Goal: Task Accomplishment & Management: Manage account settings

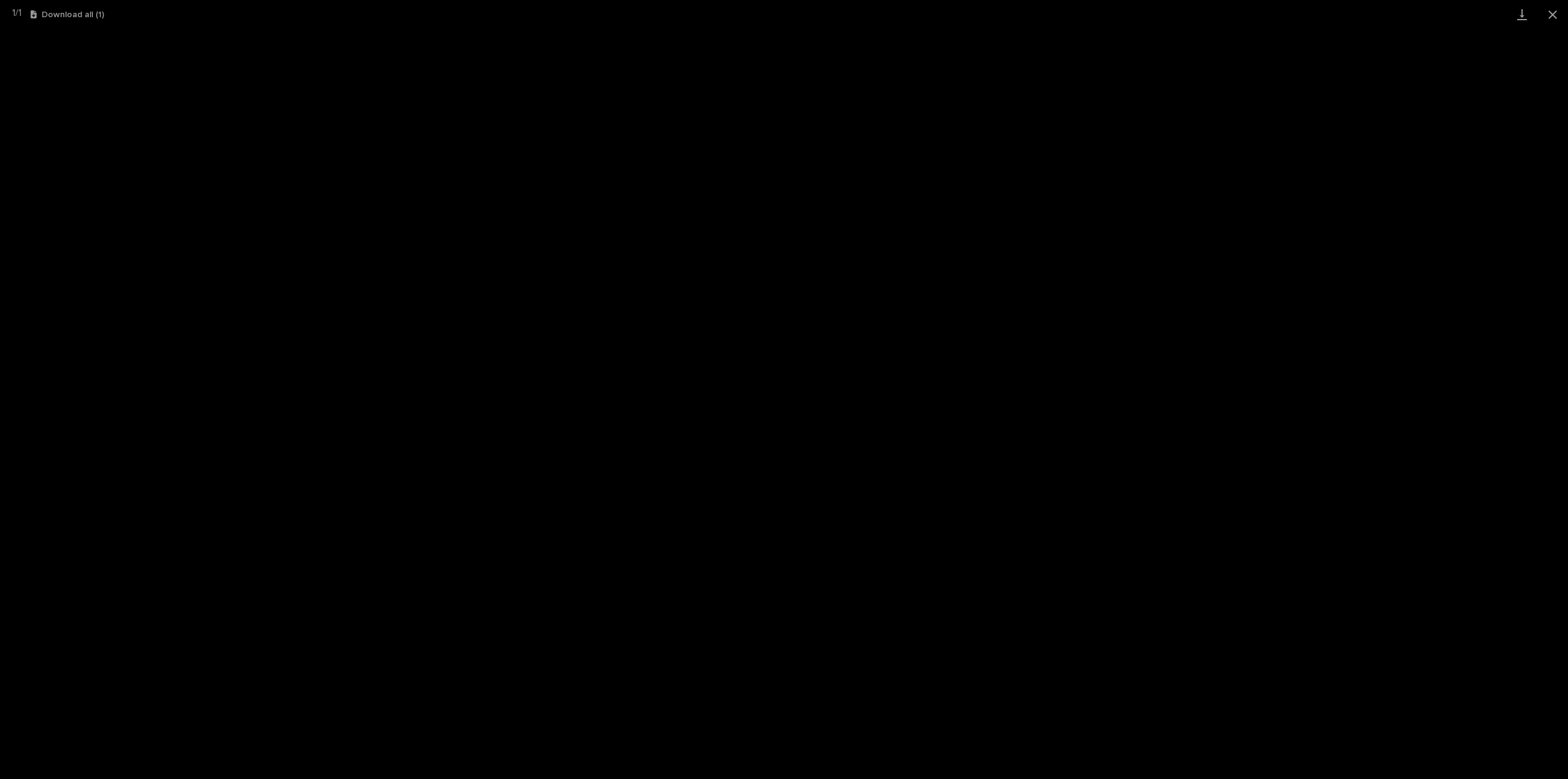
scroll to position [31, 0]
click at [1550, 17] on button "Close gallery" at bounding box center [1552, 14] width 31 height 29
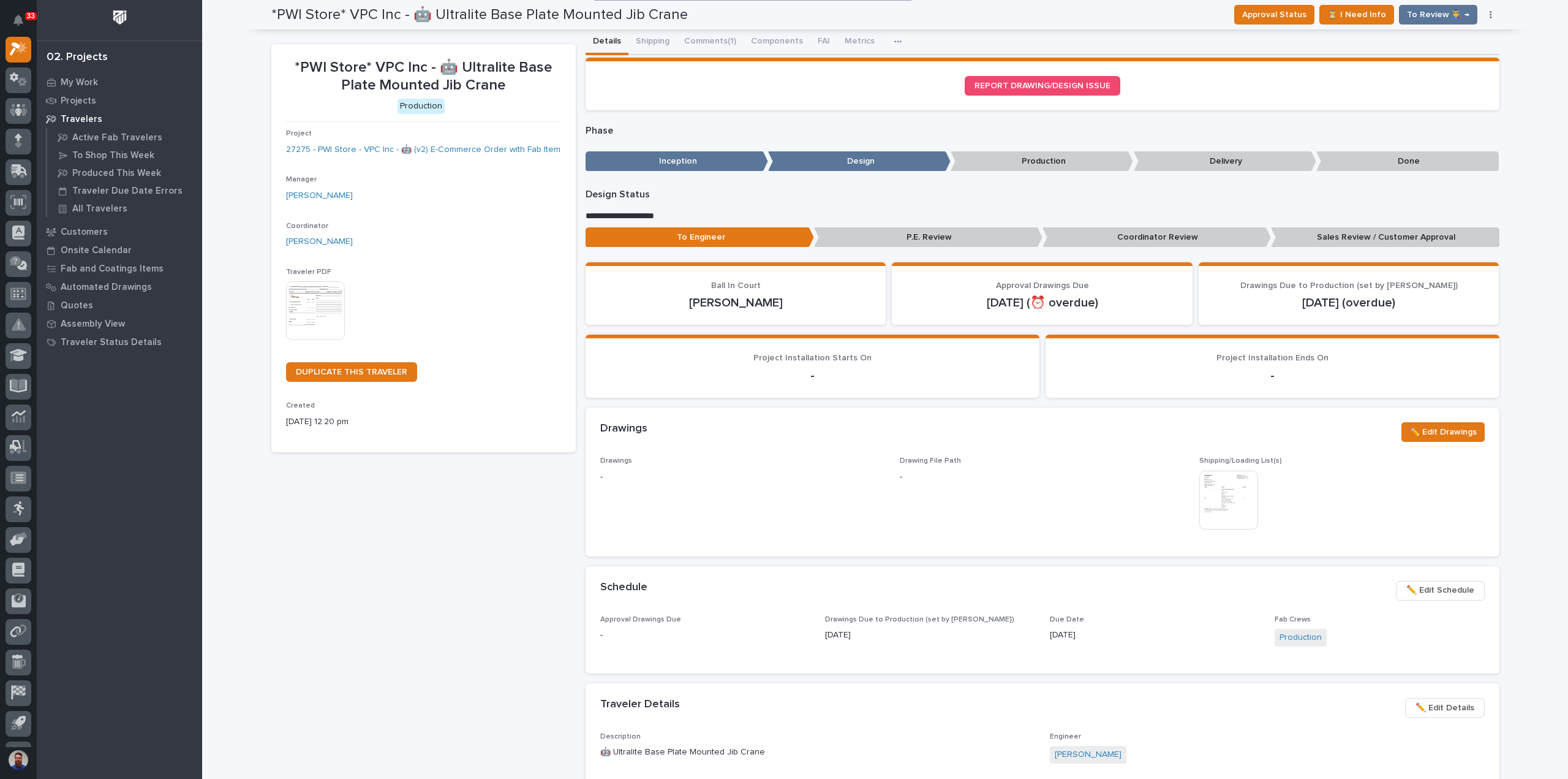
scroll to position [0, 0]
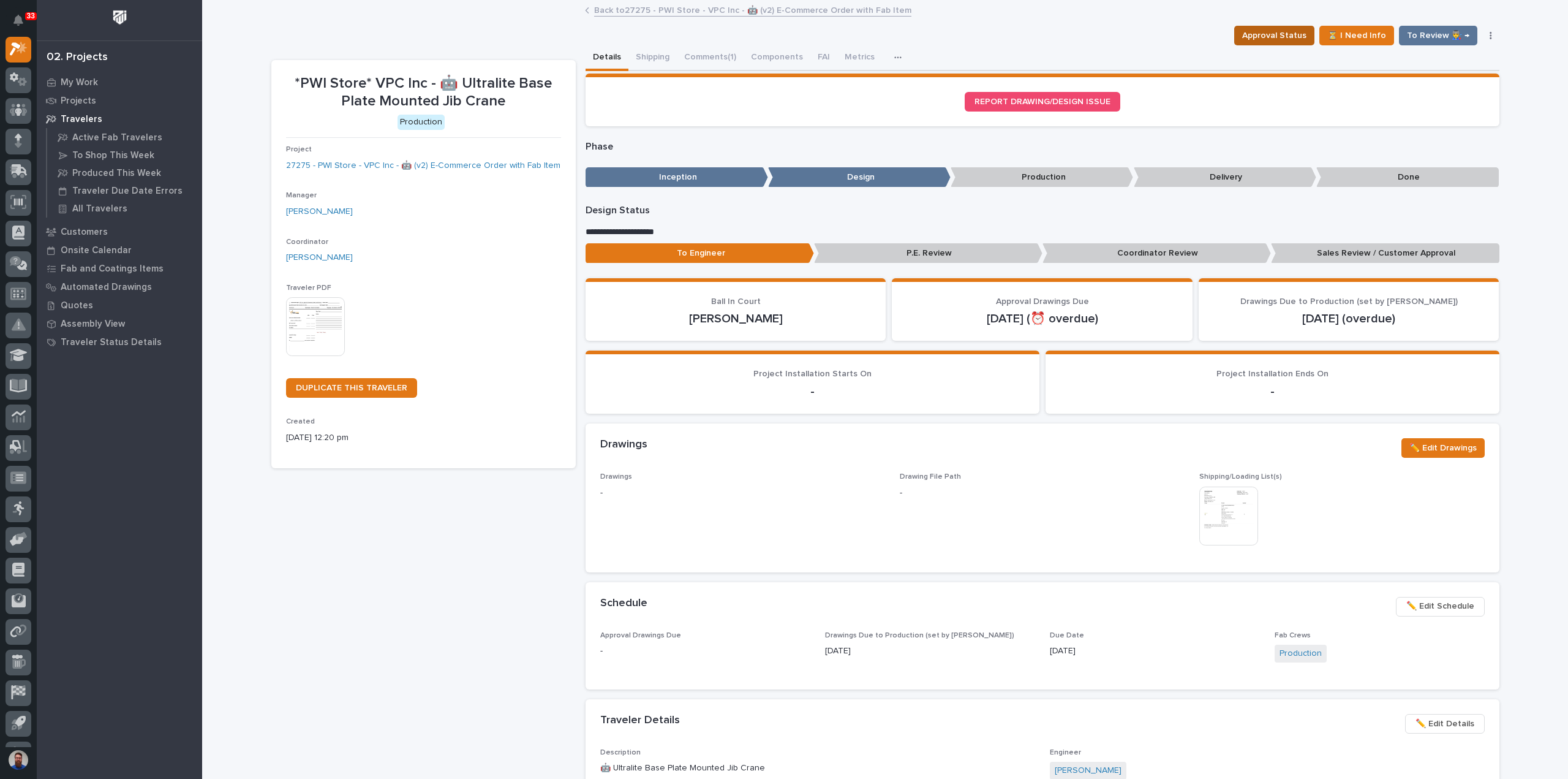
click at [1264, 43] on span "Approval Status" at bounding box center [1274, 36] width 64 height 15
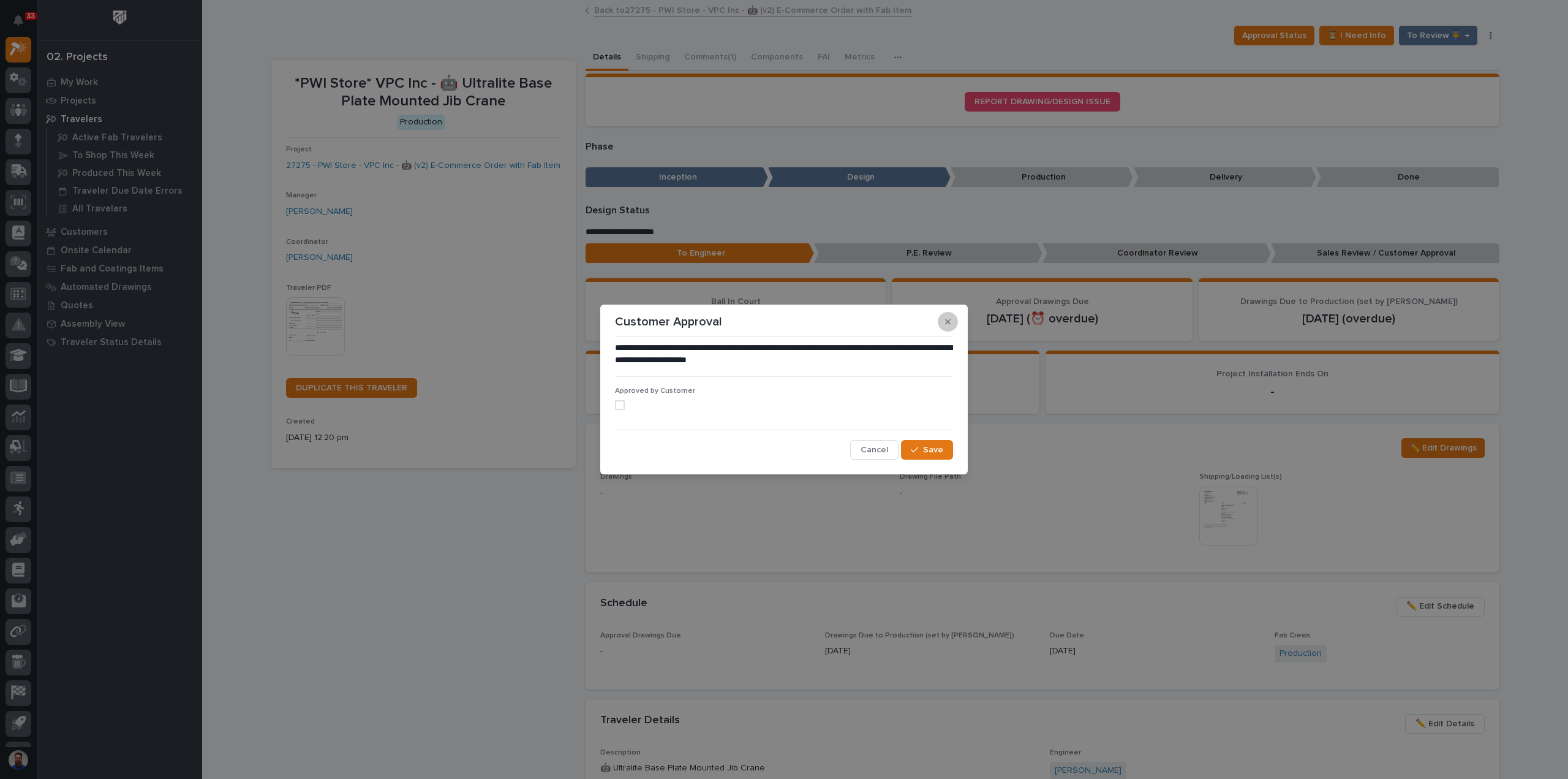
click at [944, 320] on button "button" at bounding box center [948, 322] width 20 height 20
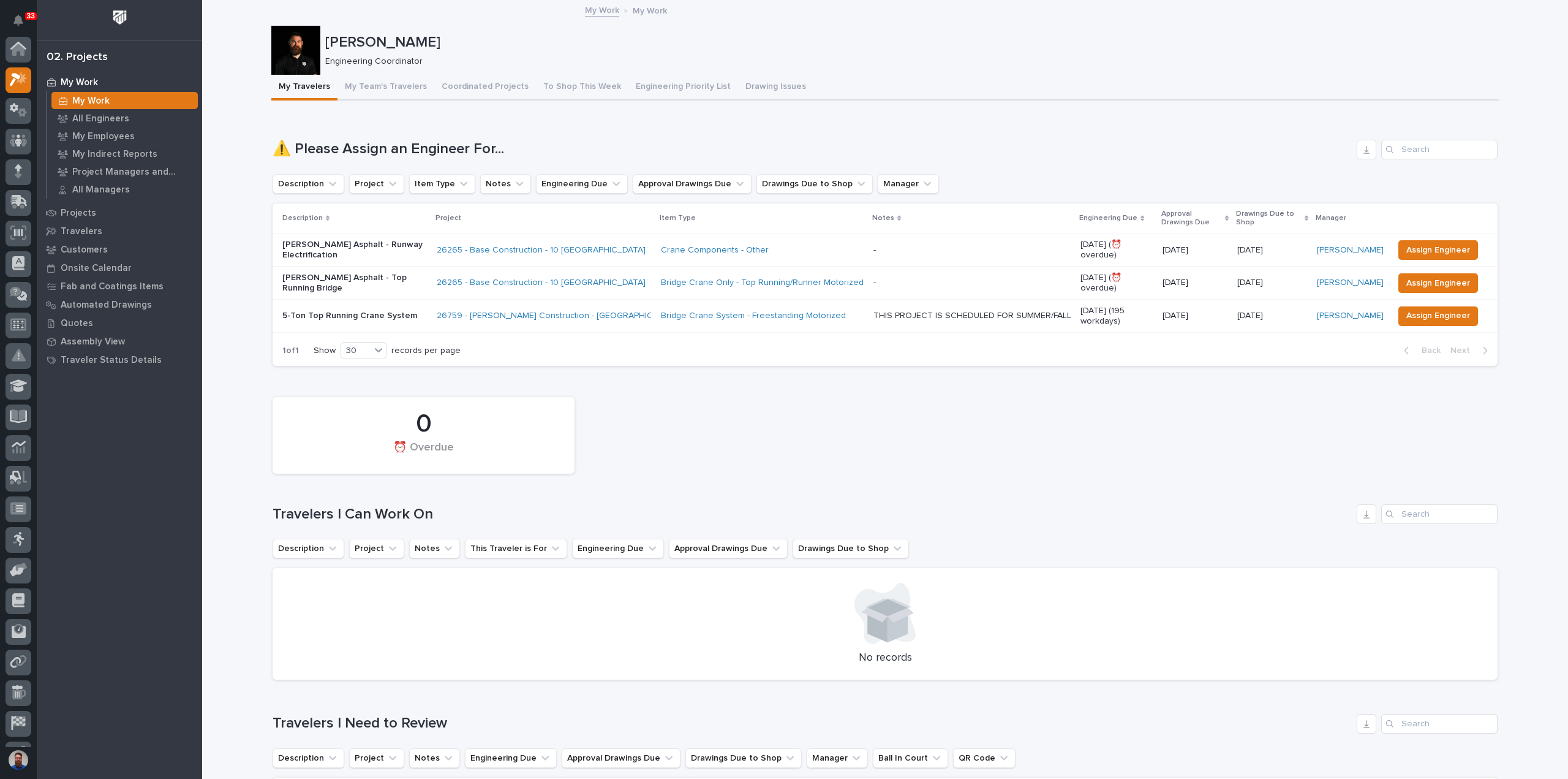
scroll to position [31, 0]
click at [541, 88] on button "To Shop This Week" at bounding box center [582, 88] width 93 height 26
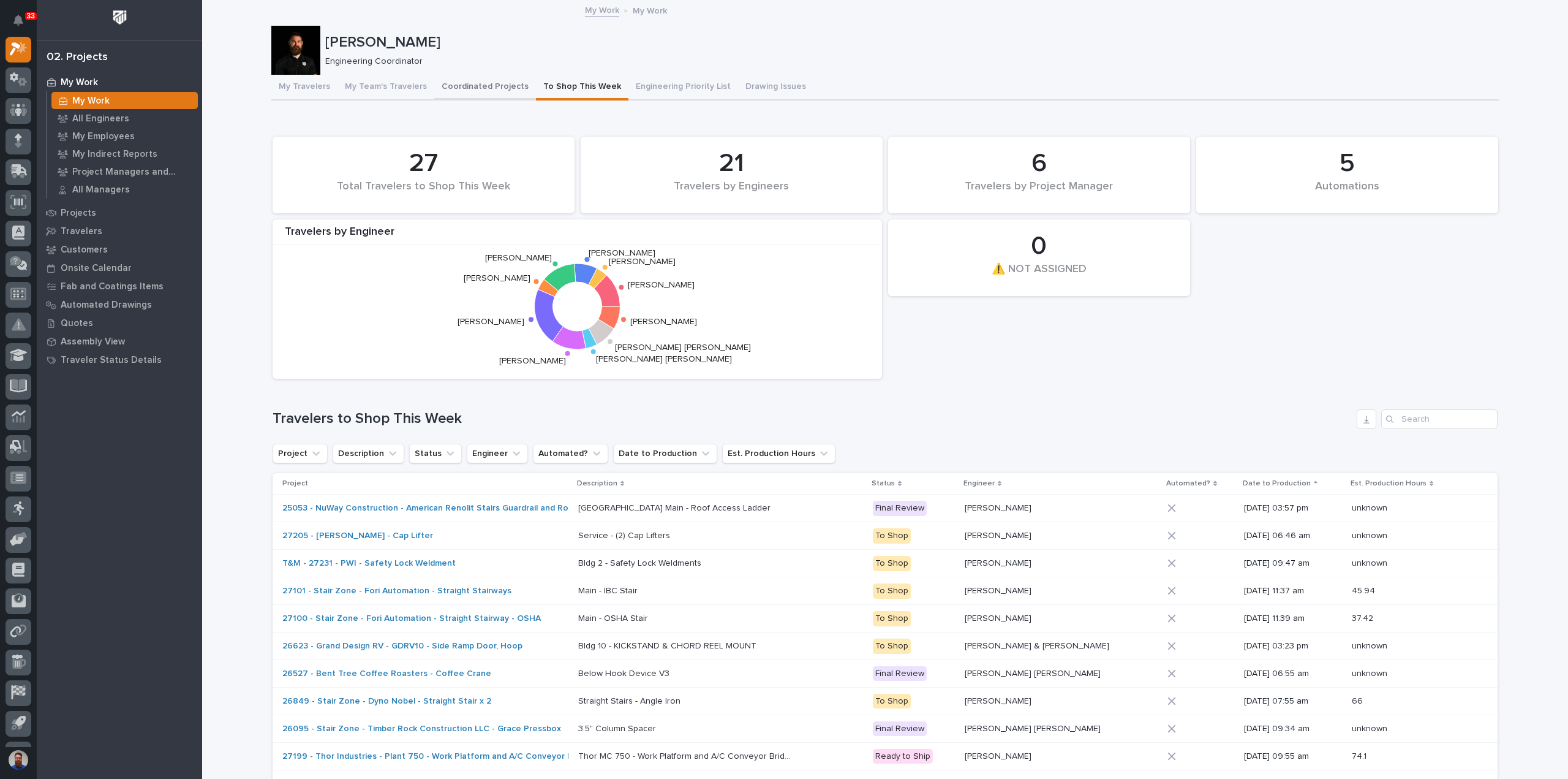
click at [465, 83] on button "Coordinated Projects" at bounding box center [485, 88] width 102 height 26
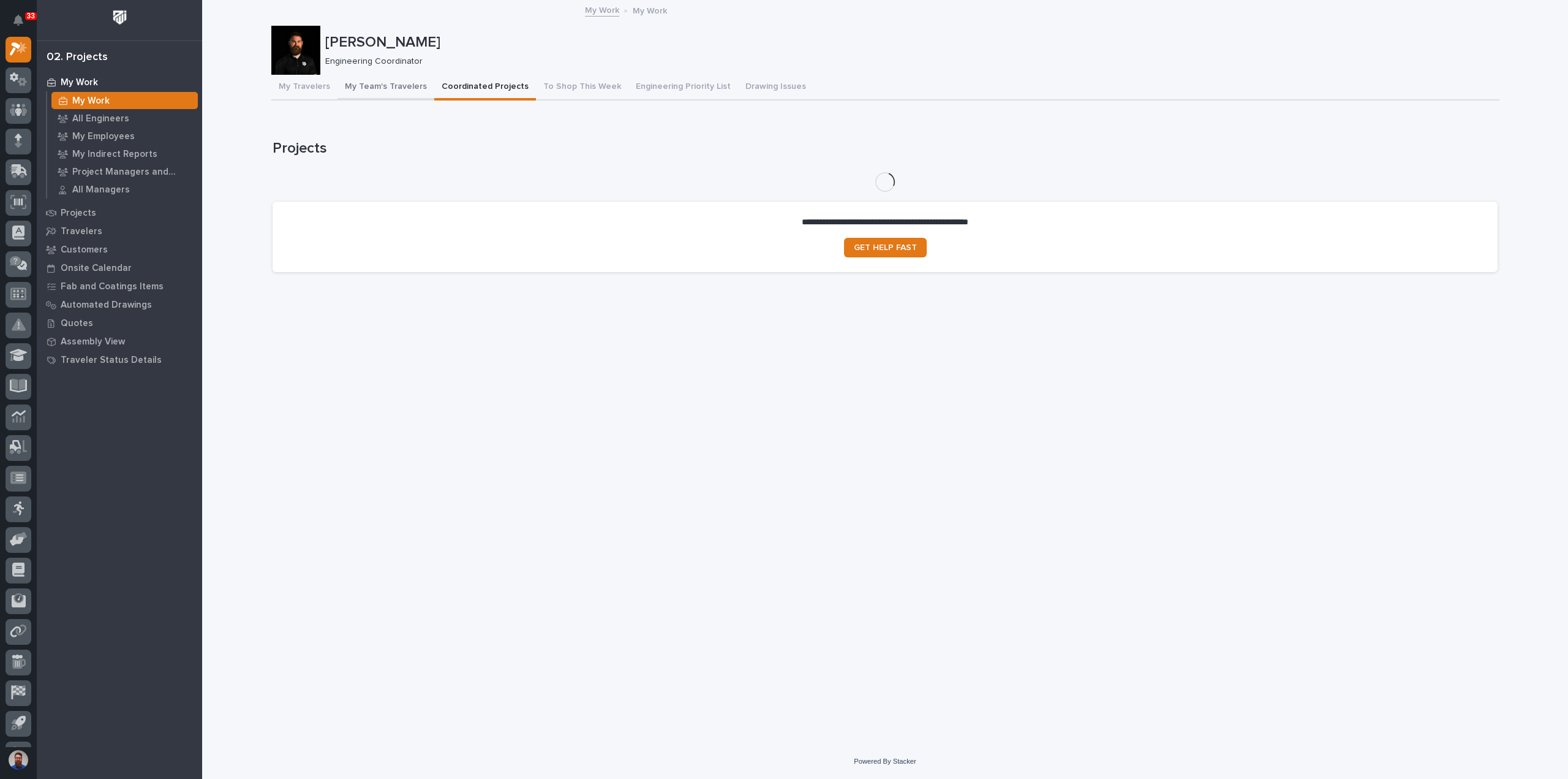
click at [405, 84] on button "My Team's Travelers" at bounding box center [386, 88] width 97 height 26
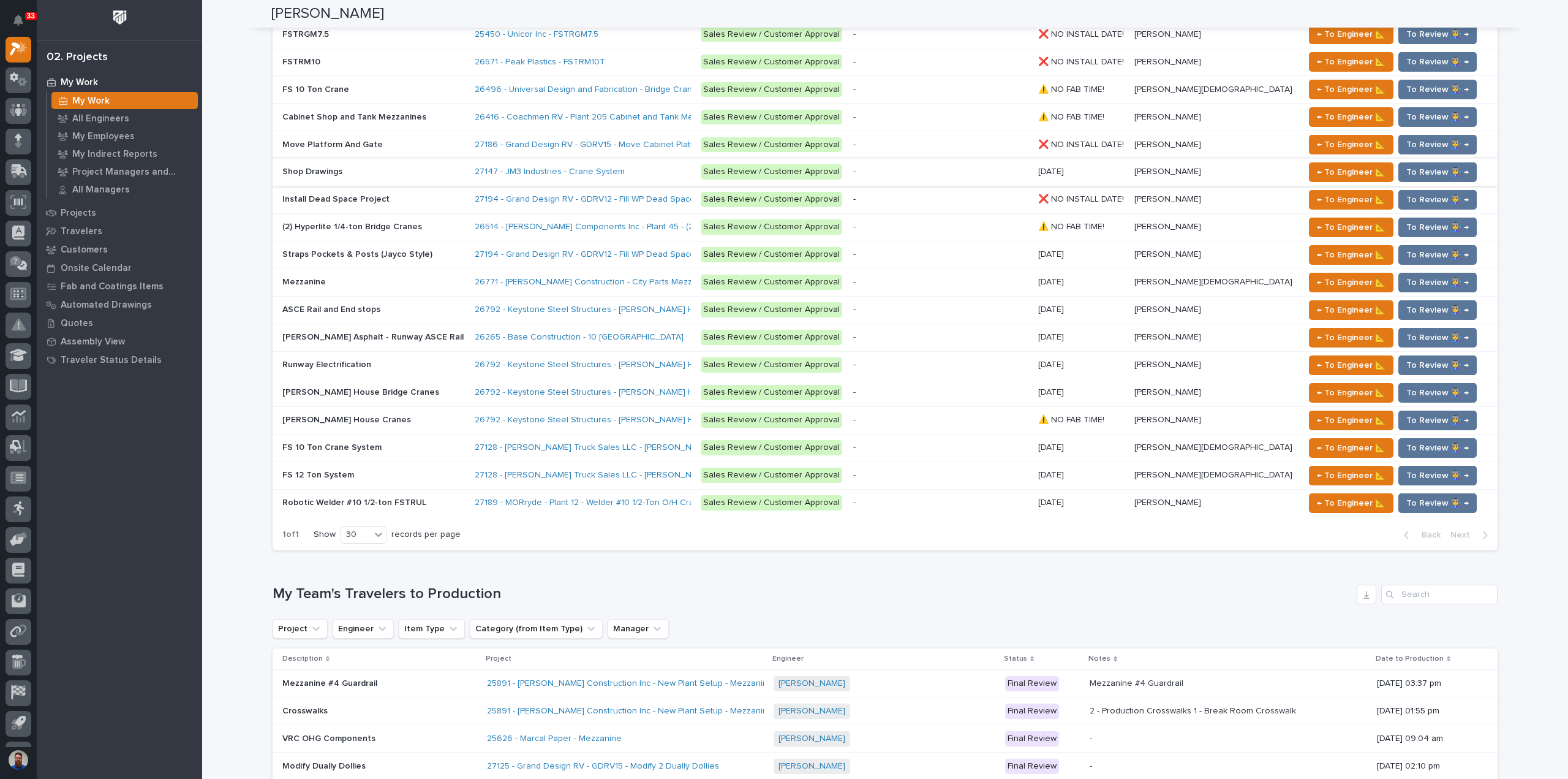
scroll to position [1389, 0]
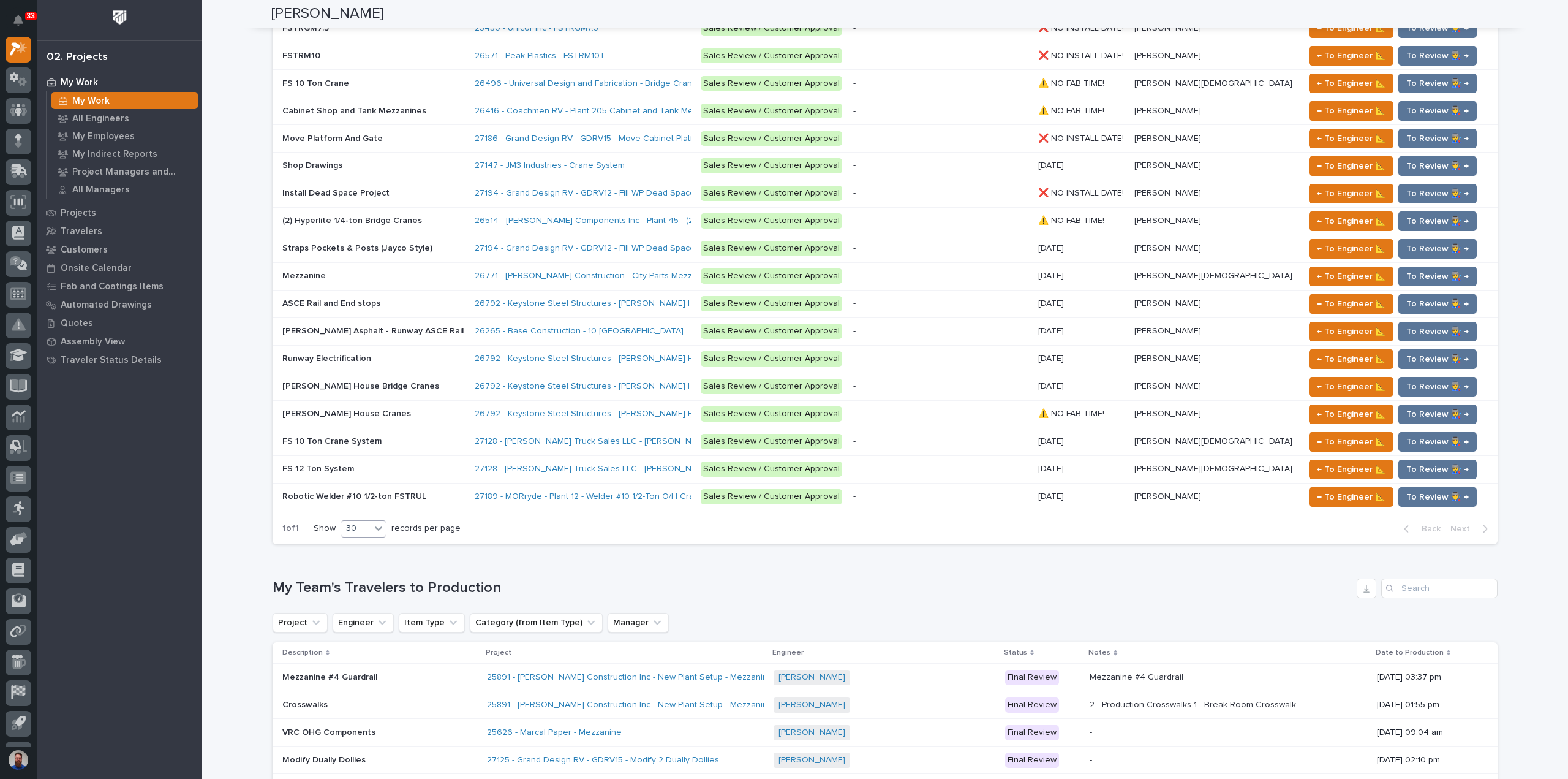
click at [370, 527] on div at bounding box center [378, 528] width 15 height 16
click at [366, 522] on div "30" at bounding box center [355, 528] width 29 height 13
drag, startPoint x: 465, startPoint y: 521, endPoint x: 268, endPoint y: 520, distance: 197.0
click at [273, 520] on div "1 of 1 Show 30 records per page Back Next" at bounding box center [884, 529] width 1225 height 31
click at [284, 515] on p "1 of 1" at bounding box center [290, 529] width 36 height 30
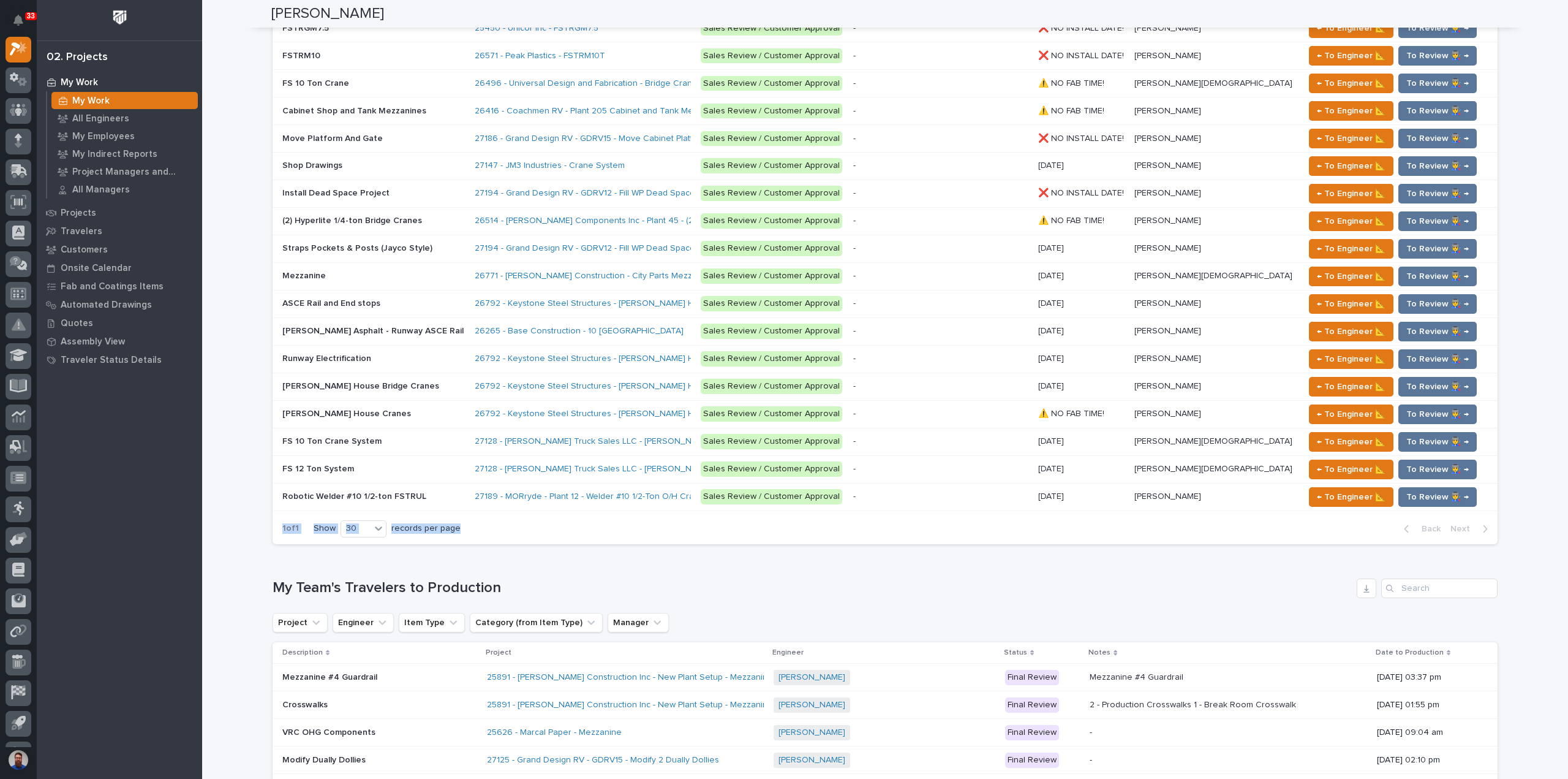
drag, startPoint x: 308, startPoint y: 516, endPoint x: 502, endPoint y: 511, distance: 194.1
click at [502, 514] on div "1 of 1 Show 30 records per page Back Next" at bounding box center [884, 529] width 1225 height 31
drag, startPoint x: 516, startPoint y: 516, endPoint x: 212, endPoint y: 523, distance: 304.1
click at [212, 523] on div "Loading... Saving… Loading... Saving… Weston Hochstetler Weston Hochstetler Eng…" at bounding box center [884, 7] width 1365 height 2787
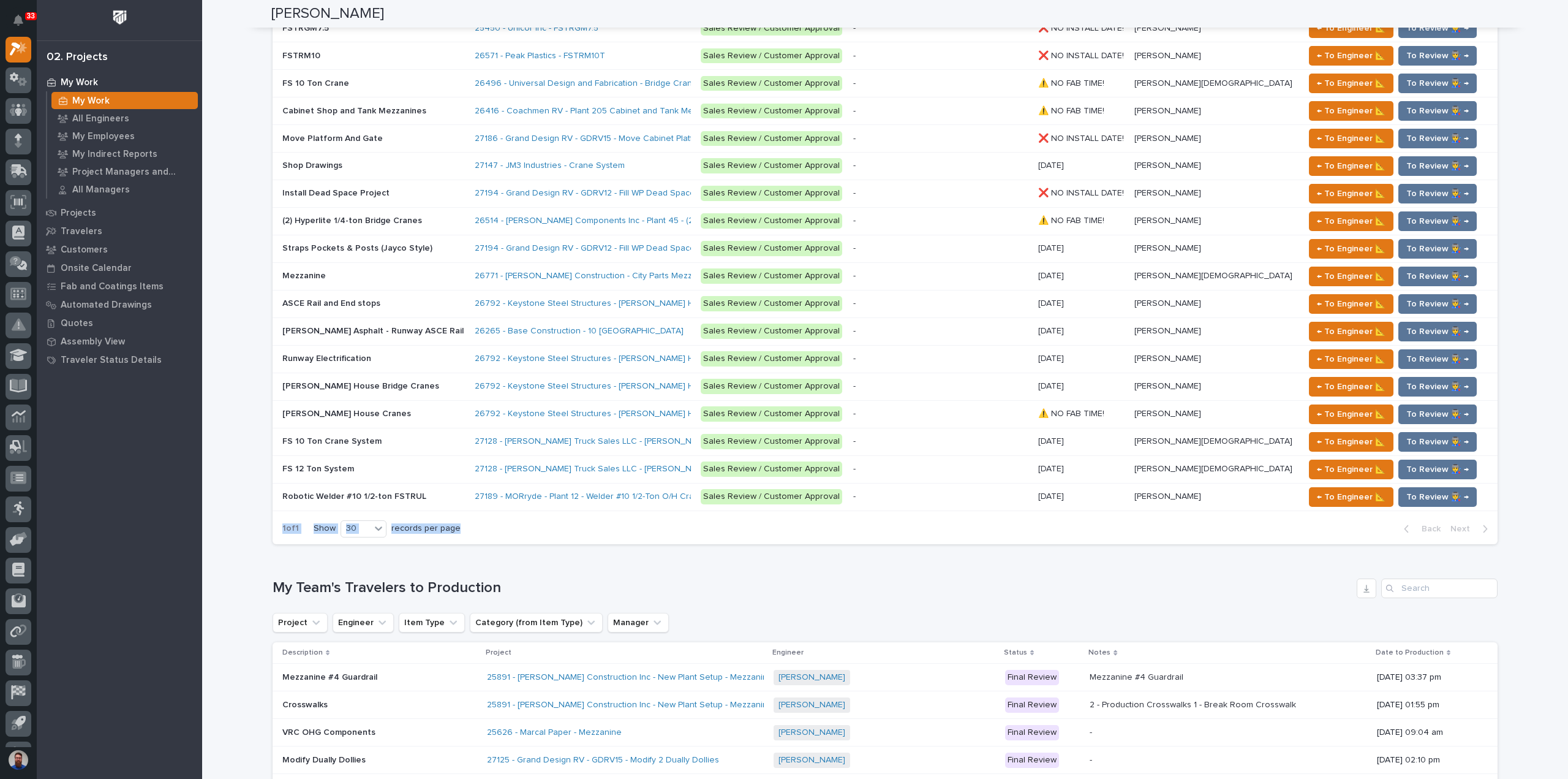
click at [211, 522] on div "Loading... Saving… Loading... Saving… Weston Hochstetler Weston Hochstetler Eng…" at bounding box center [884, 7] width 1365 height 2787
drag, startPoint x: 470, startPoint y: 525, endPoint x: 243, endPoint y: 534, distance: 227.2
click at [248, 533] on div "Loading... Saving… Loading... Saving… Weston Hochstetler Weston Hochstetler Eng…" at bounding box center [884, 7] width 1365 height 2787
click at [243, 534] on div "Loading... Saving… Loading... Saving… Weston Hochstetler Weston Hochstetler Eng…" at bounding box center [884, 7] width 1365 height 2787
drag, startPoint x: 263, startPoint y: 521, endPoint x: 556, endPoint y: 523, distance: 293.0
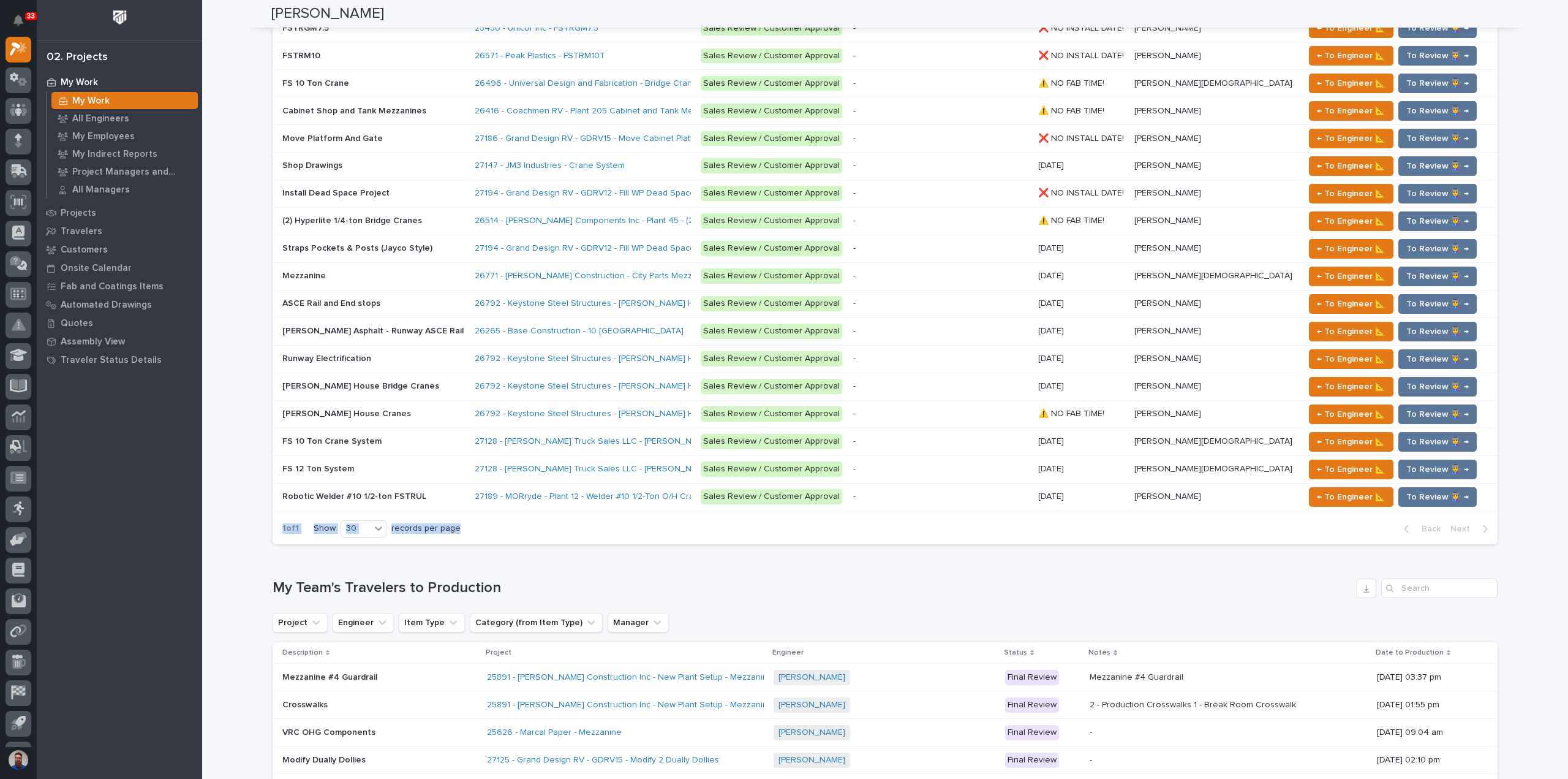
click at [556, 523] on div "Loading... Saving… Loading... Saving… Weston Hochstetler Weston Hochstetler Eng…" at bounding box center [884, 7] width 1365 height 2787
click at [556, 523] on div "1 of 1 Show 30 records per page Back Next" at bounding box center [884, 529] width 1225 height 31
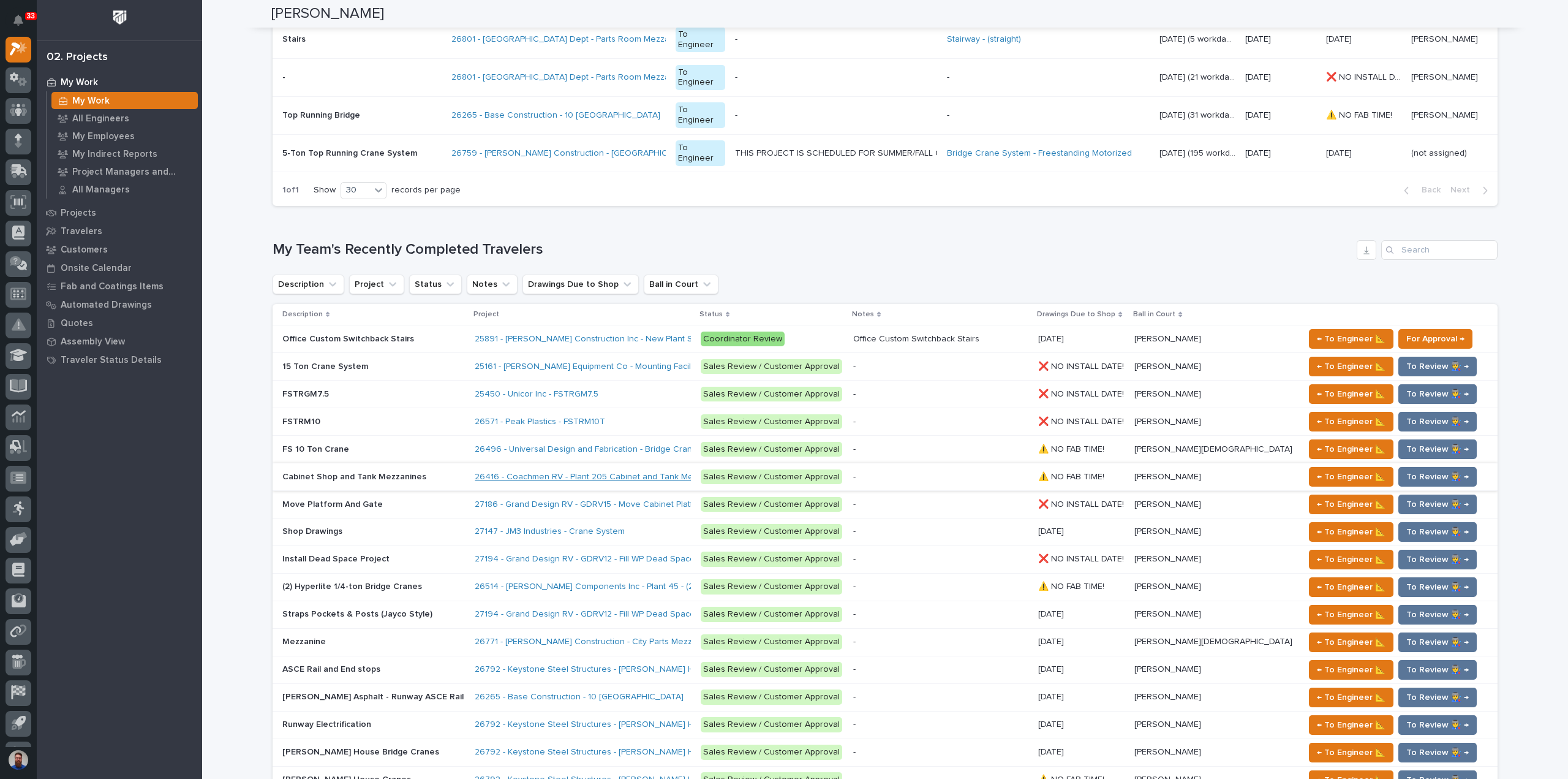
scroll to position [981, 0]
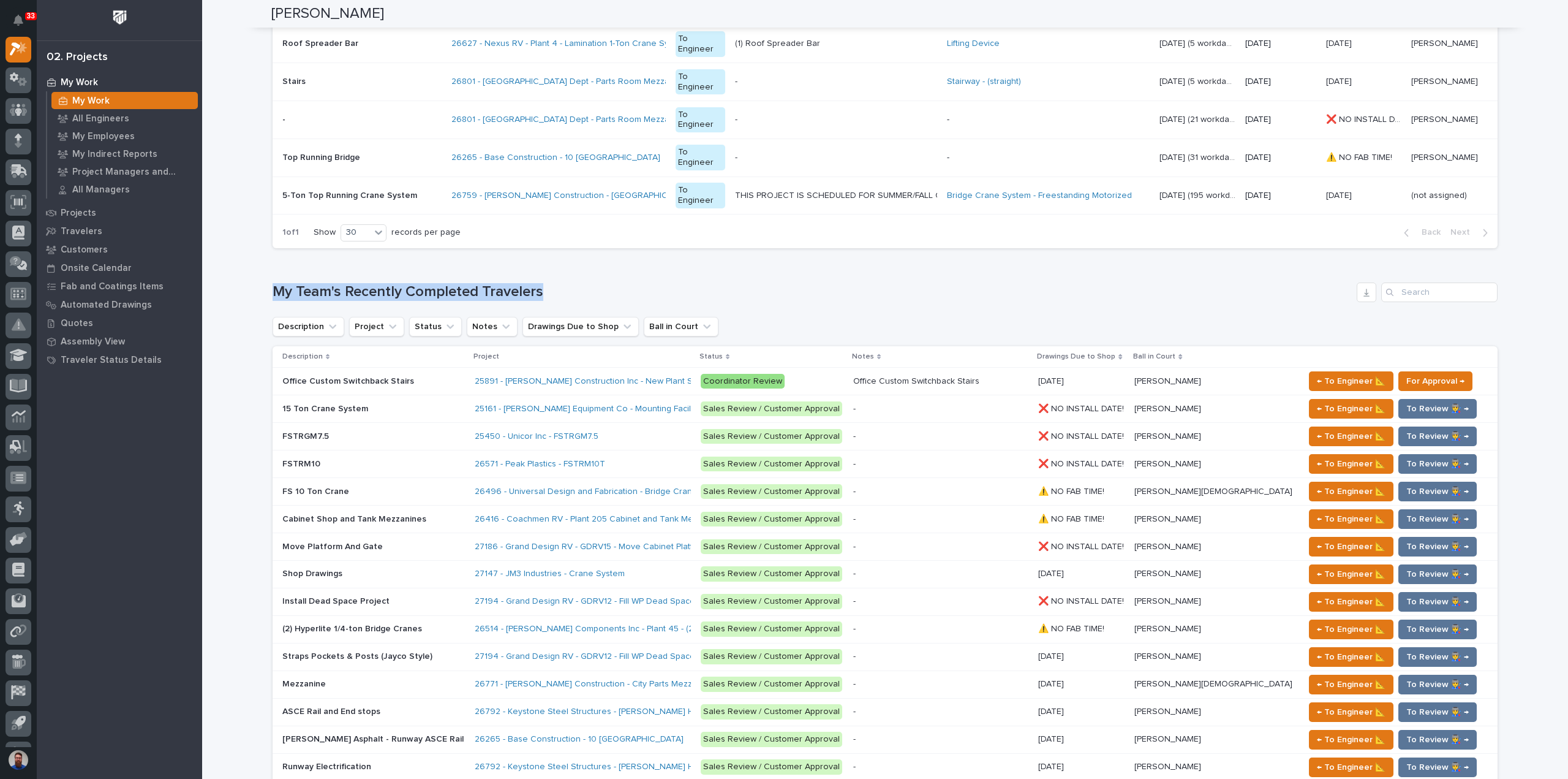
drag, startPoint x: 256, startPoint y: 280, endPoint x: 565, endPoint y: 264, distance: 309.4
click at [559, 263] on div "Loading... Saving… Loading... Saving… Weston Hochstetler Weston Hochstetler Eng…" at bounding box center [884, 415] width 1365 height 2787
click at [571, 264] on div "Loading... Saving… My Team's Recently Completed Travelers Description Project S…" at bounding box center [884, 610] width 1225 height 704
click at [600, 283] on h1 "My Team's Recently Completed Travelers" at bounding box center [812, 291] width 1080 height 18
drag, startPoint x: 606, startPoint y: 280, endPoint x: 248, endPoint y: 286, distance: 358.1
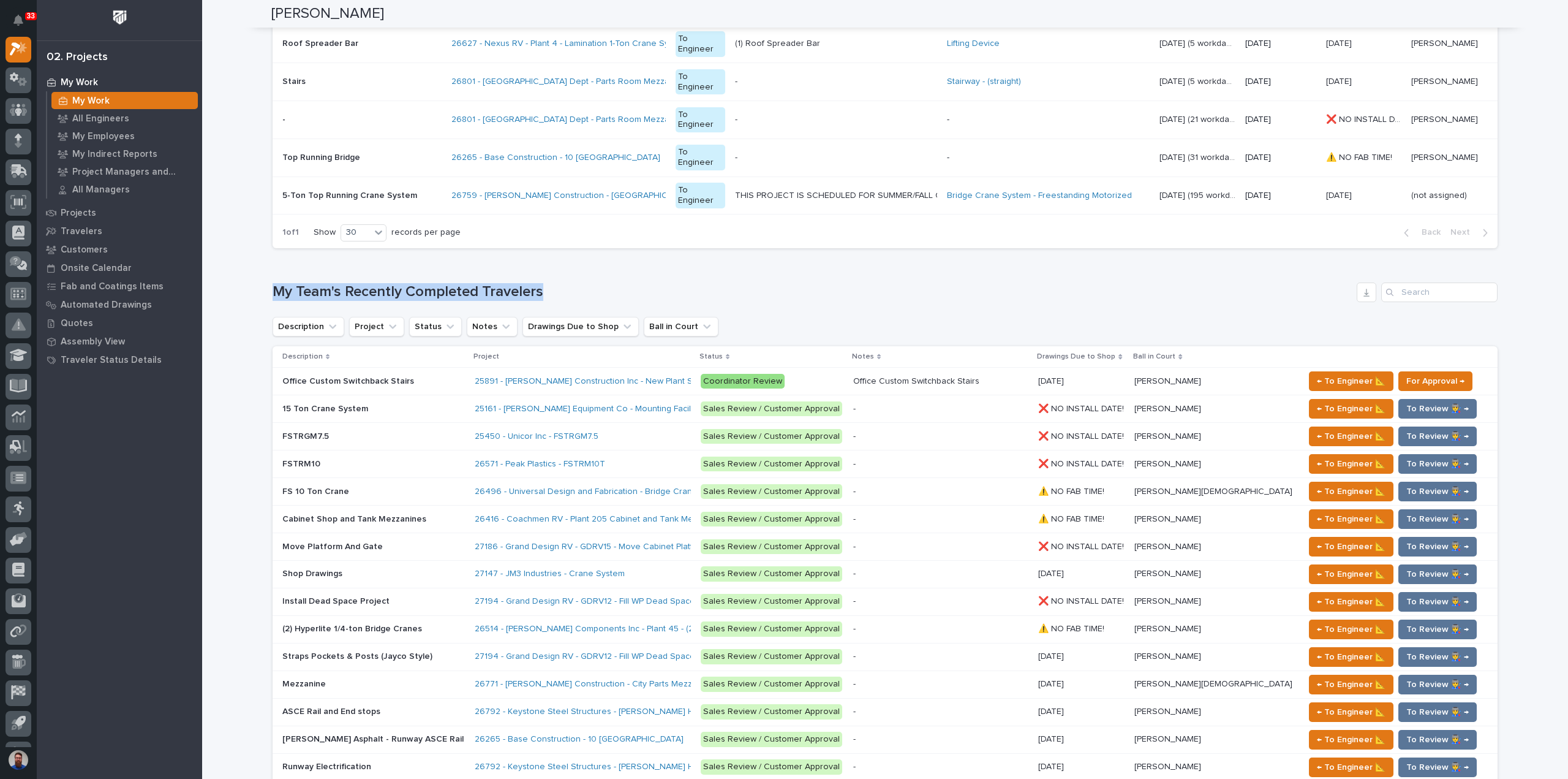
click at [248, 286] on div "Loading... Saving… Loading... Saving… Weston Hochstetler Weston Hochstetler Eng…" at bounding box center [884, 415] width 1365 height 2787
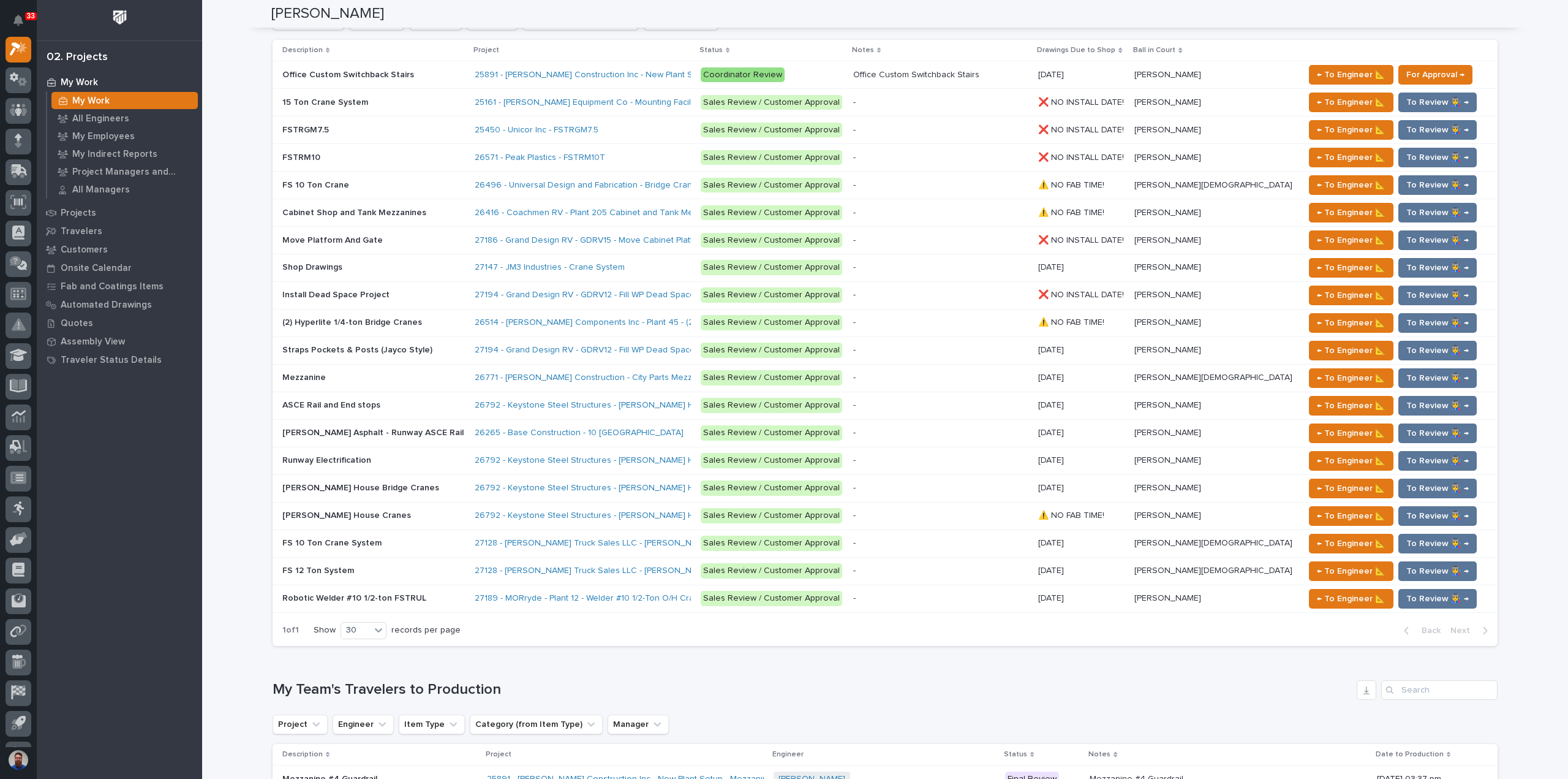
scroll to position [1307, 0]
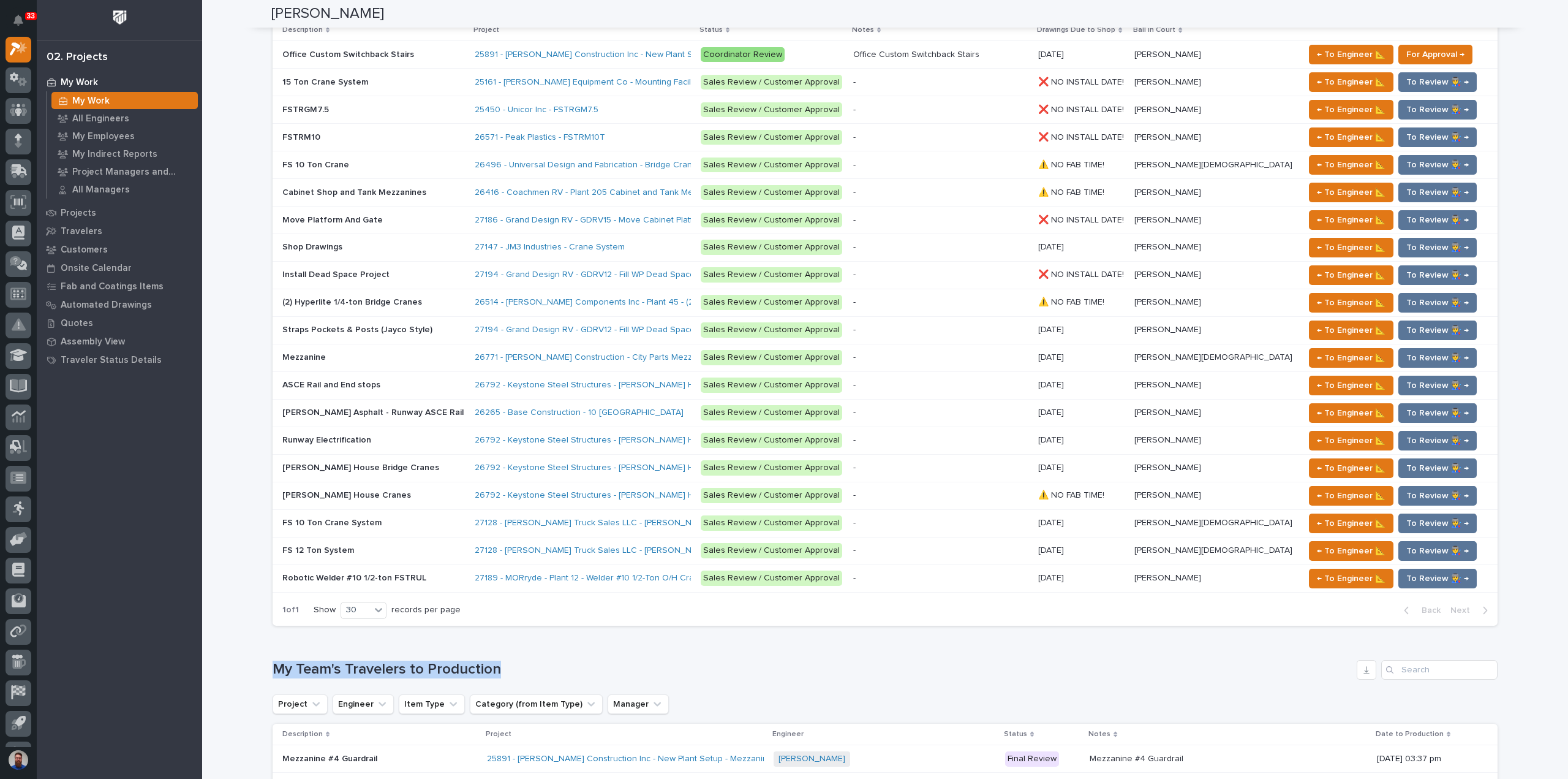
drag, startPoint x: 423, startPoint y: 645, endPoint x: 260, endPoint y: 648, distance: 163.0
click at [265, 648] on div "Loading... Saving… Loading... Saving… Weston Hochstetler Weston Hochstetler Eng…" at bounding box center [885, 72] width 1240 height 2757
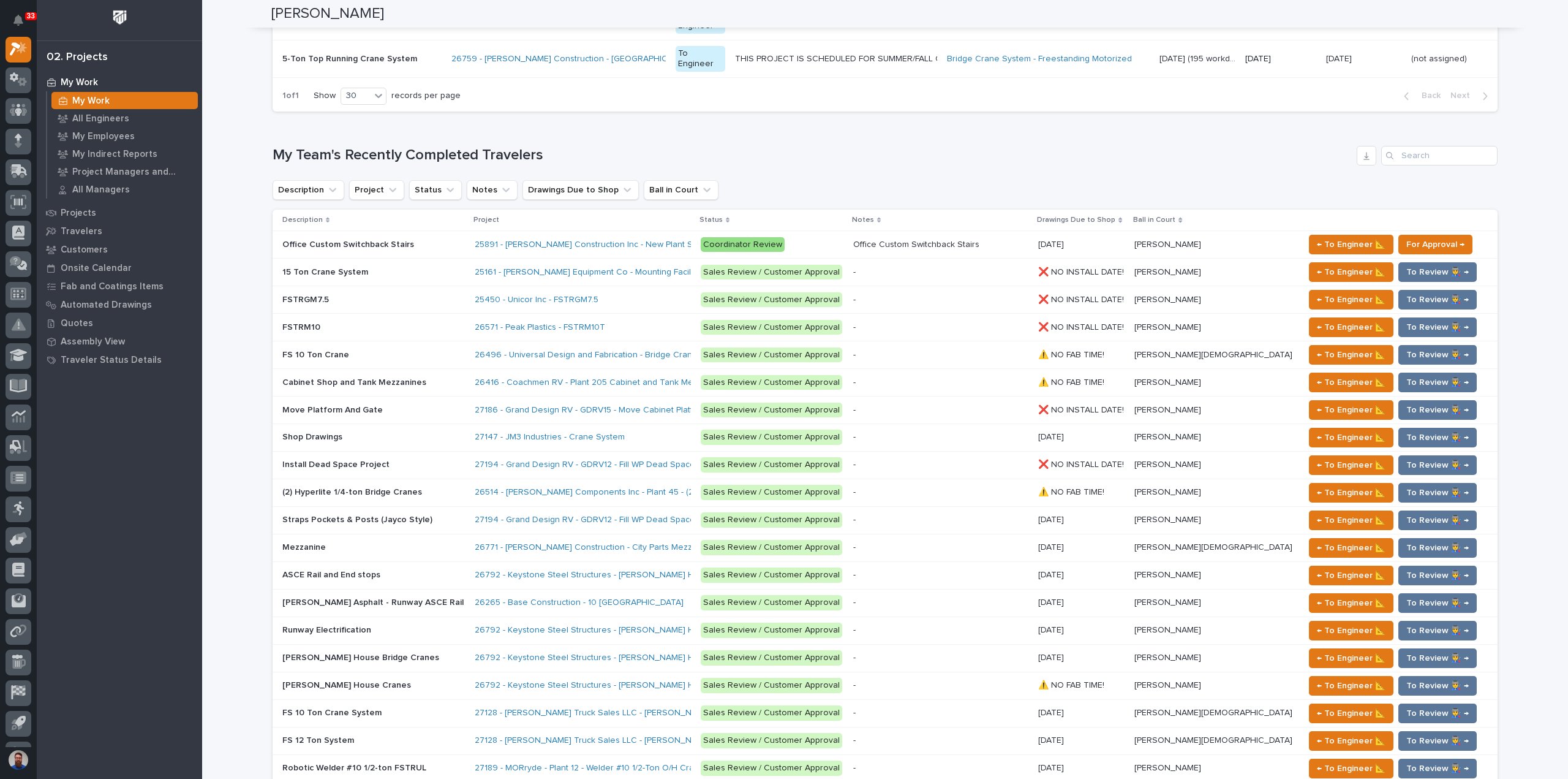
scroll to position [898, 0]
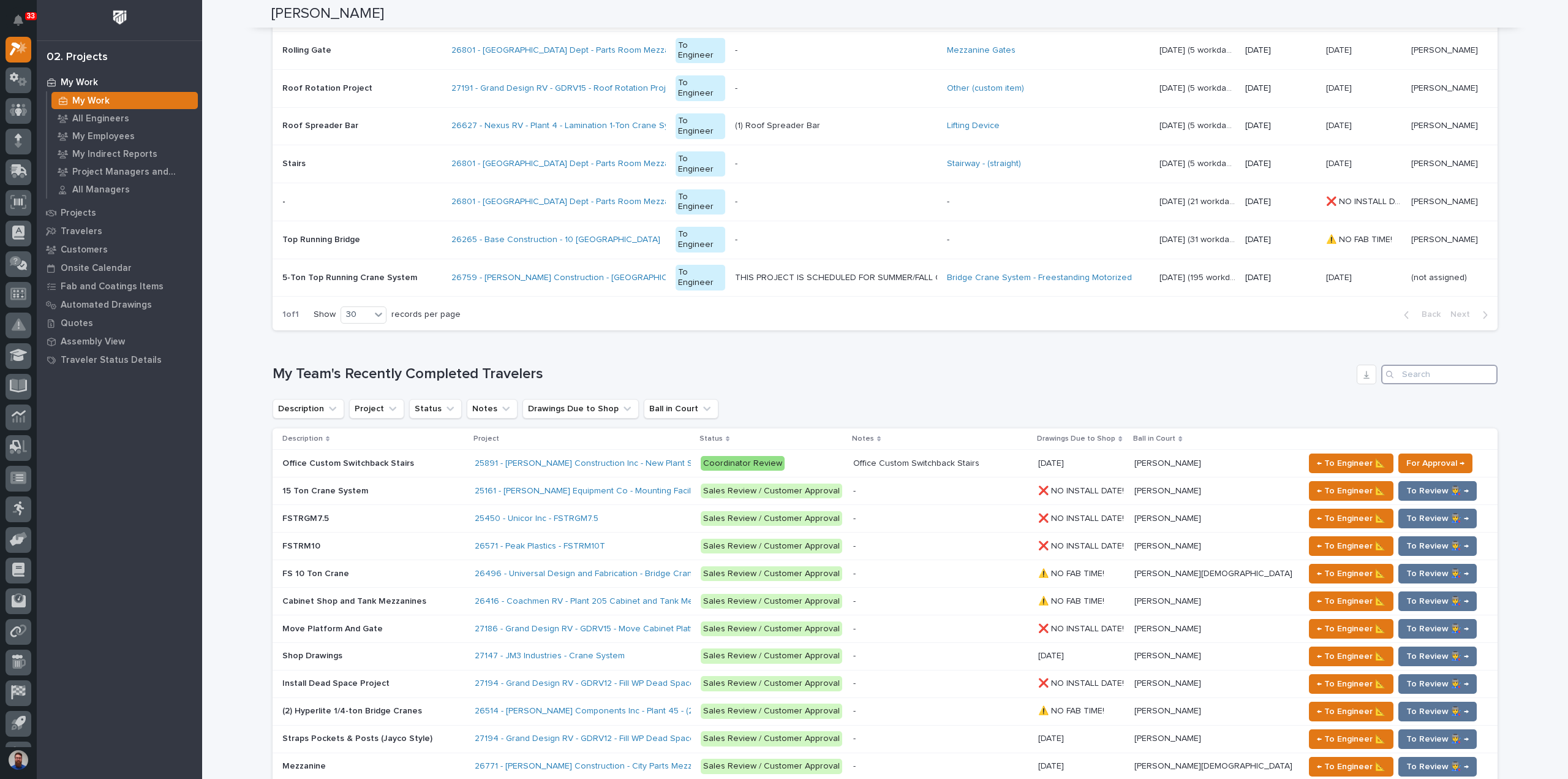
click at [1437, 375] on input "Search" at bounding box center [1440, 374] width 117 height 20
click at [795, 372] on h1 "My Team's Recently Completed Travelers" at bounding box center [812, 374] width 1080 height 18
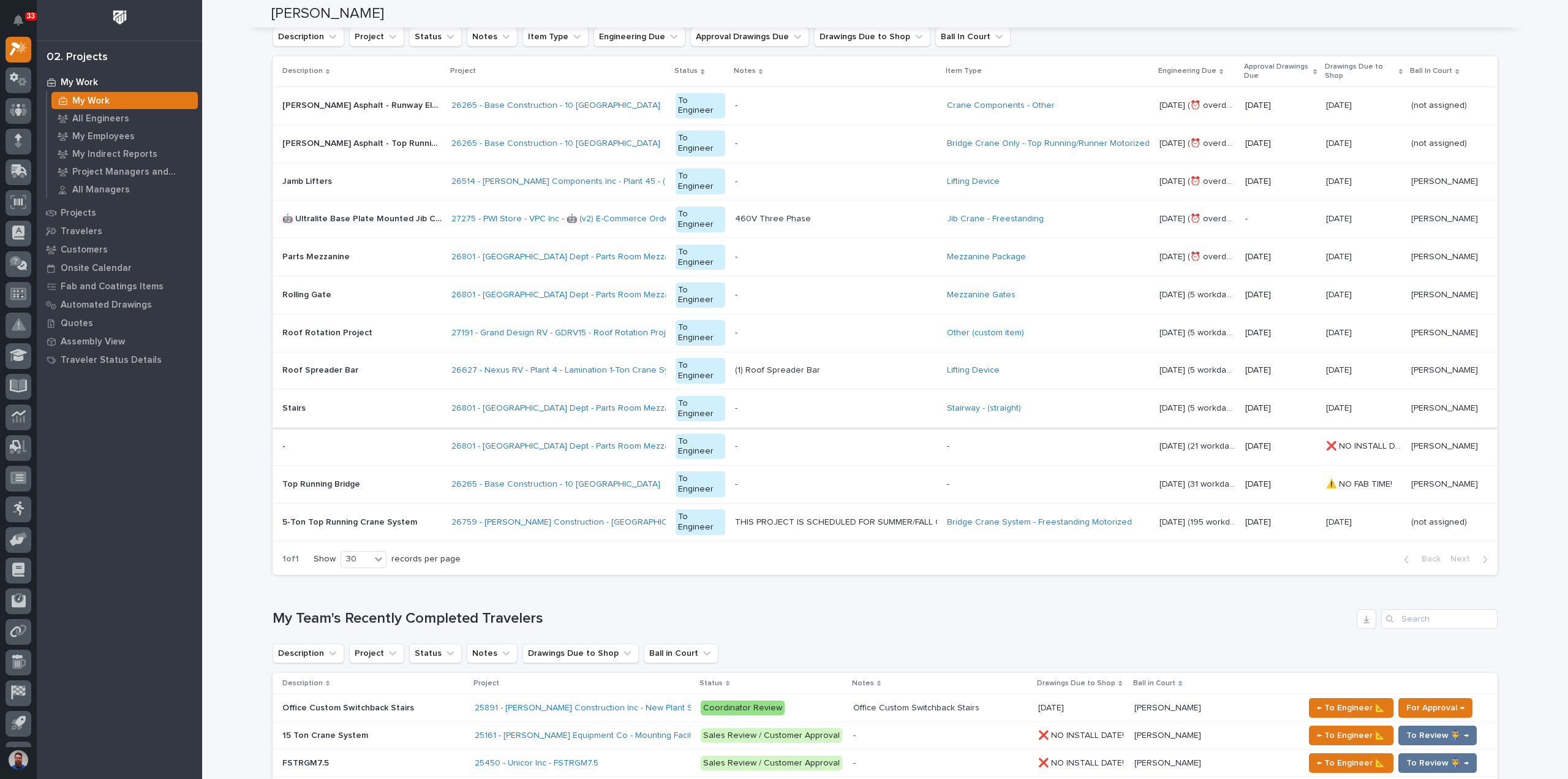
scroll to position [817, 0]
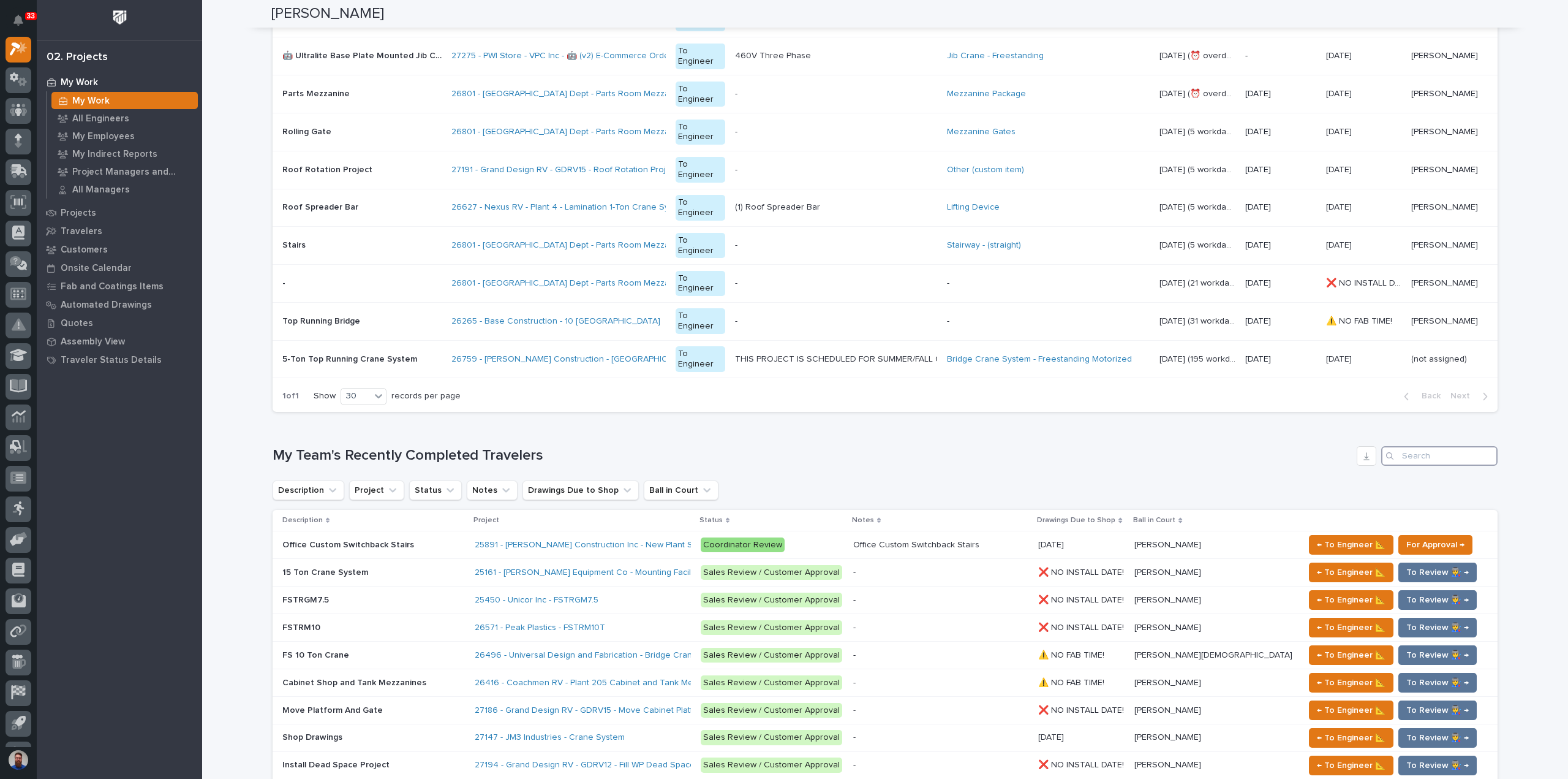
click at [1443, 450] on input "Search" at bounding box center [1440, 456] width 117 height 20
type input "ctk"
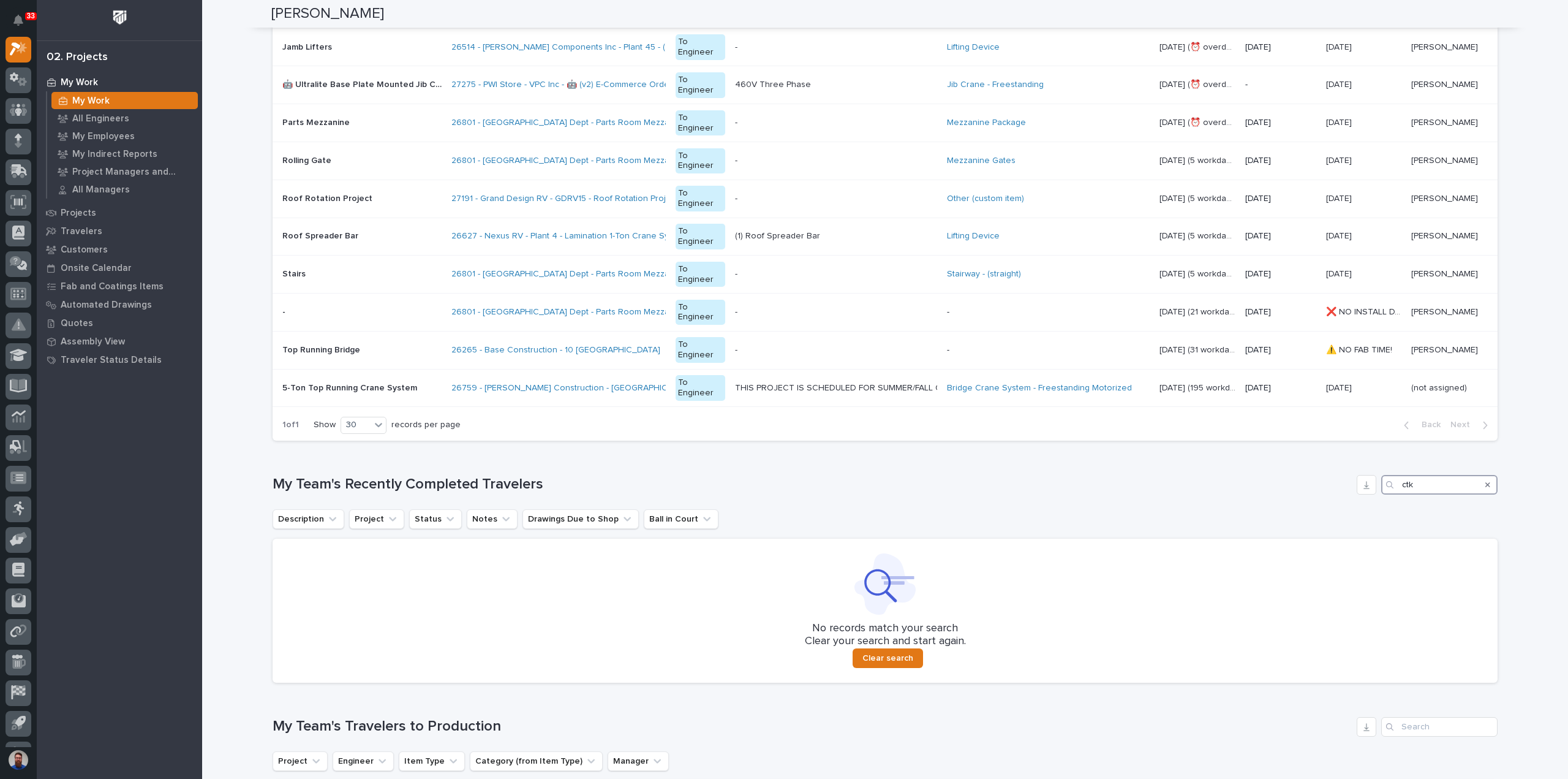
scroll to position [833, 0]
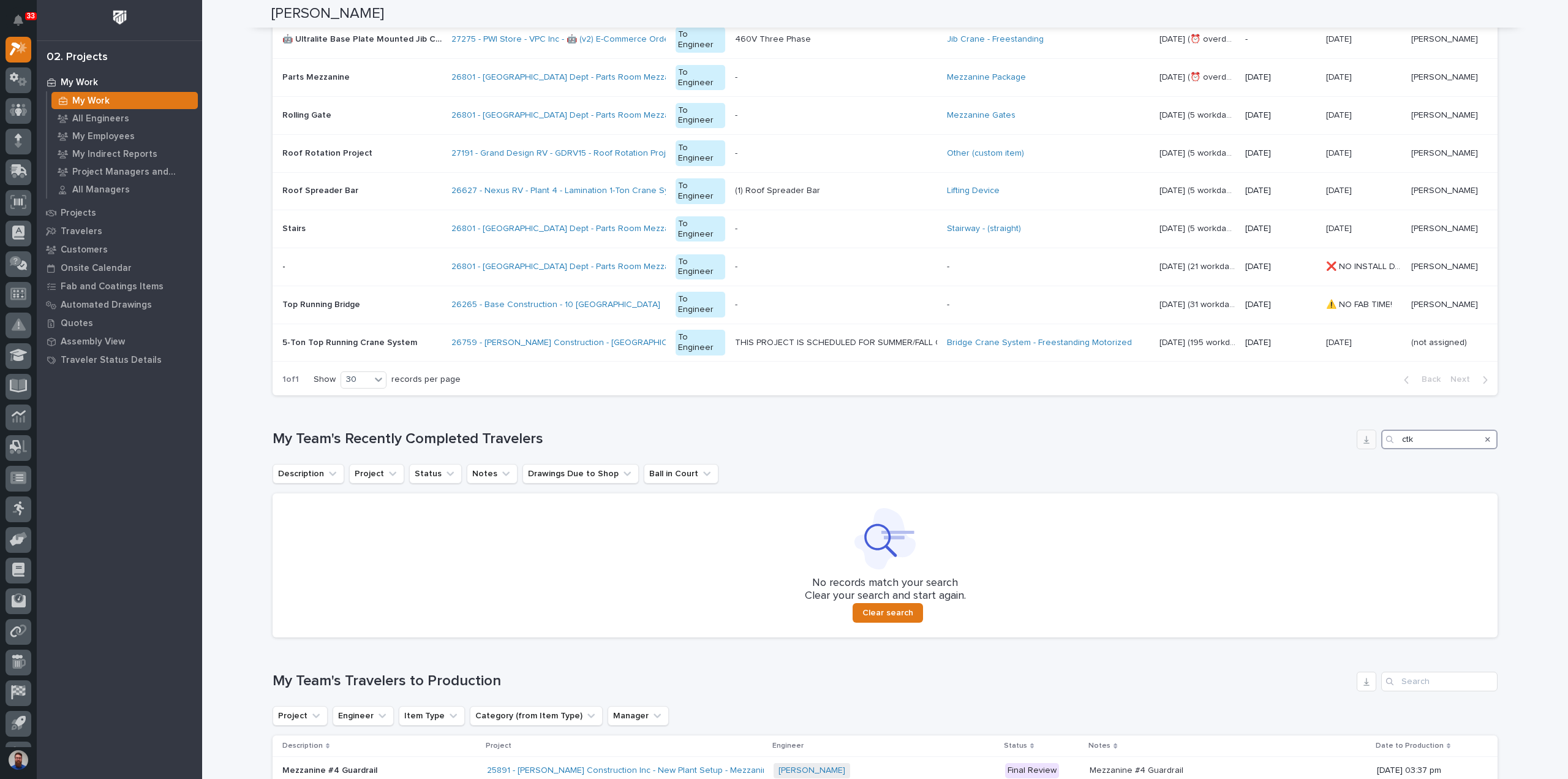
drag, startPoint x: 1432, startPoint y: 430, endPoint x: 1354, endPoint y: 438, distance: 78.4
click at [1354, 438] on div "My Team's Recently Completed Travelers ctk" at bounding box center [884, 440] width 1225 height 20
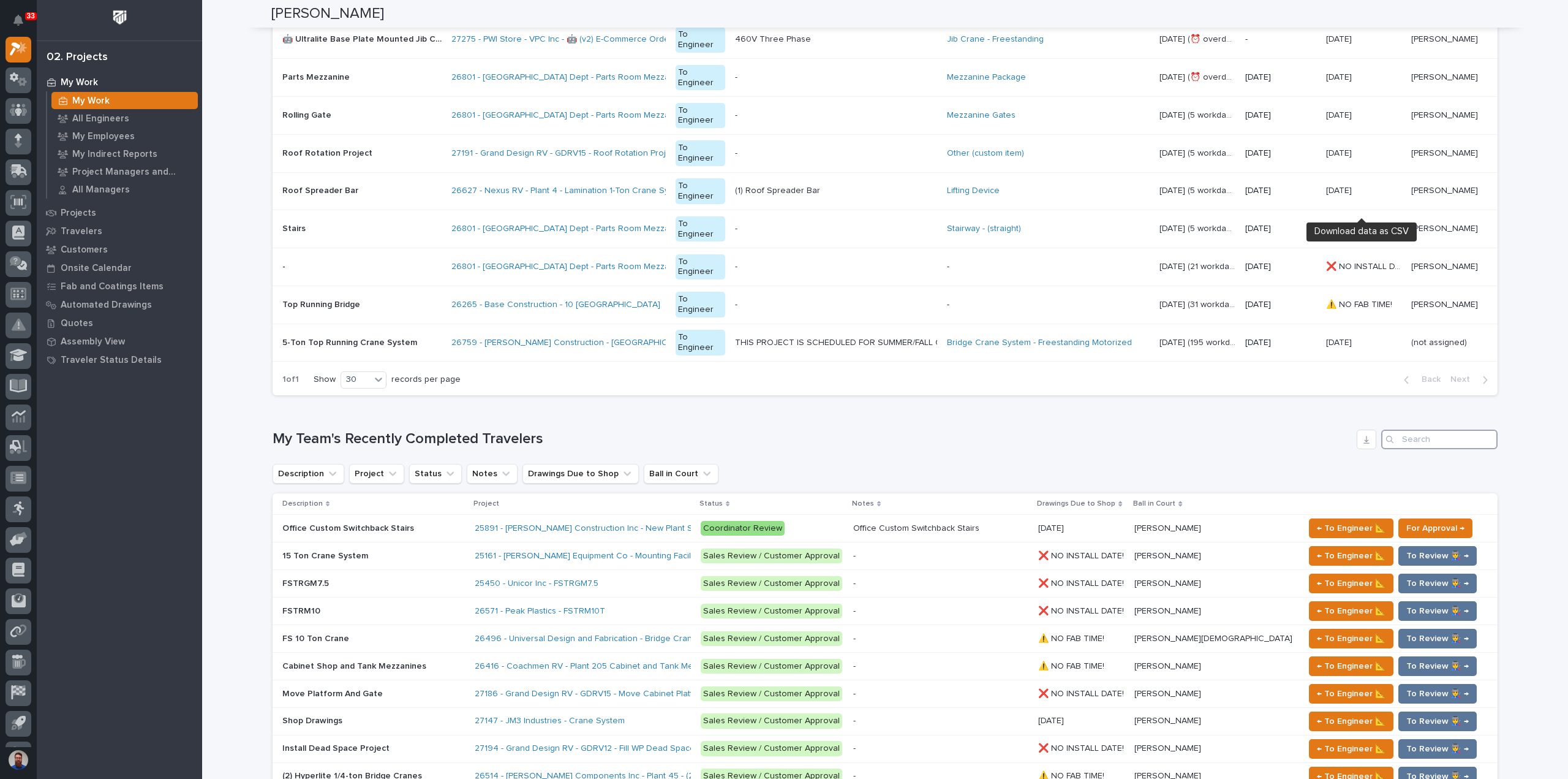
scroll to position [571, 0]
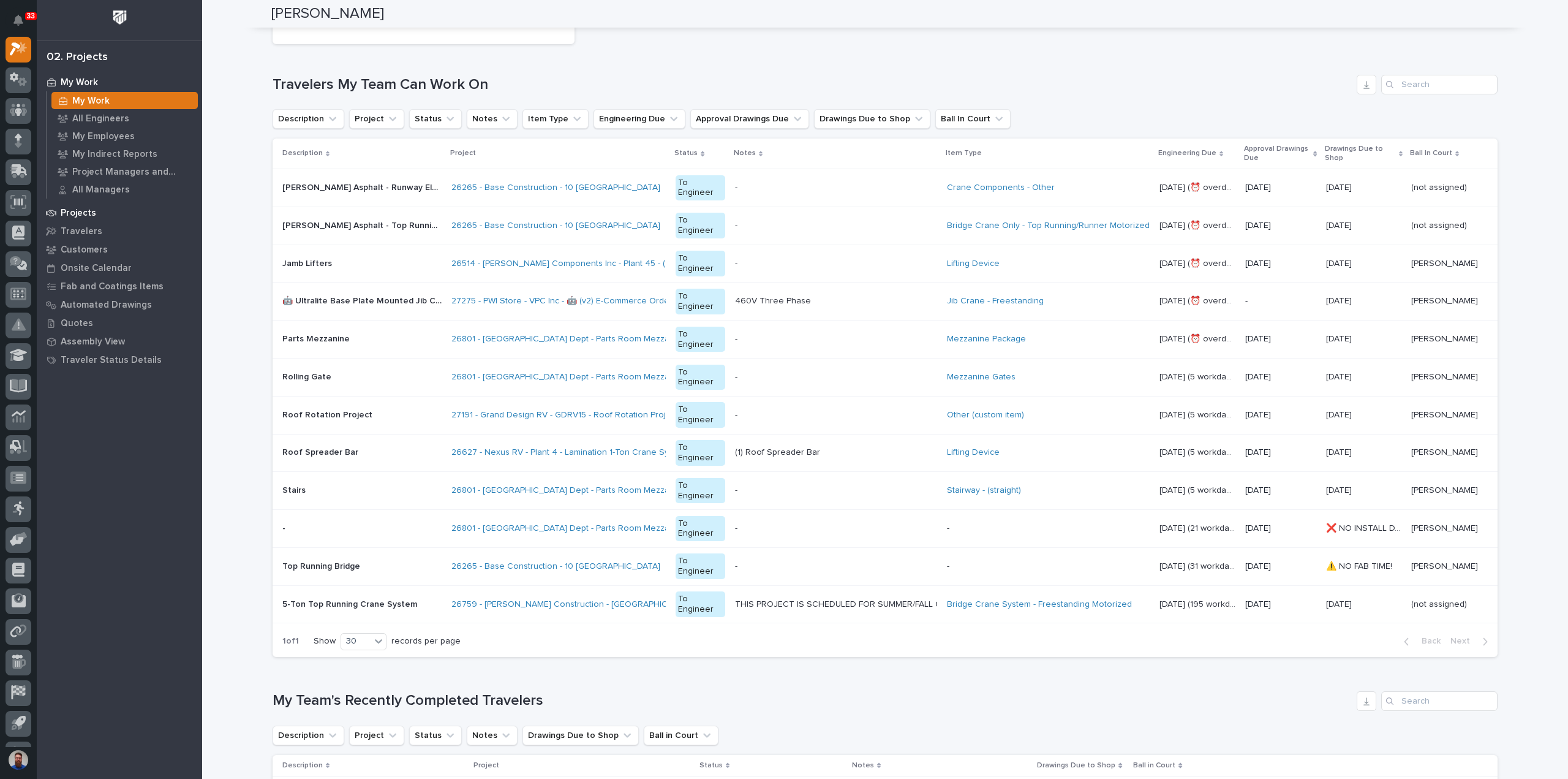
click at [81, 215] on p "Projects" at bounding box center [78, 213] width 36 height 11
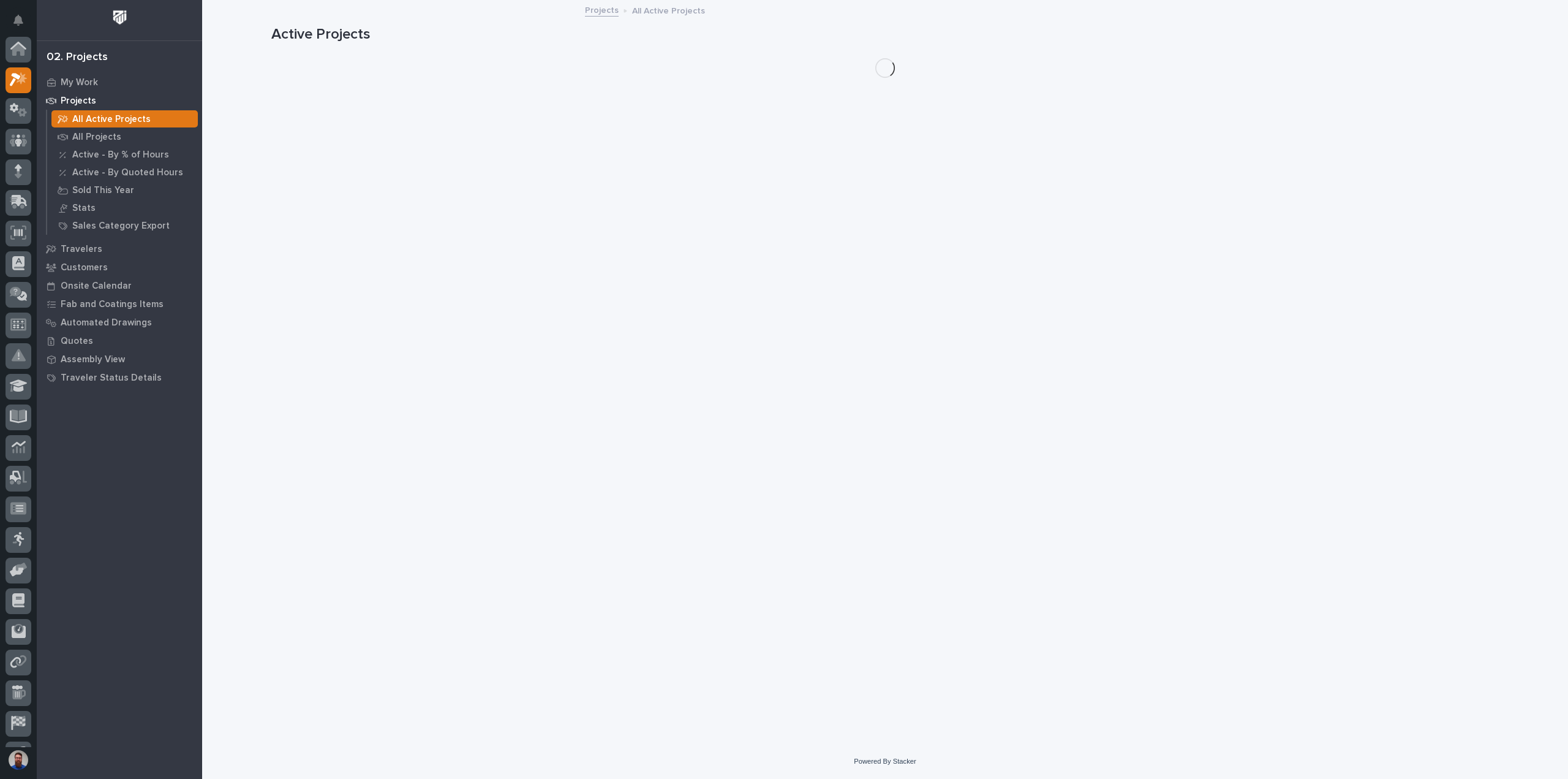
scroll to position [31, 0]
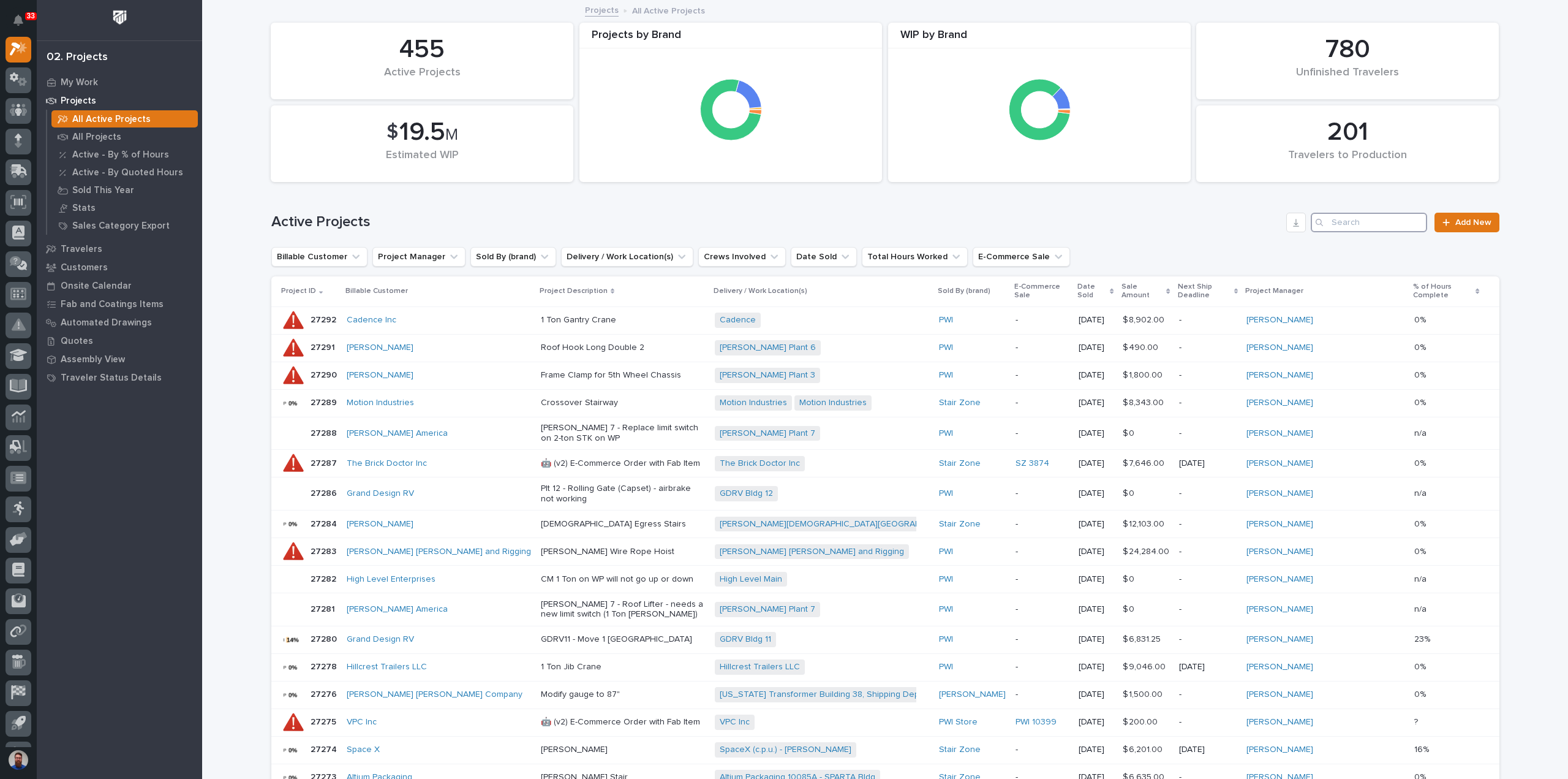
click at [1354, 228] on input "Search" at bounding box center [1369, 223] width 117 height 20
paste input "ctk"
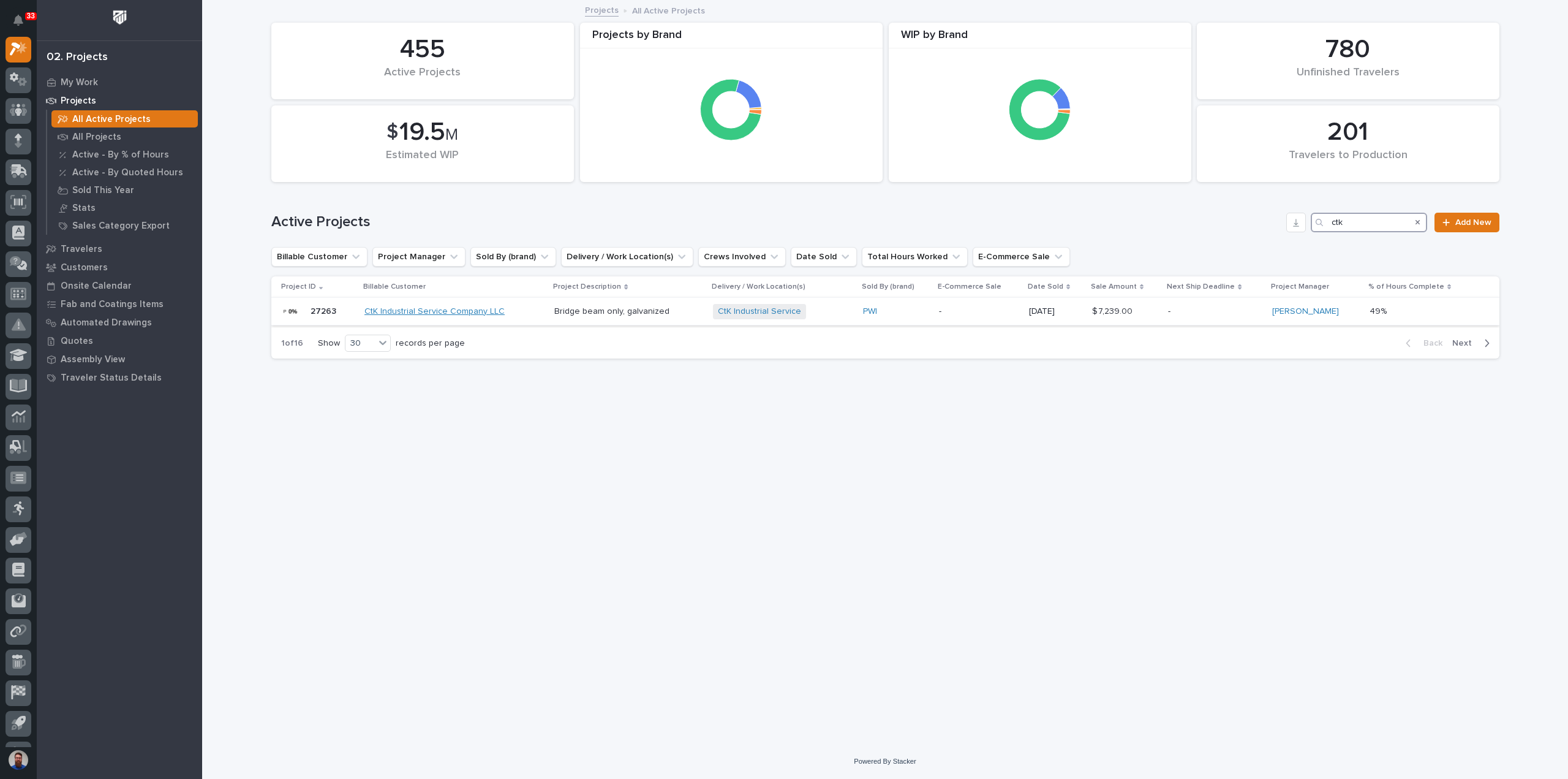
type input "ctk"
click at [464, 312] on link "CtK Industrial Service Company LLC" at bounding box center [434, 311] width 140 height 10
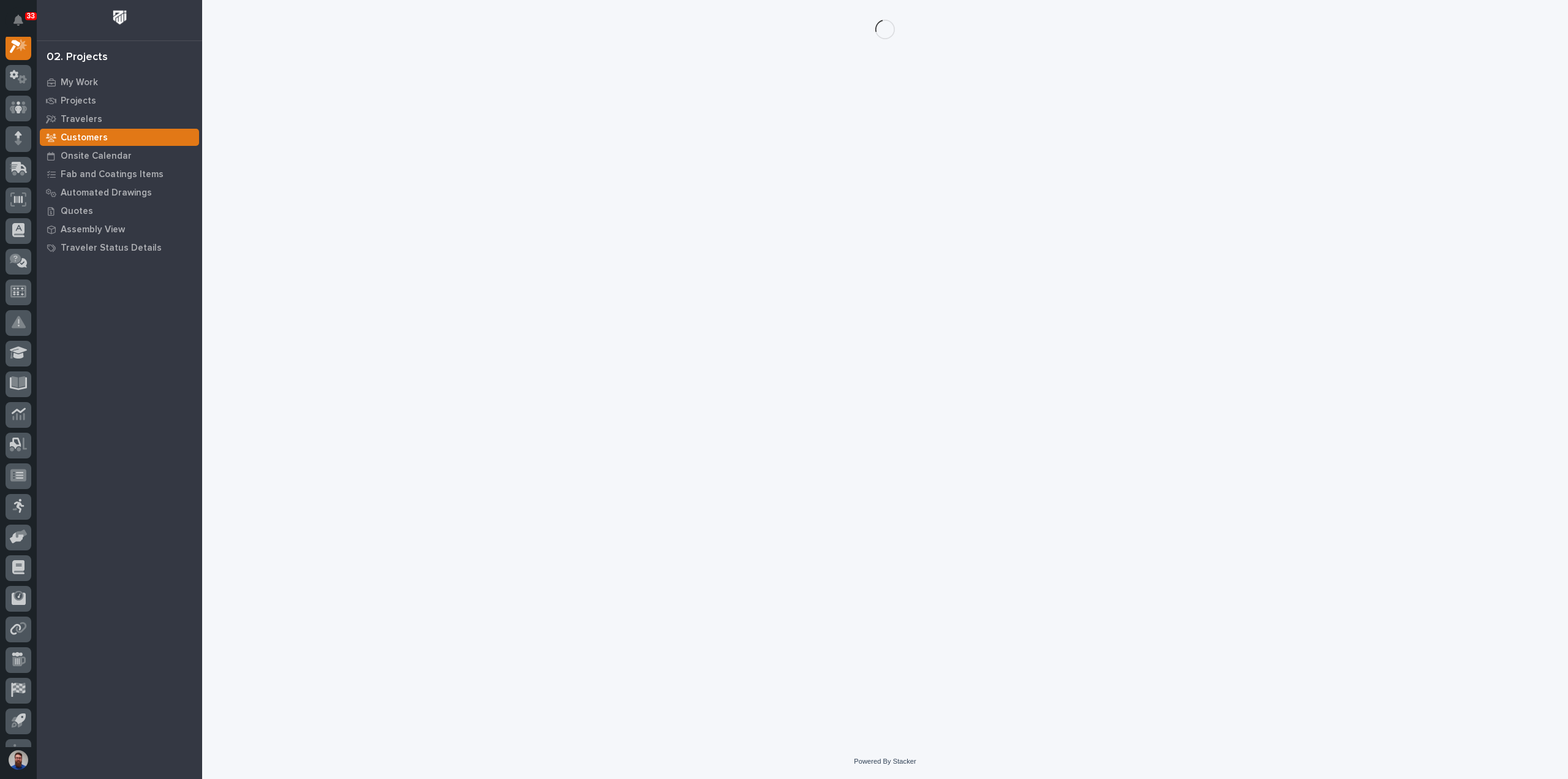
scroll to position [31, 0]
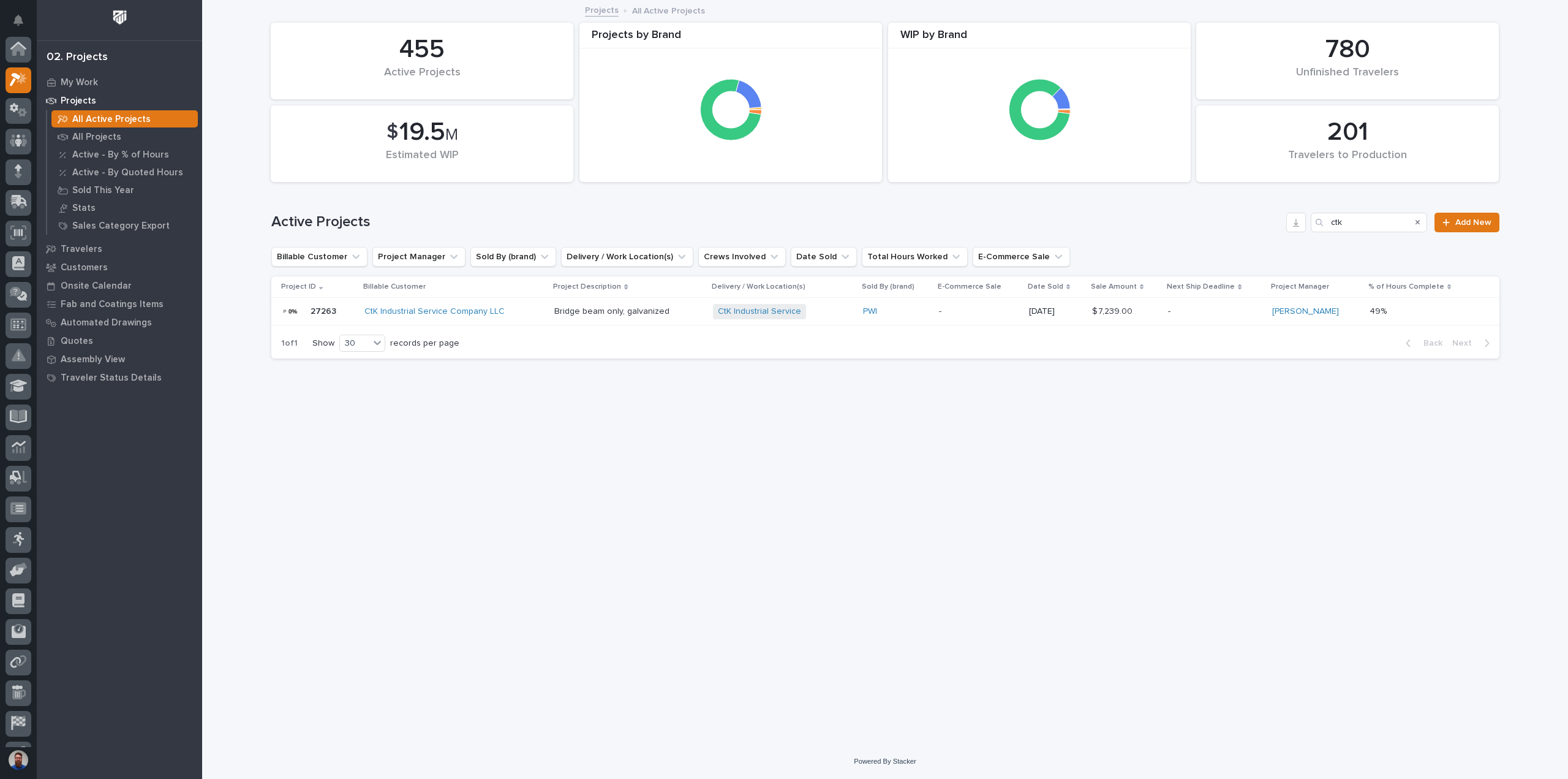
scroll to position [33, 0]
click at [524, 308] on div "CtK Industrial Service Company LLC" at bounding box center [454, 311] width 181 height 10
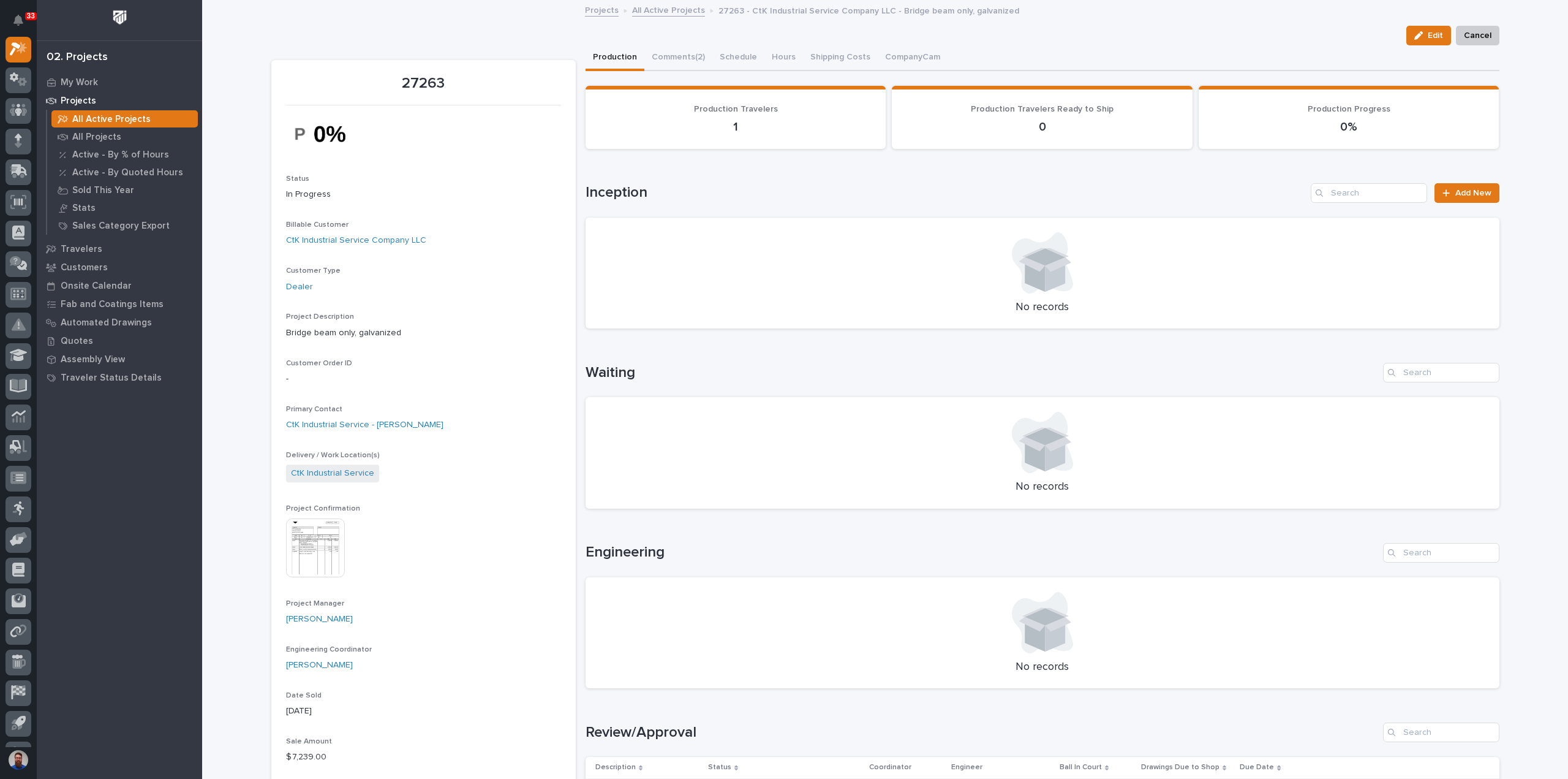
scroll to position [408, 0]
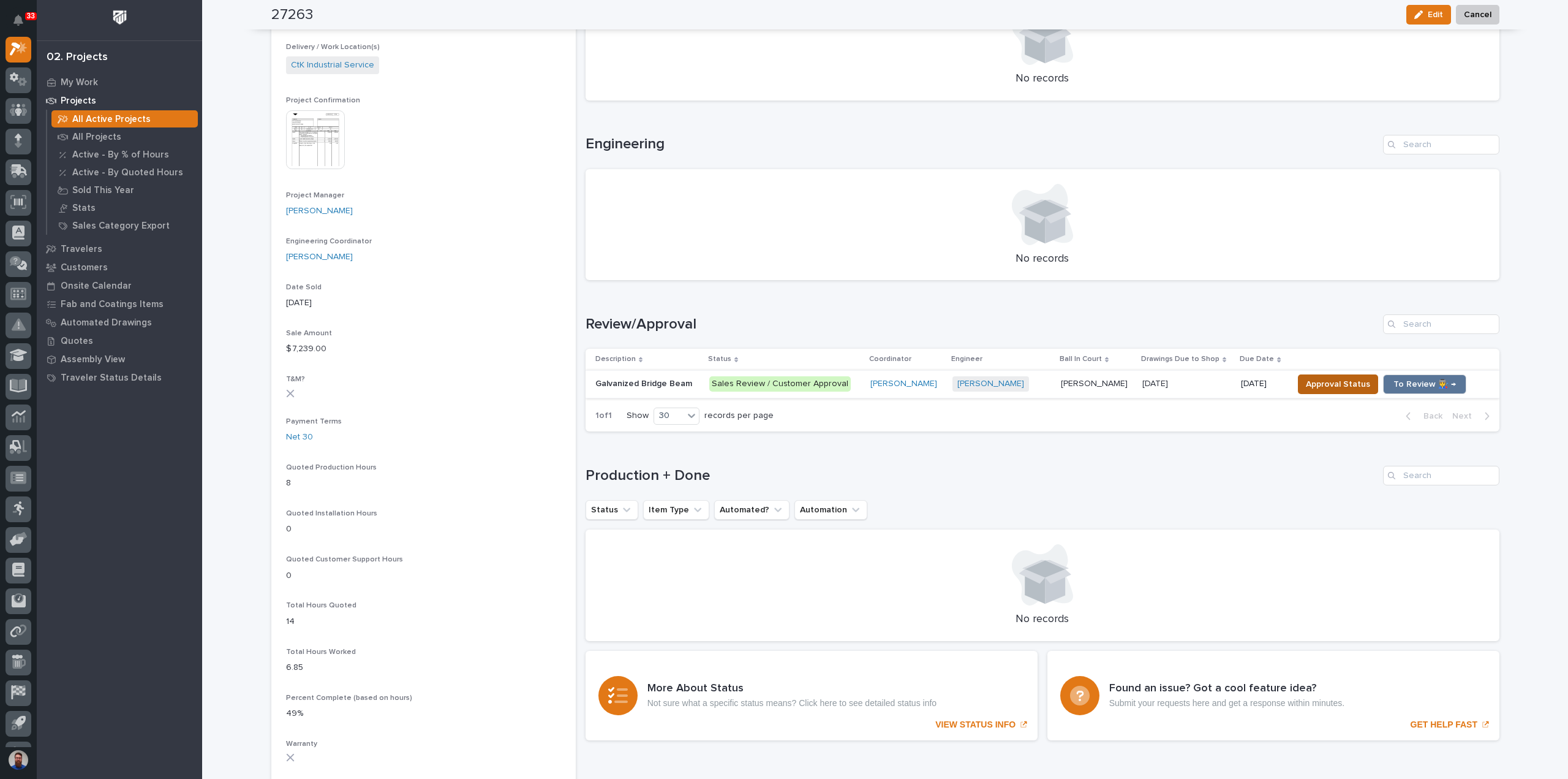
click at [1325, 386] on span "Approval Status" at bounding box center [1337, 384] width 64 height 15
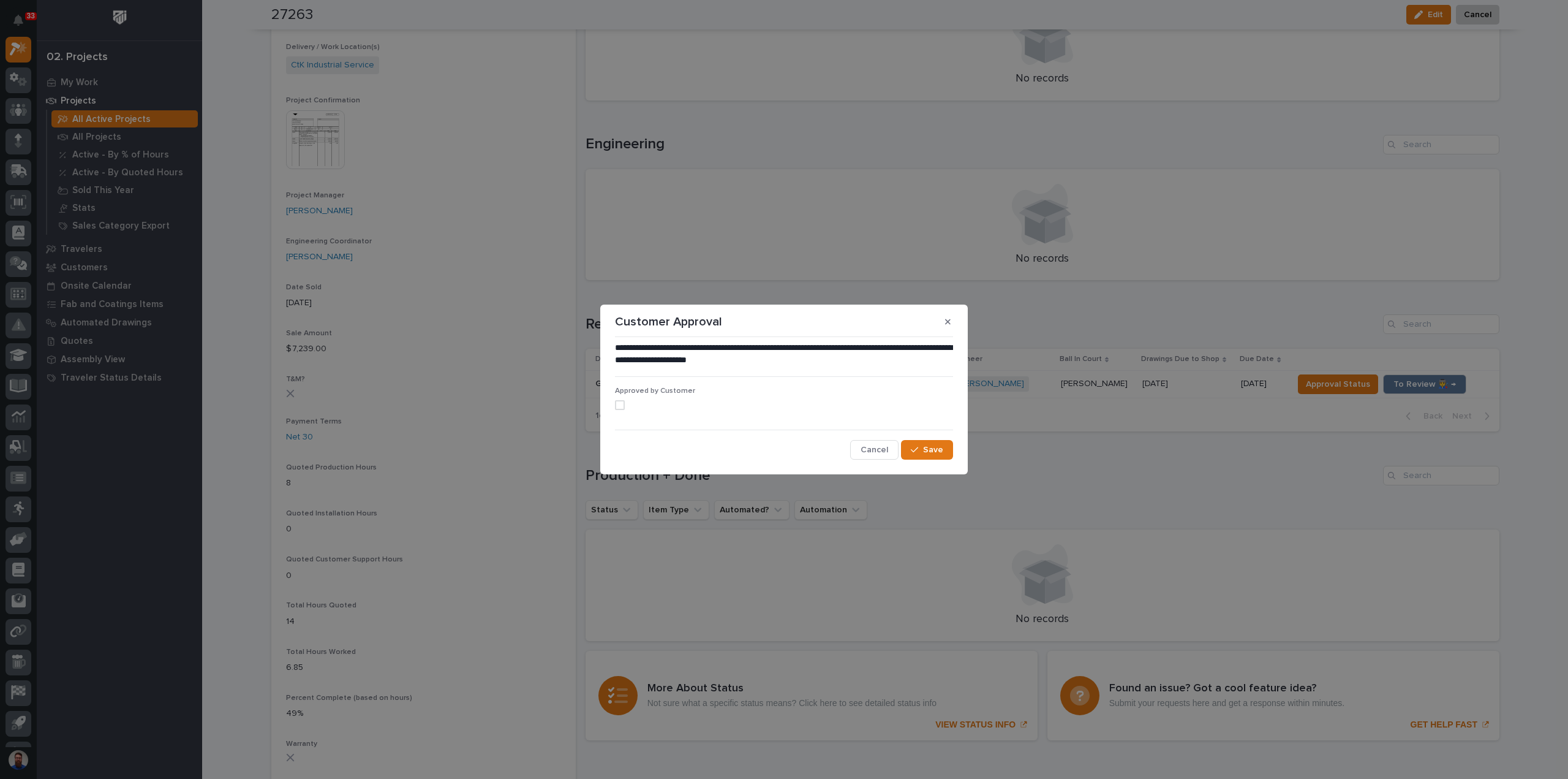
click at [645, 398] on div "Approved by Customer" at bounding box center [784, 404] width 338 height 33
click at [624, 402] on span at bounding box center [620, 405] width 10 height 10
click at [941, 453] on span "Save" at bounding box center [933, 450] width 20 height 11
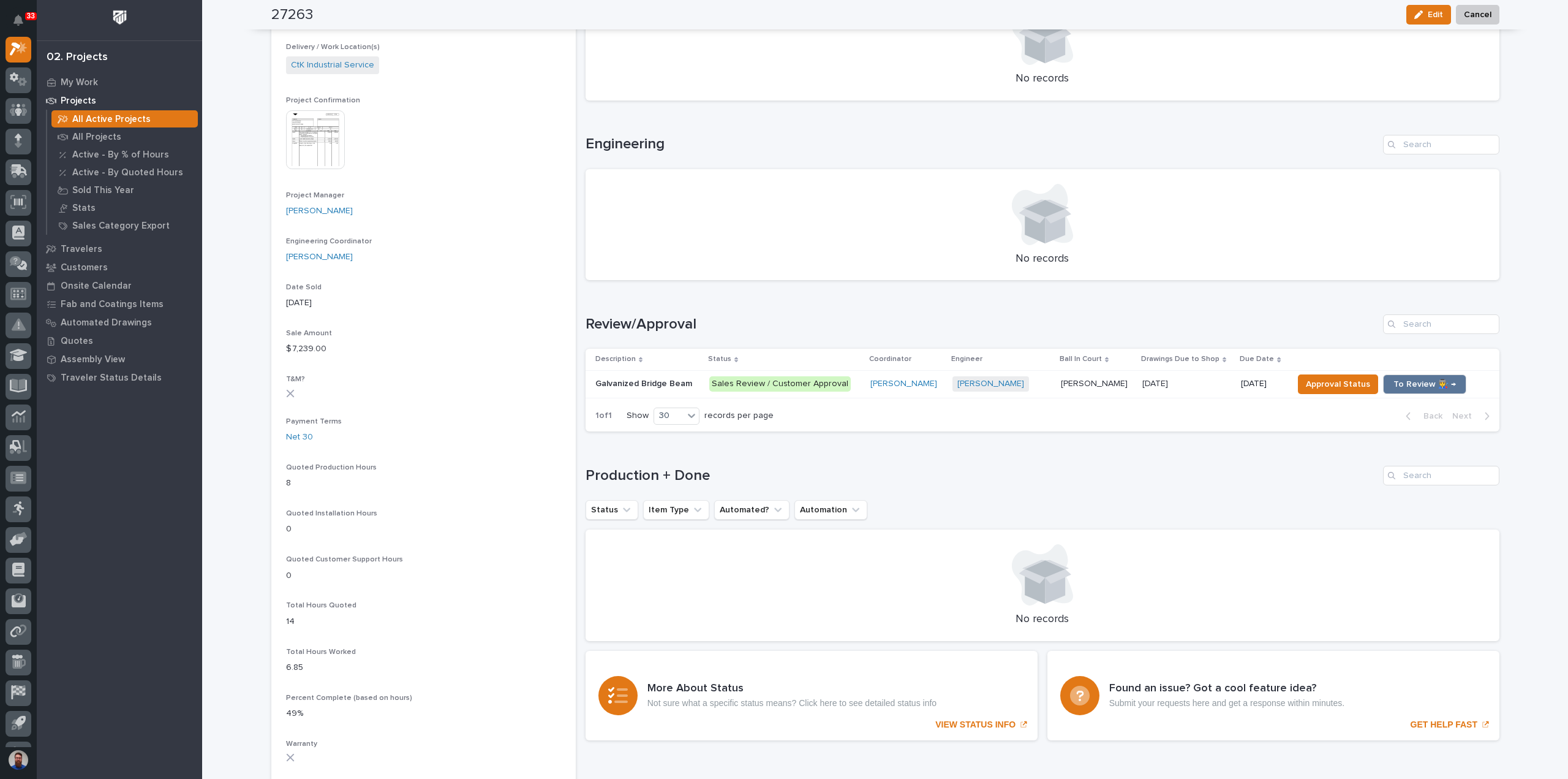
click at [1103, 390] on div "Paul Hershberger Paul Hershberger" at bounding box center [1097, 384] width 72 height 20
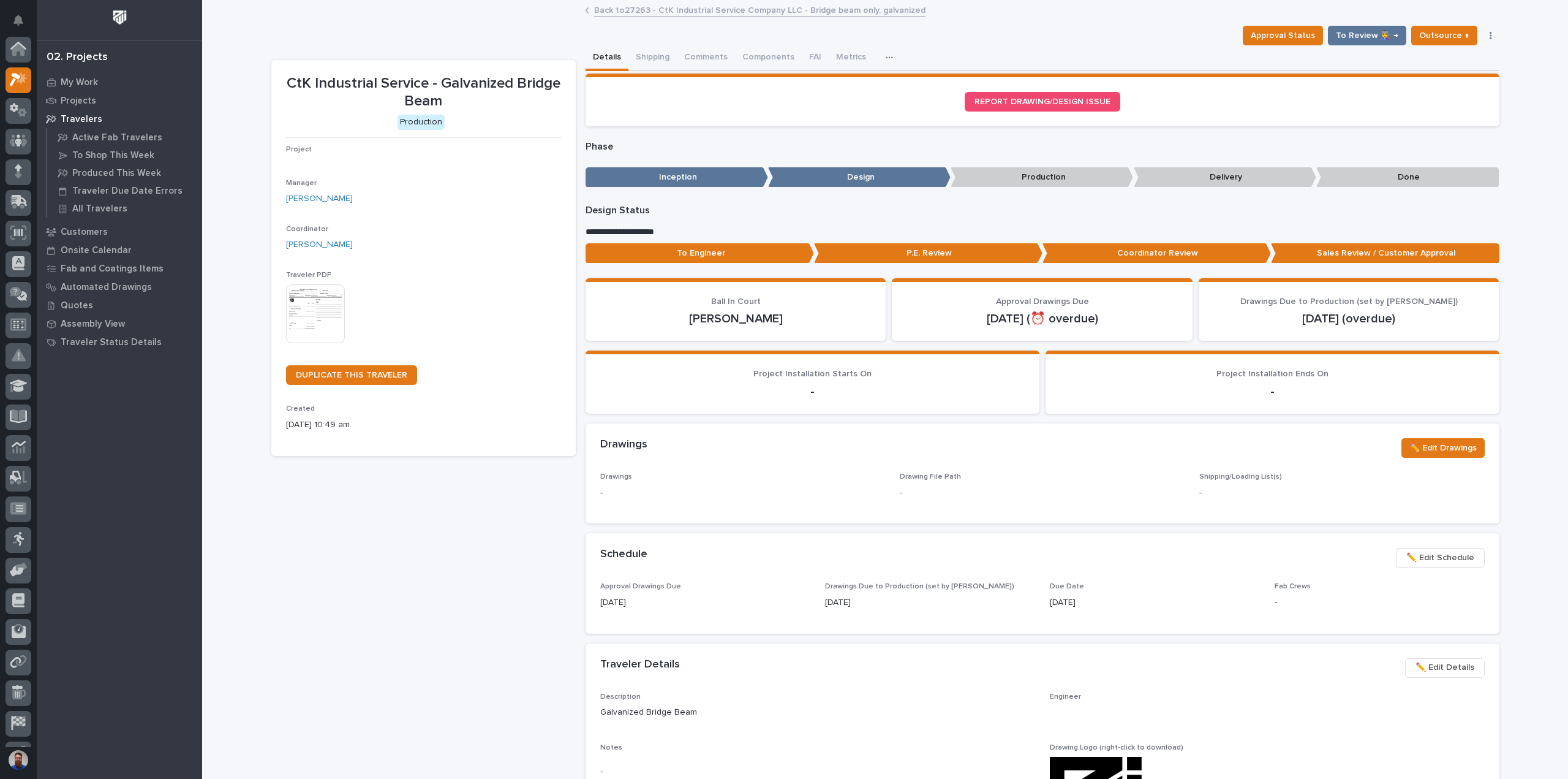
scroll to position [31, 0]
click at [675, 241] on div "**********" at bounding box center [1042, 236] width 914 height 63
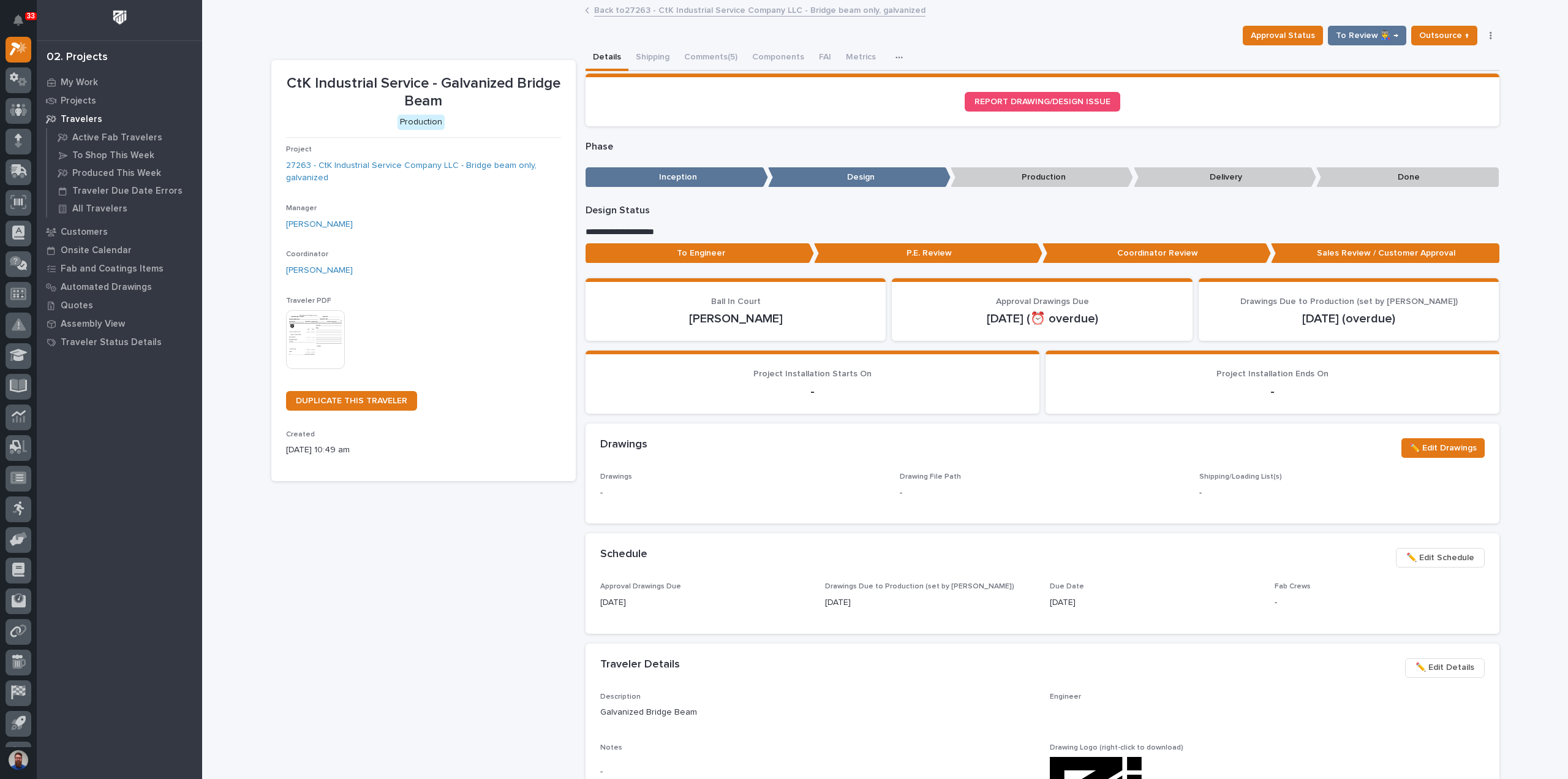
click at [681, 255] on p "To Engineer" at bounding box center [699, 254] width 228 height 20
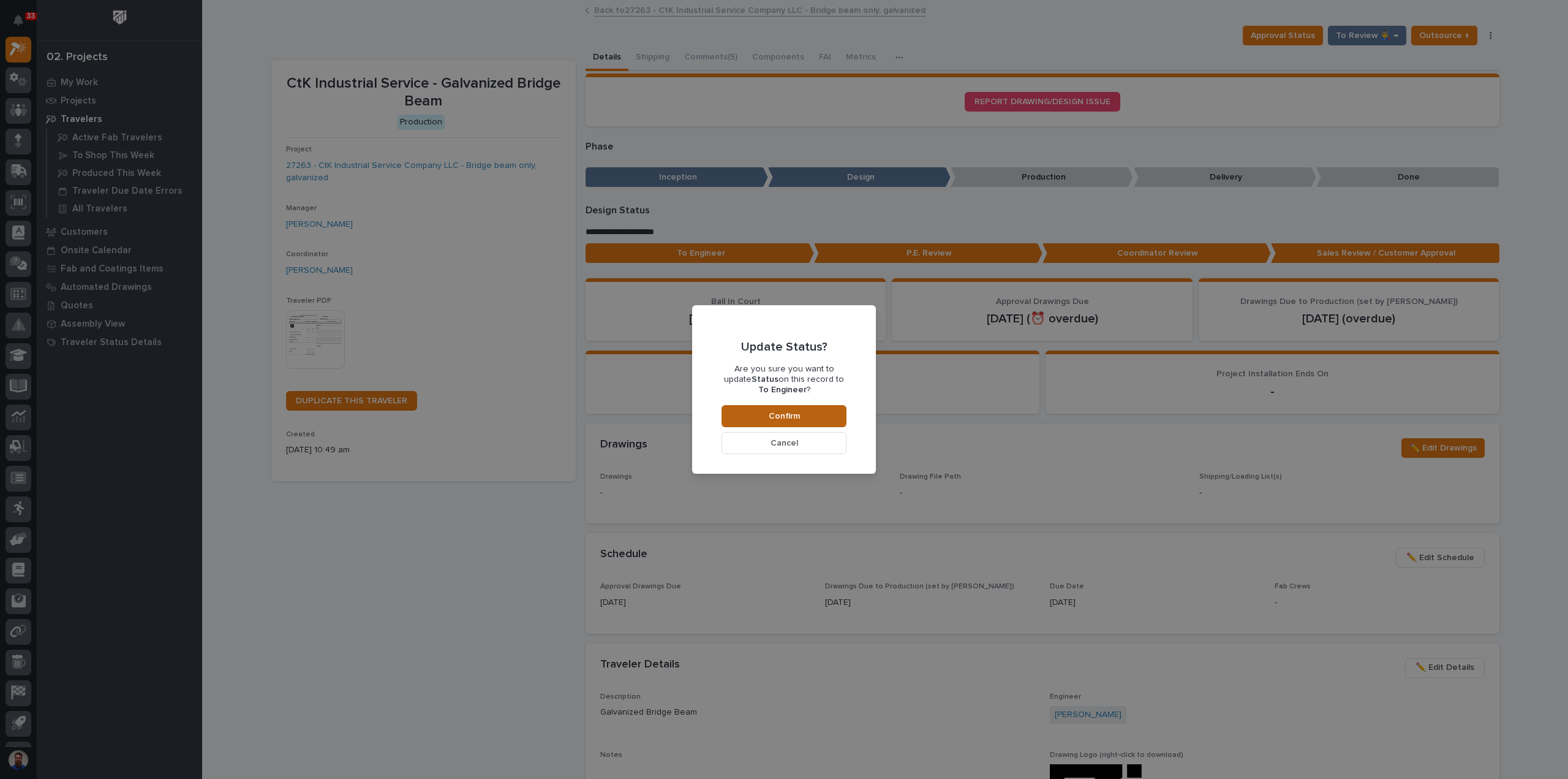
click at [779, 411] on span "Confirm" at bounding box center [784, 415] width 31 height 11
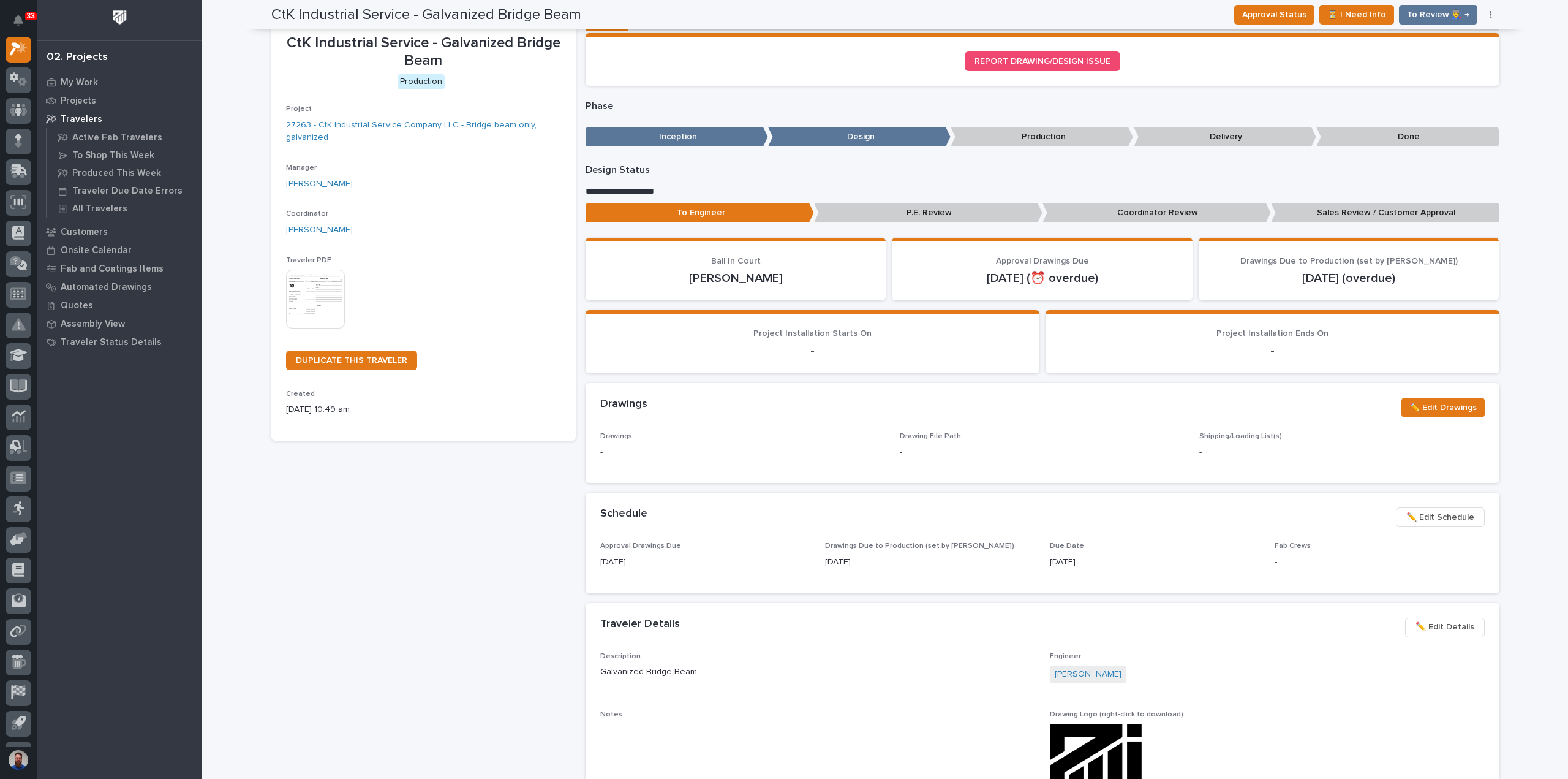
scroll to position [0, 0]
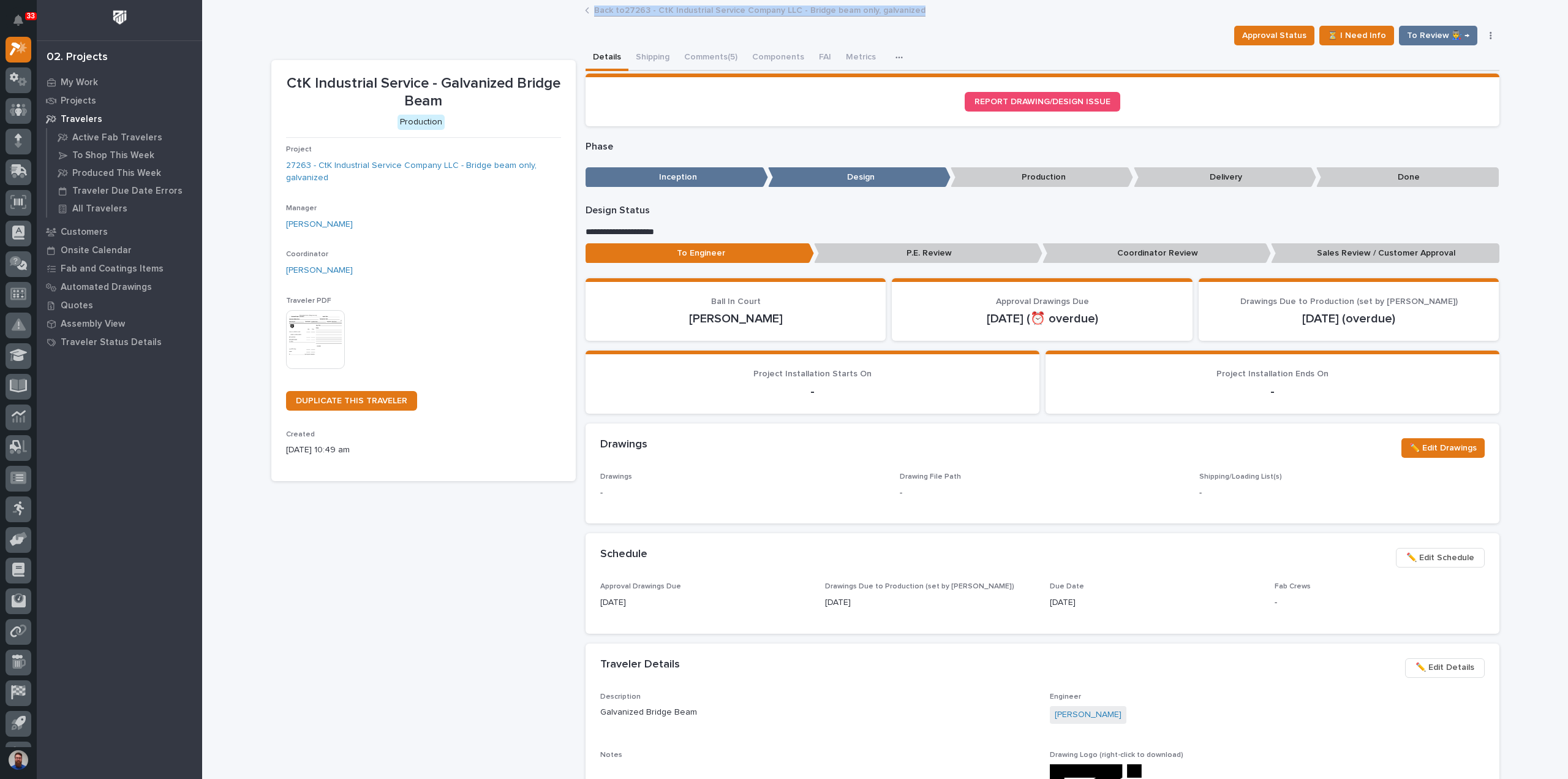
drag, startPoint x: 948, startPoint y: 17, endPoint x: 572, endPoint y: 9, distance: 376.1
click at [572, 9] on div "Back to 27263 - CtK Industrial Service Company LLC - Bridge beam only, galvaniz…" at bounding box center [884, 11] width 1365 height 18
click at [544, 15] on div "Back to 27263 - CtK Industrial Service Company LLC - Bridge beam only, galvaniz…" at bounding box center [884, 11] width 1365 height 18
drag, startPoint x: 520, startPoint y: 19, endPoint x: 982, endPoint y: 33, distance: 462.2
click at [982, 33] on div "CtK Industrial Service - Galvanized Bridge Beam Approval Status ⏳ I Need Info T…" at bounding box center [884, 661] width 1228 height 1320
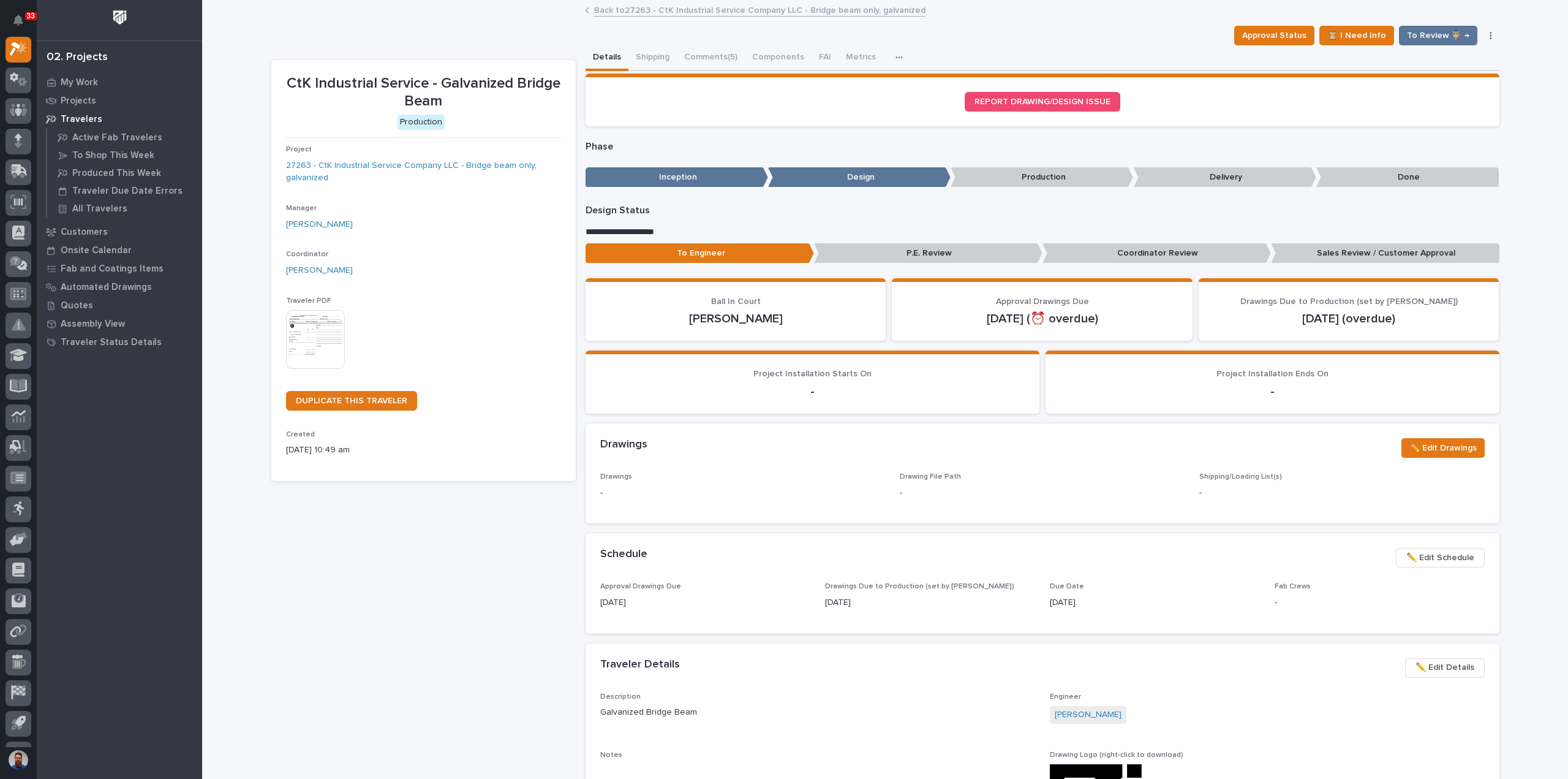
click at [987, 28] on div "Approval Status ⏳ I Need Info To Review 👨‍🏭 → Hold Cancel Change Traveler Type …" at bounding box center [884, 36] width 1228 height 20
drag, startPoint x: 1035, startPoint y: 25, endPoint x: 503, endPoint y: 29, distance: 532.0
click at [503, 29] on div "Approval Status ⏳ I Need Info To Review 👨‍🏭 → Hold Cancel Change Traveler Type …" at bounding box center [884, 36] width 1228 height 20
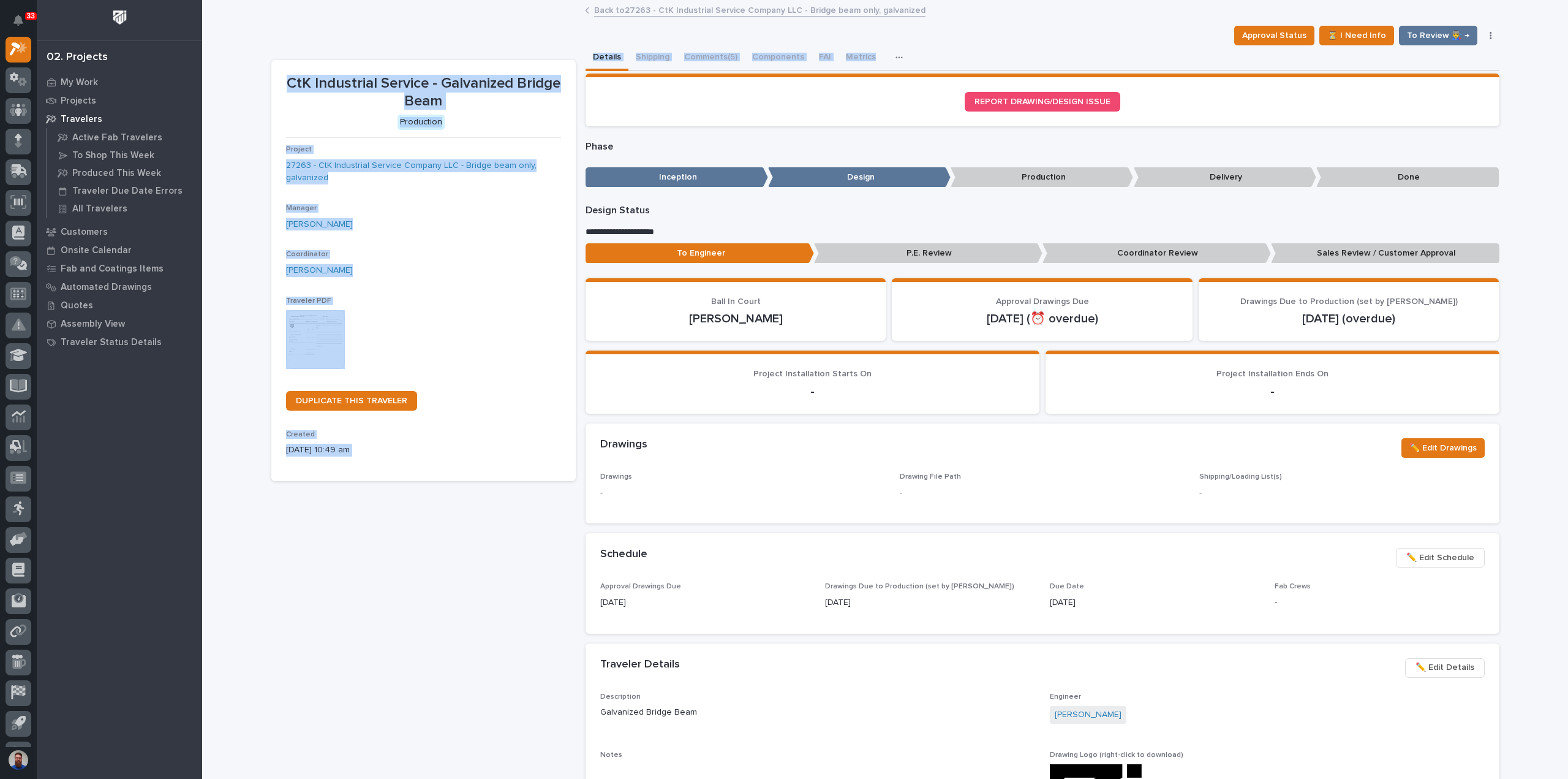
drag, startPoint x: 523, startPoint y: 33, endPoint x: 1070, endPoint y: 48, distance: 547.2
click at [1070, 49] on div "CtK Industrial Service - Galvanized Bridge Beam Approval Status ⏳ I Need Info T…" at bounding box center [884, 661] width 1228 height 1320
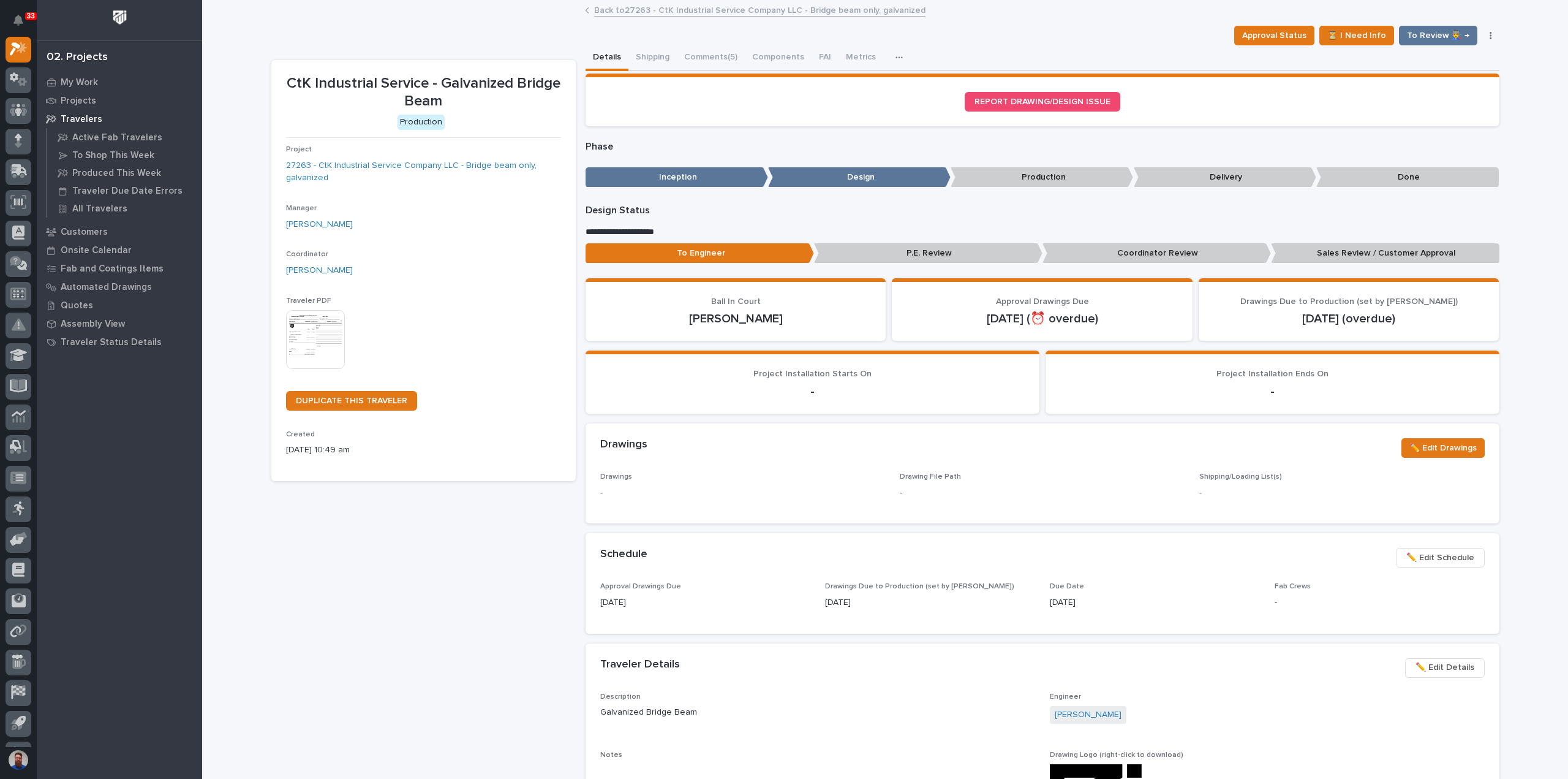
click at [1076, 31] on div "Approval Status ⏳ I Need Info To Review 👨‍🏭 → Hold Cancel Change Traveler Type …" at bounding box center [884, 36] width 1228 height 20
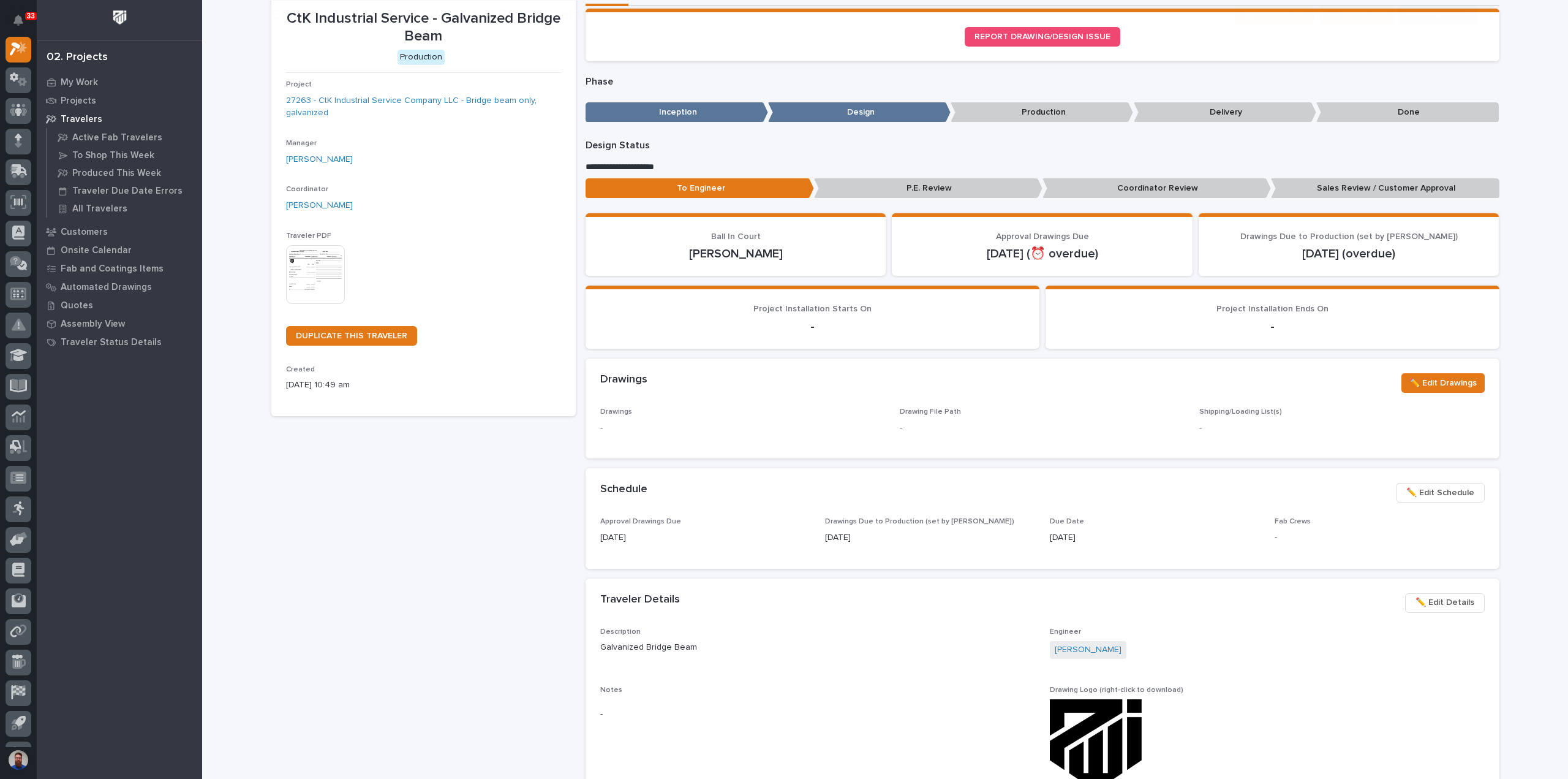
scroll to position [82, 0]
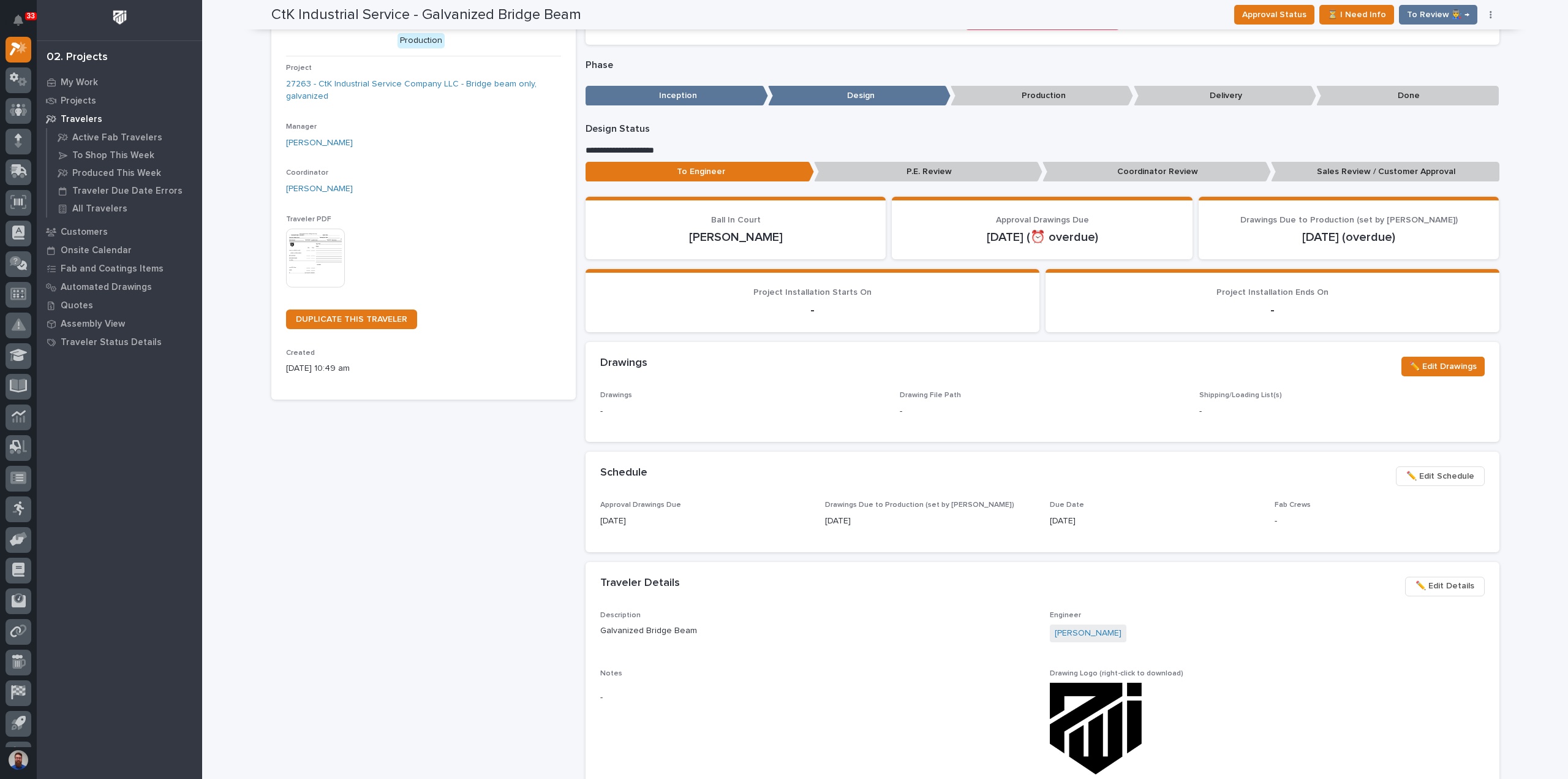
click at [1445, 590] on span "✏️ Edit Details" at bounding box center [1445, 586] width 59 height 15
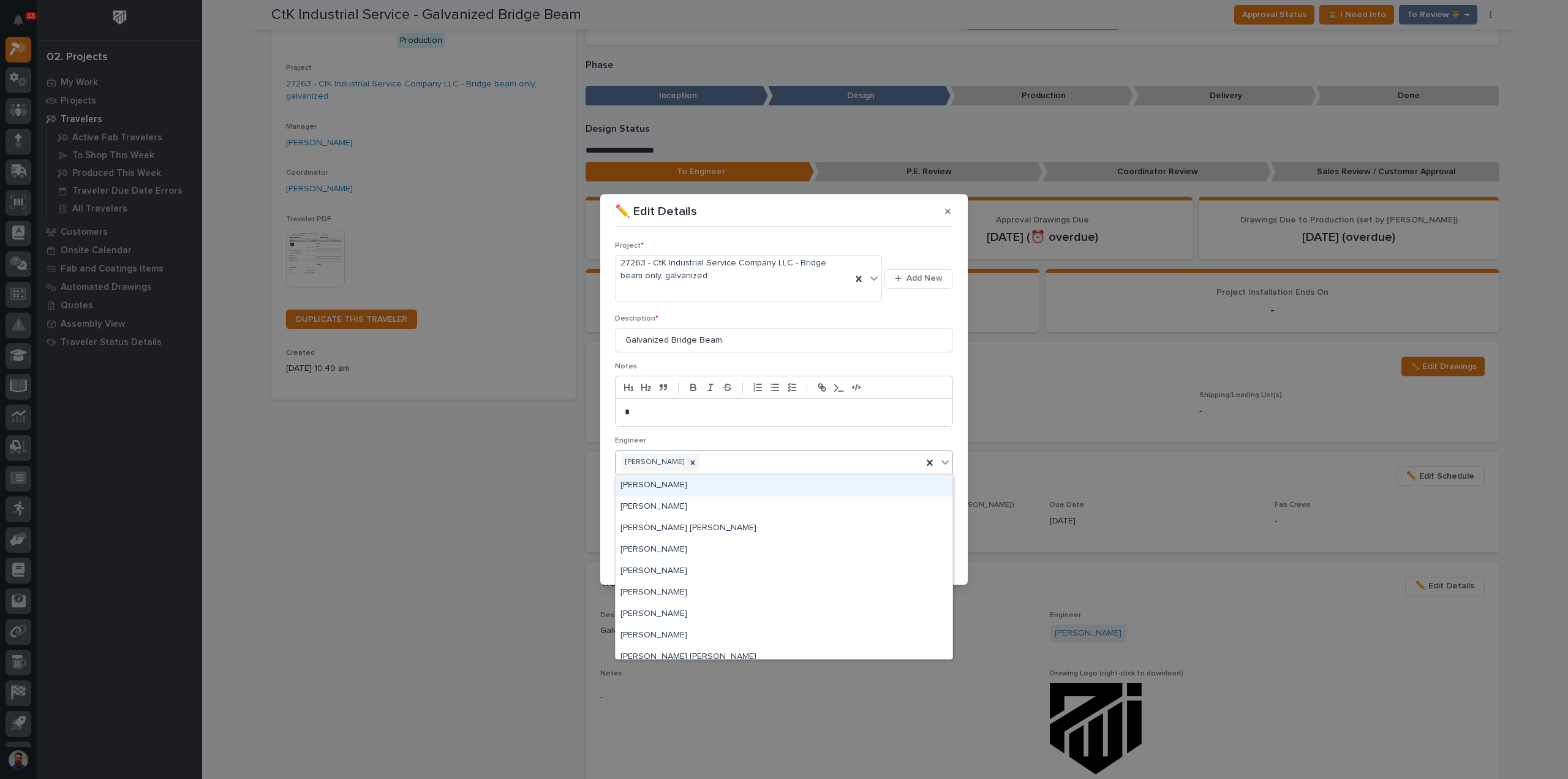
click at [696, 454] on div "Rishi Desai" at bounding box center [769, 462] width 307 height 22
type input "*"
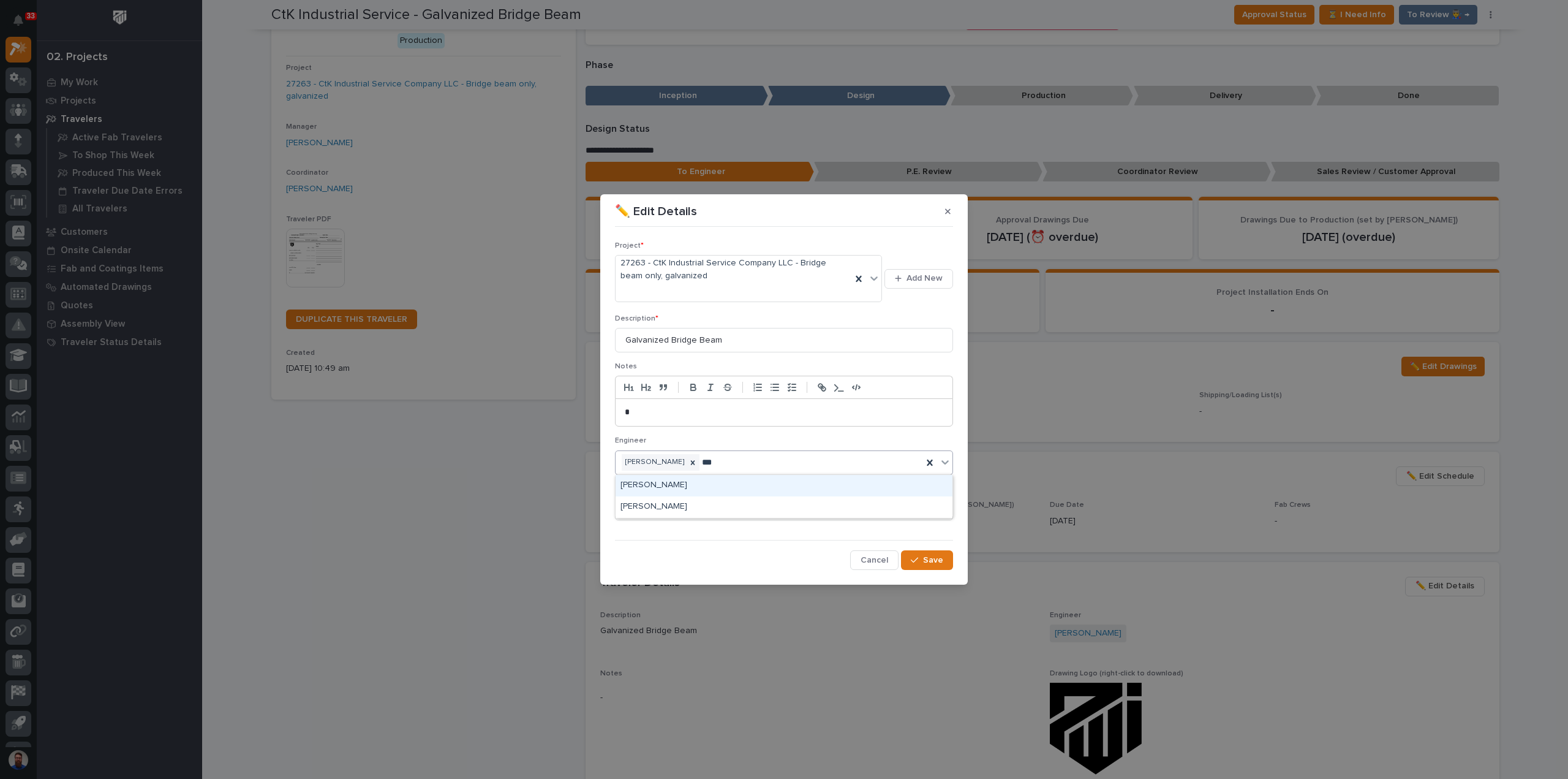
type input "****"
click at [947, 557] on button "Save" at bounding box center [927, 560] width 52 height 20
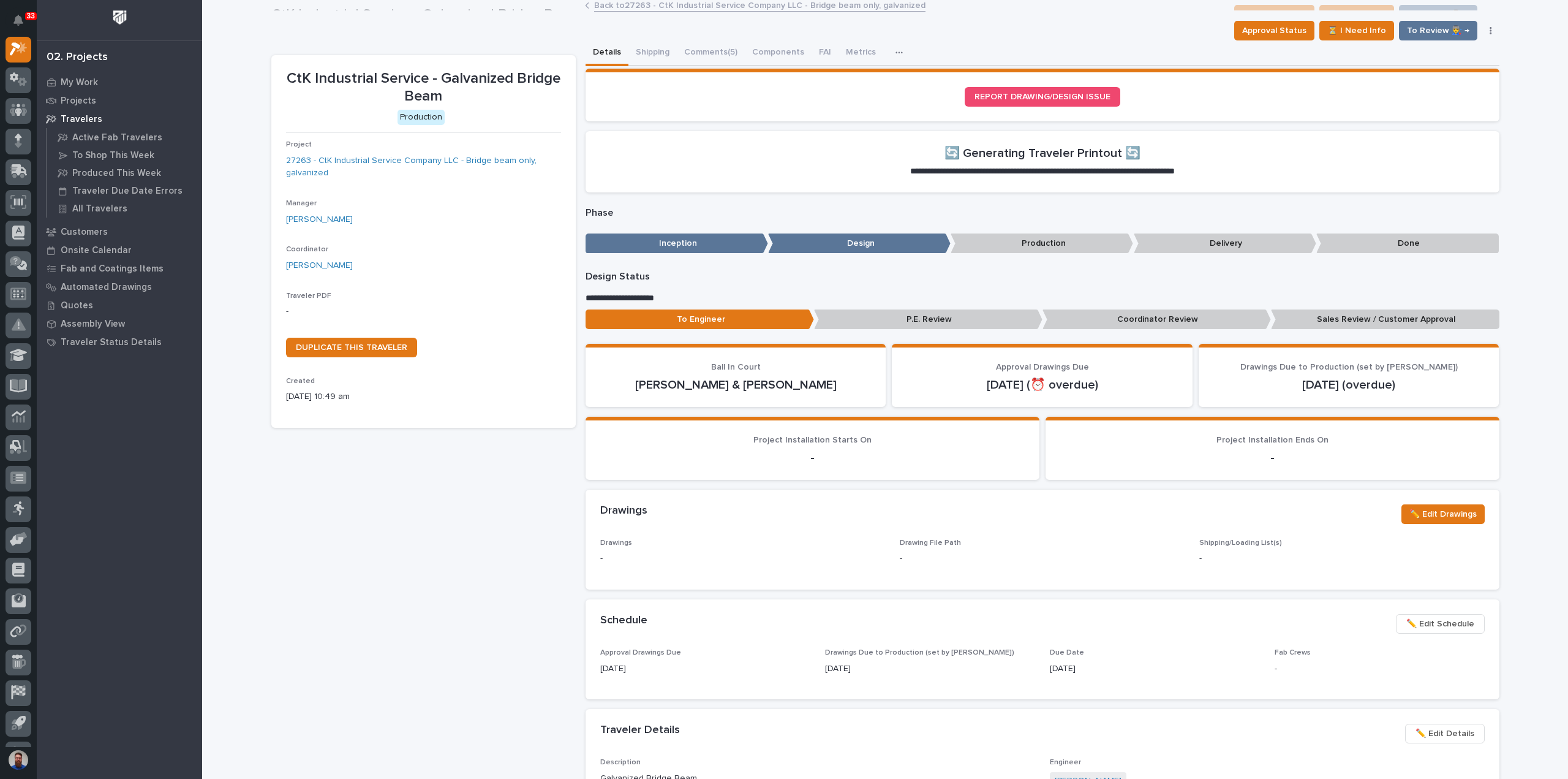
scroll to position [5, 0]
click at [1269, 23] on span "Approval Status" at bounding box center [1274, 31] width 64 height 15
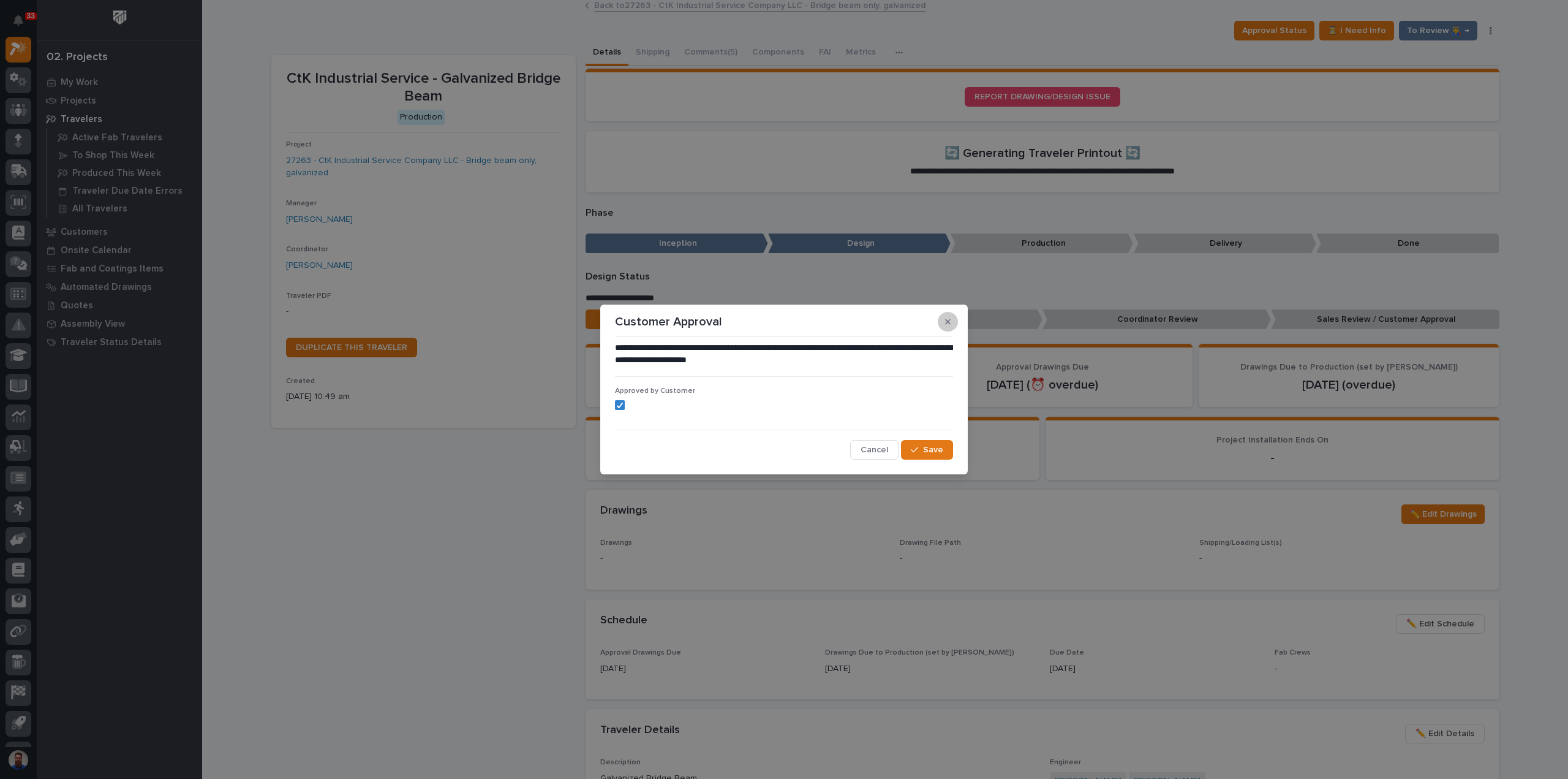
click at [943, 326] on button "button" at bounding box center [948, 322] width 20 height 20
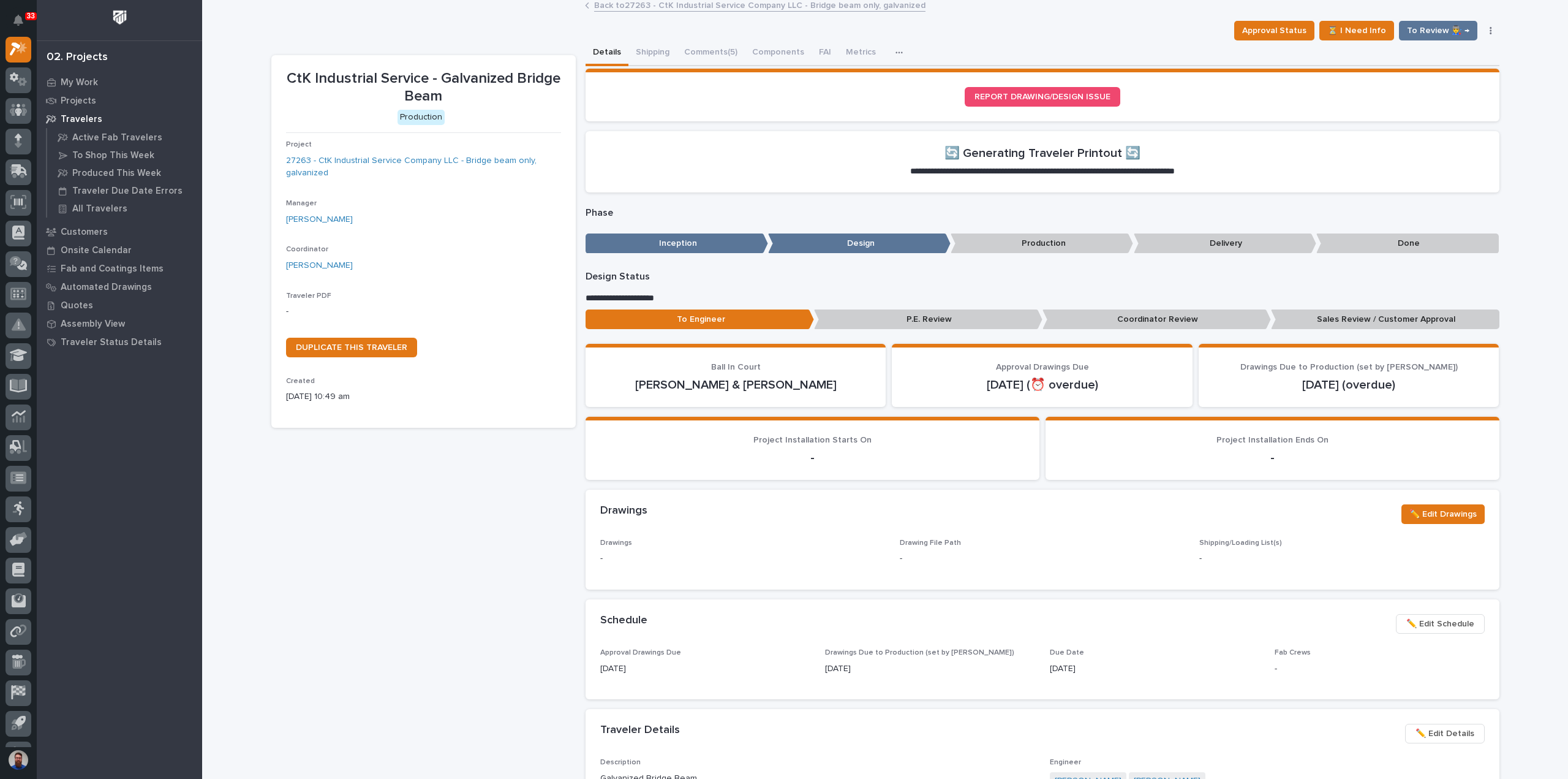
click at [693, 39] on div "CtK Industrial Service - Galvanized Bridge Beam Approval Status ⏳ I Need Info T…" at bounding box center [884, 692] width 1228 height 1392
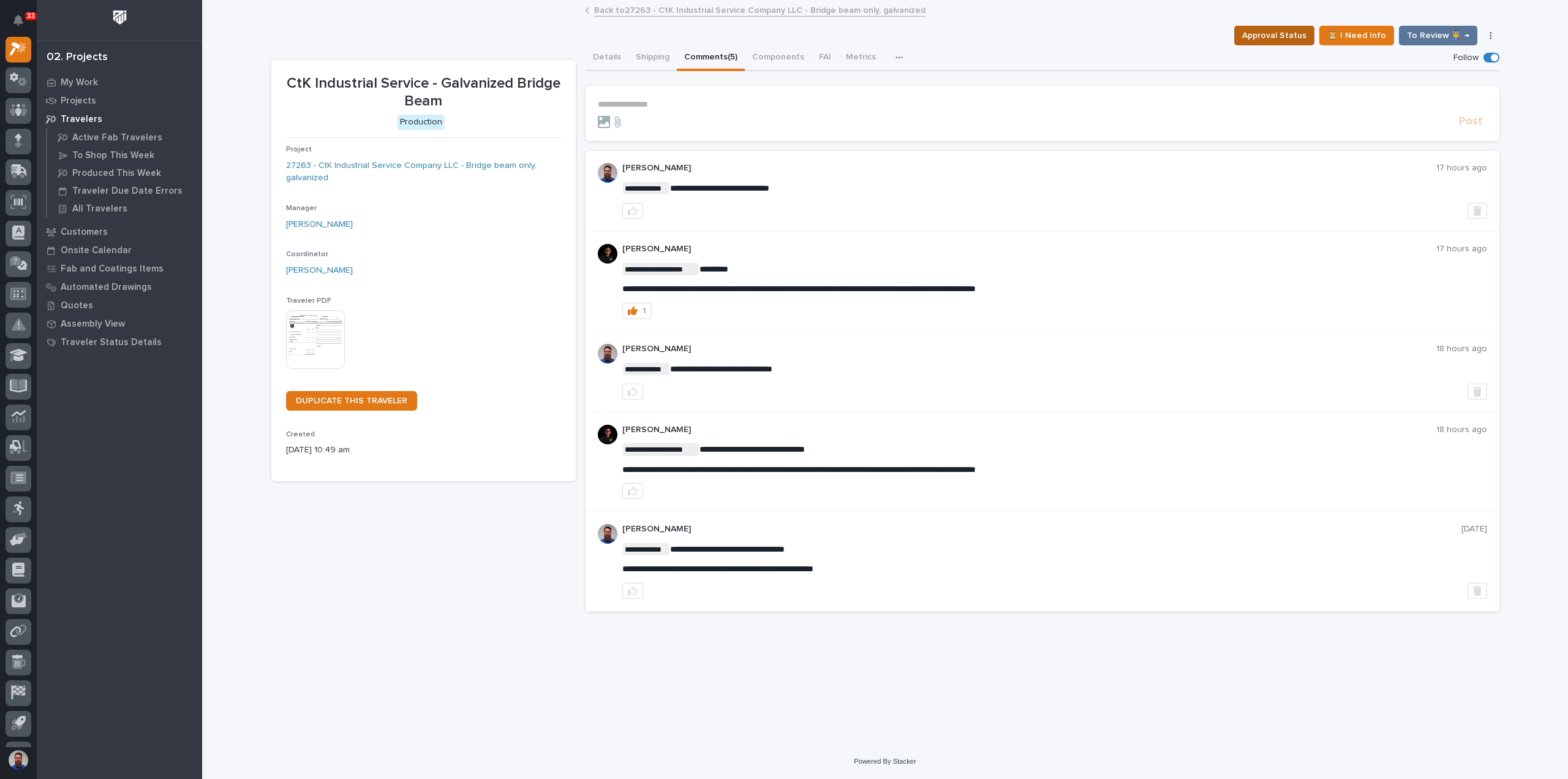
click at [1282, 44] on button "Approval Status" at bounding box center [1274, 36] width 80 height 20
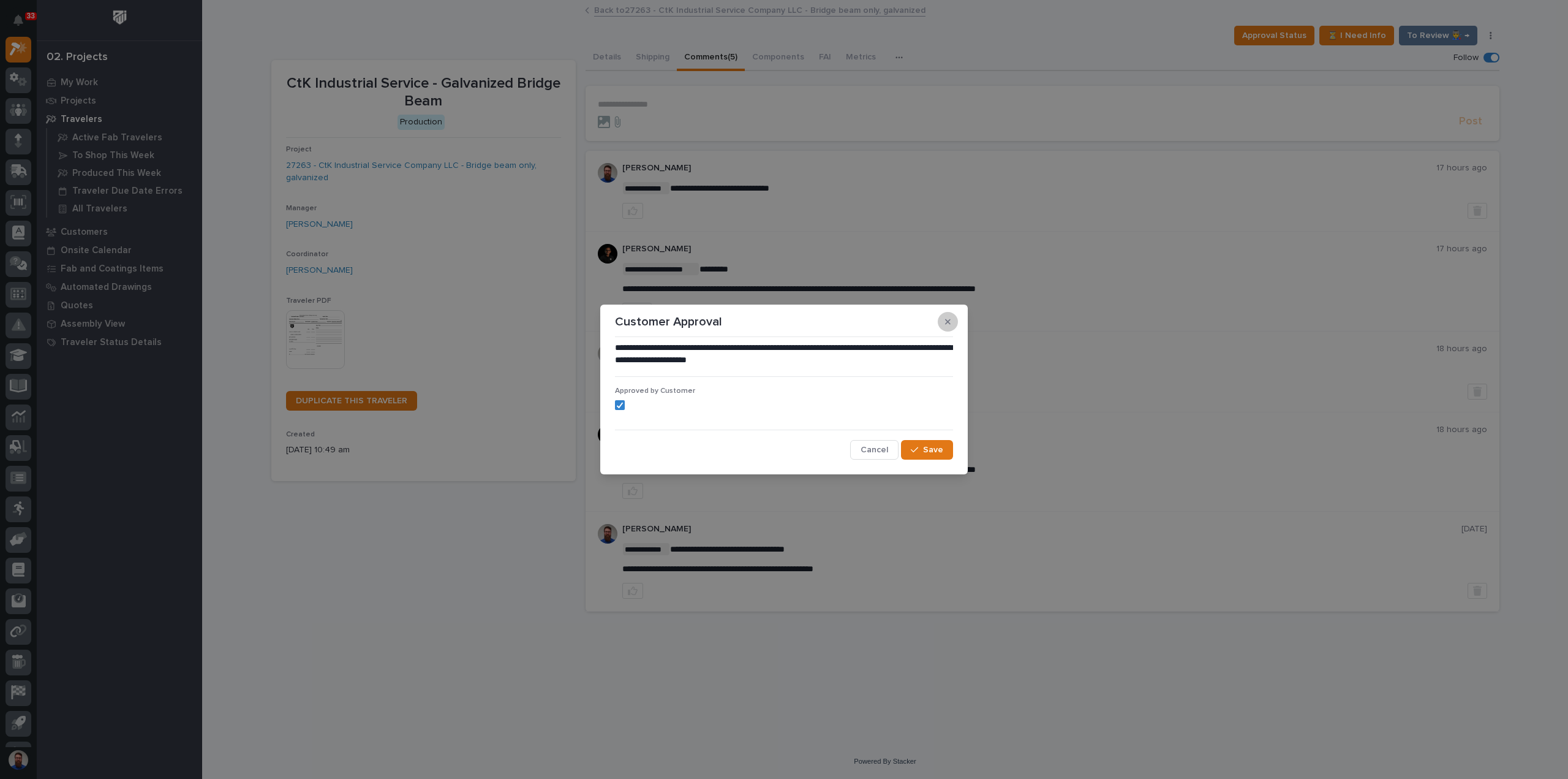
click at [950, 320] on button "button" at bounding box center [948, 322] width 20 height 20
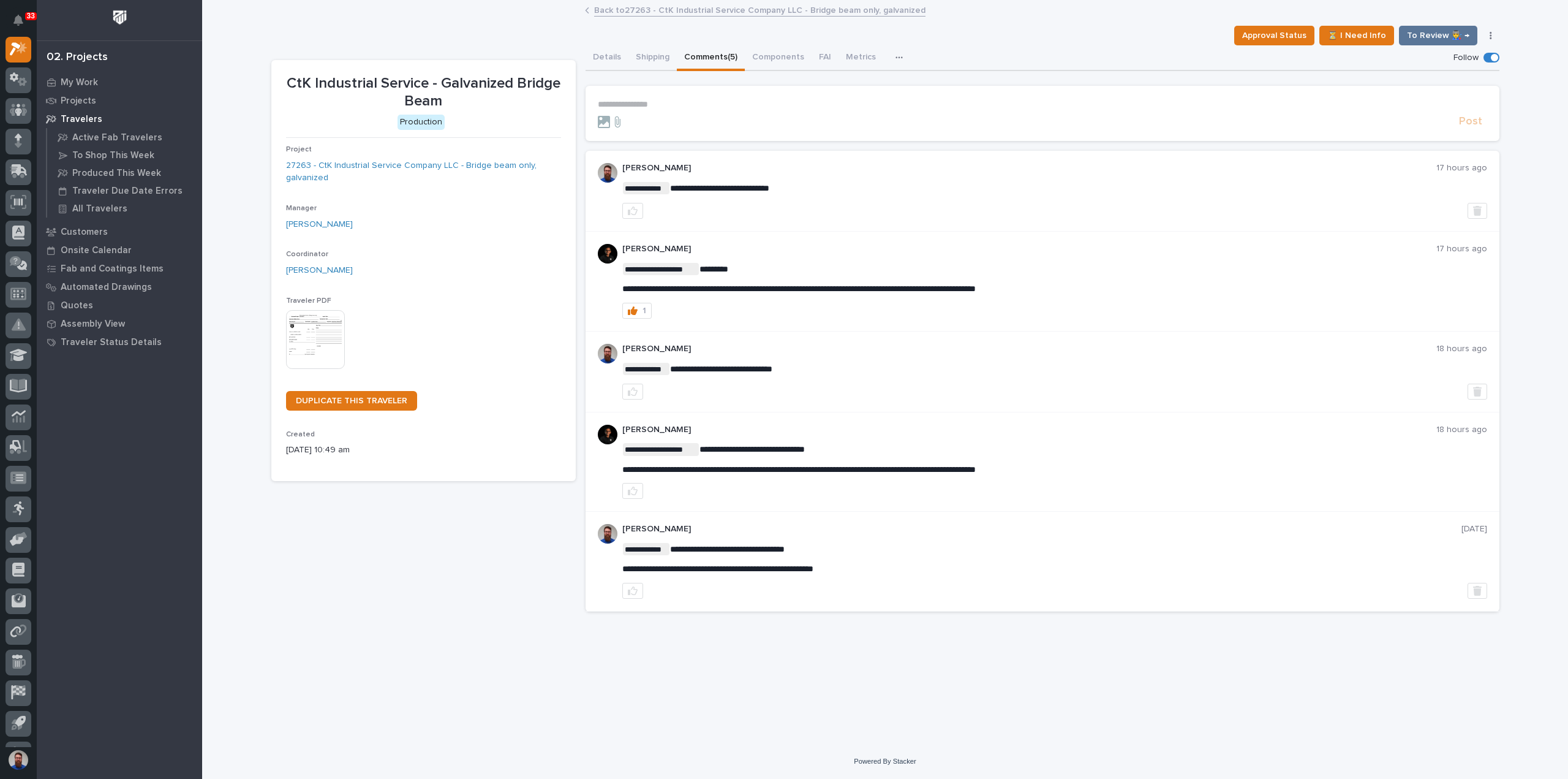
click at [701, 100] on p "**********" at bounding box center [1042, 104] width 889 height 10
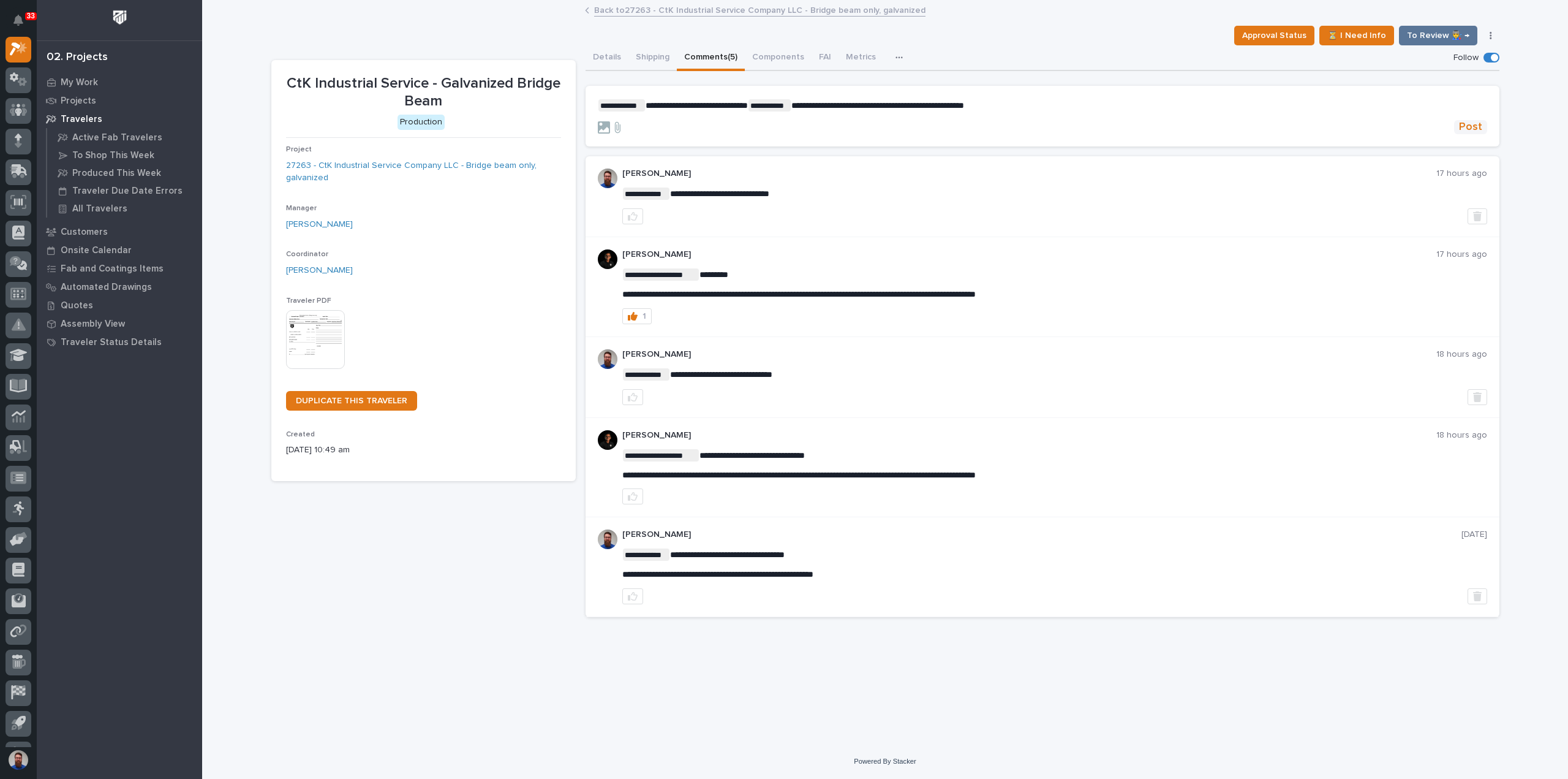
click at [1466, 123] on span "Post" at bounding box center [1470, 127] width 23 height 14
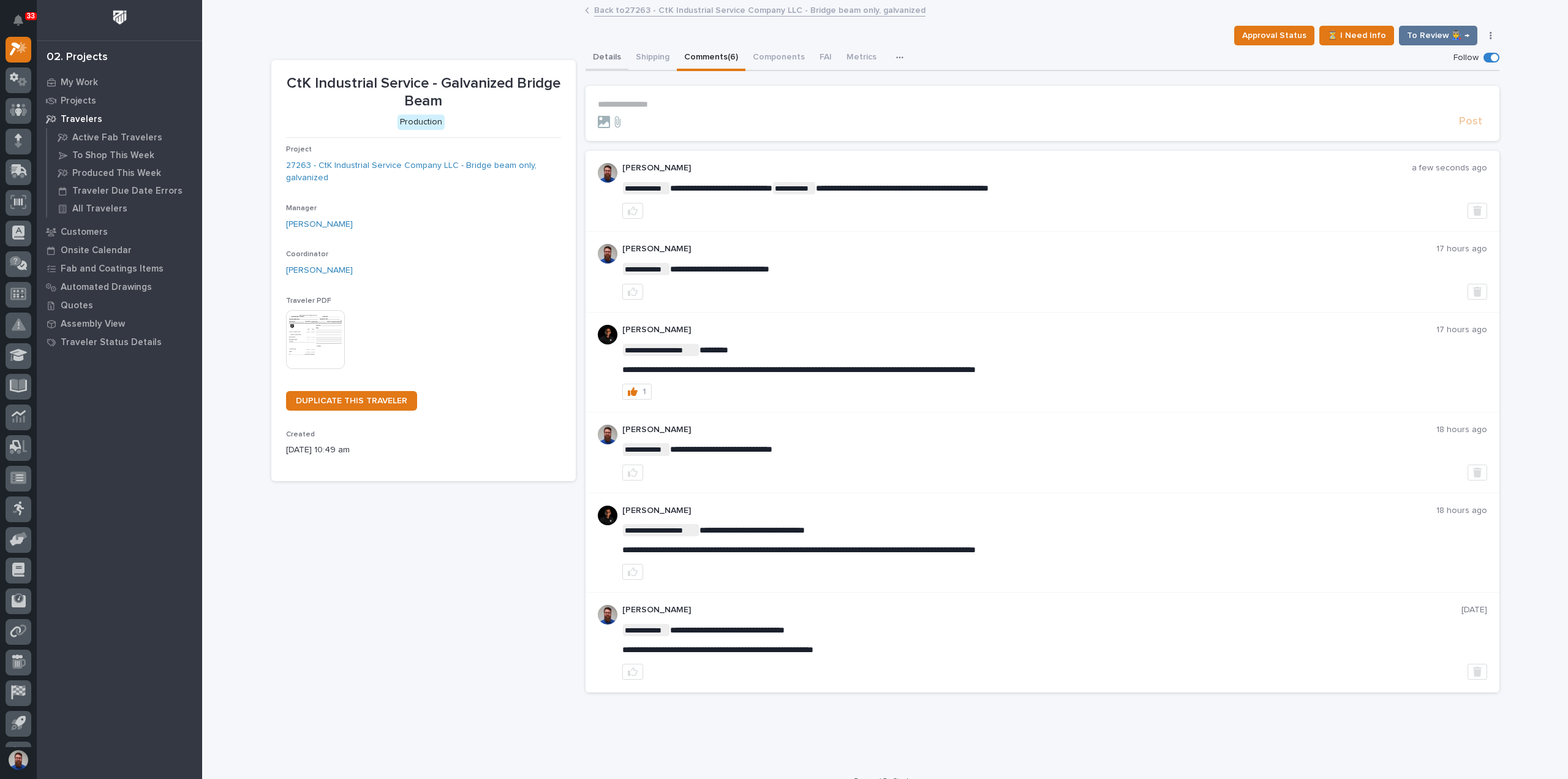
click at [610, 57] on button "Details" at bounding box center [606, 58] width 43 height 26
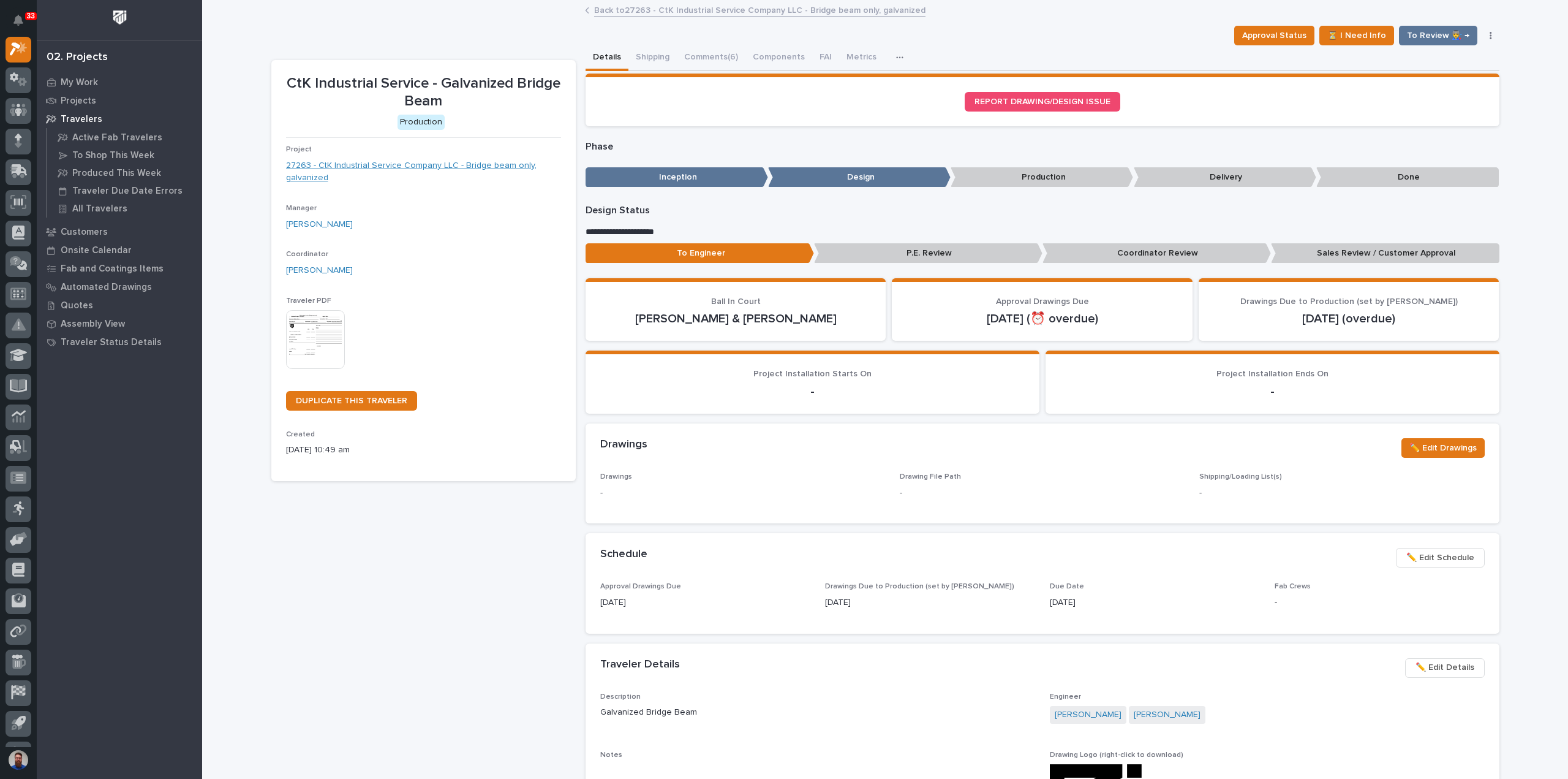
click at [454, 167] on link "27263 - CtK Industrial Service Company LLC - Bridge beam only, galvanized" at bounding box center [423, 172] width 275 height 26
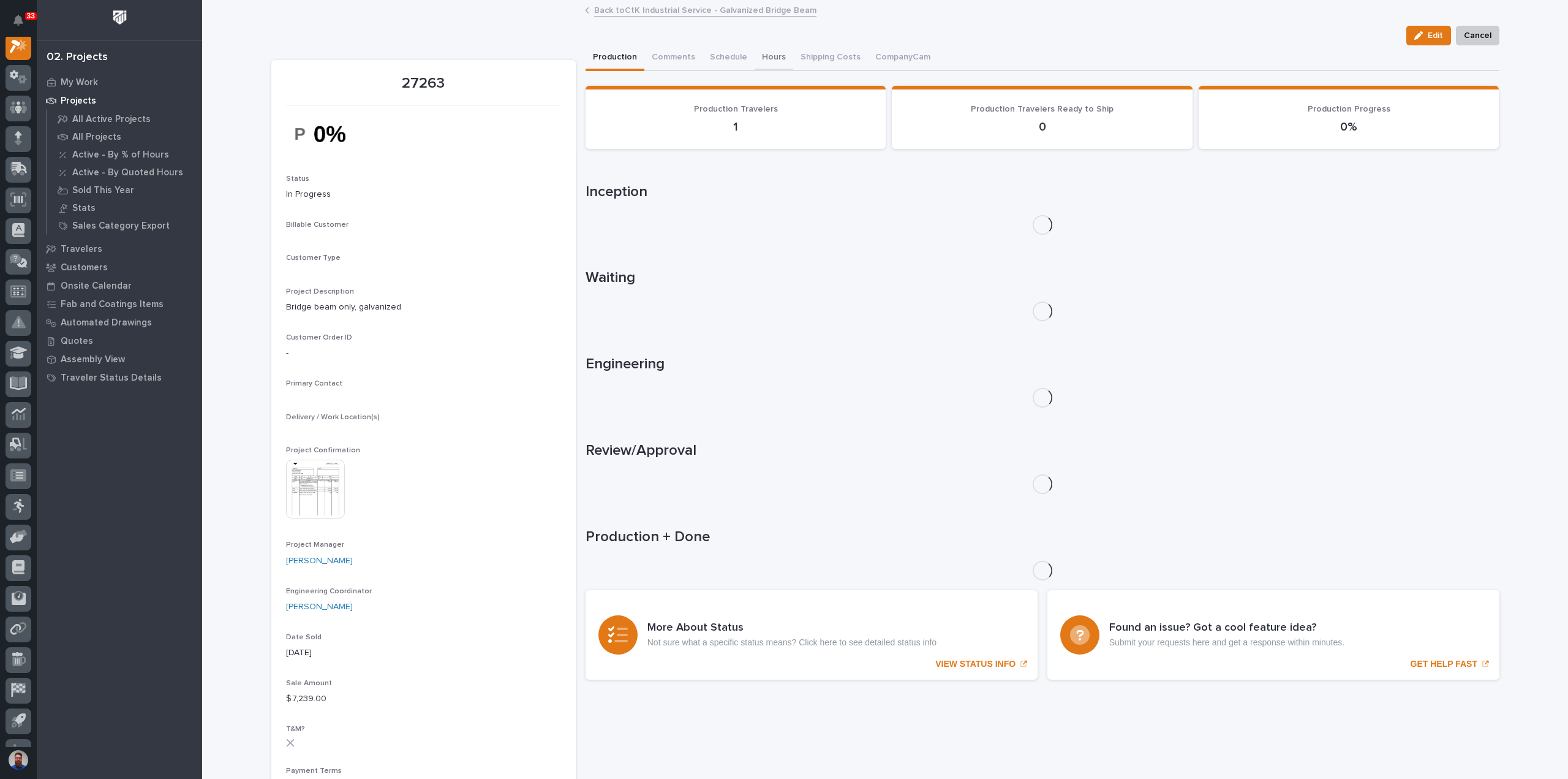
scroll to position [31, 0]
drag, startPoint x: 671, startPoint y: 61, endPoint x: 675, endPoint y: 68, distance: 8.1
click at [671, 60] on button "Comments (2)" at bounding box center [679, 58] width 68 height 26
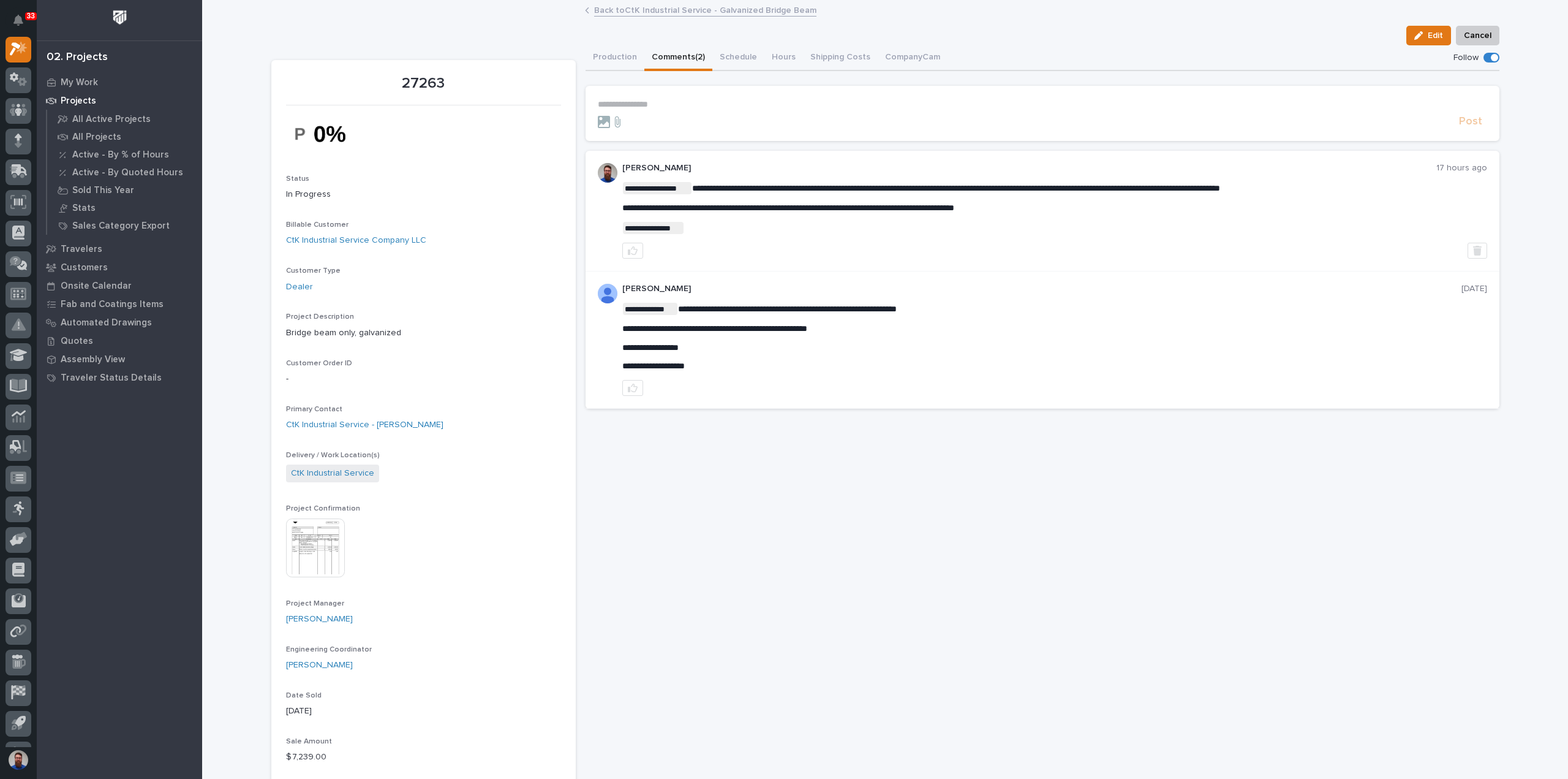
click at [655, 96] on section "**********" at bounding box center [1042, 113] width 914 height 55
click at [654, 103] on p "**********" at bounding box center [1042, 104] width 889 height 10
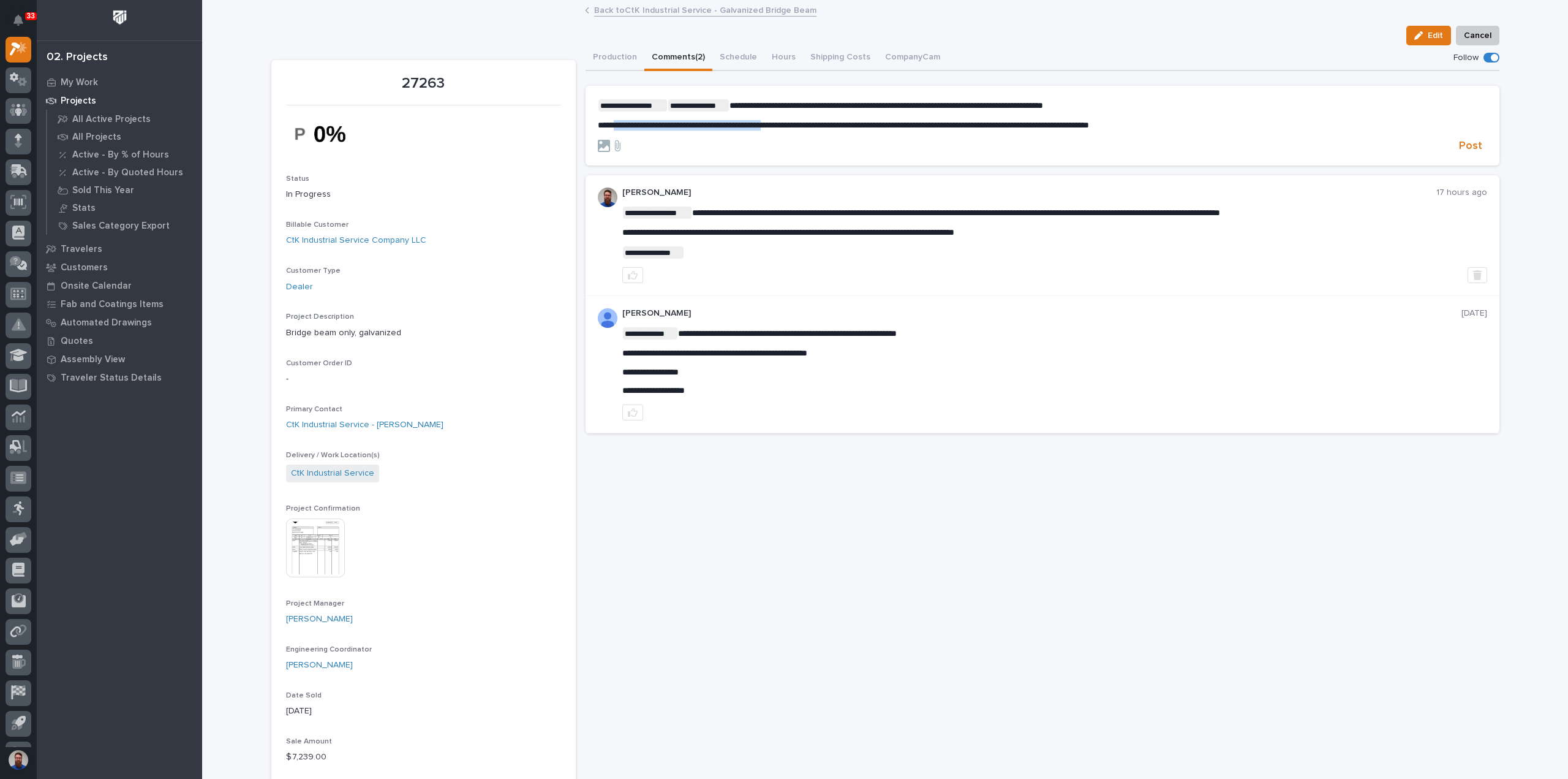
drag, startPoint x: 614, startPoint y: 126, endPoint x: 789, endPoint y: 130, distance: 175.0
click at [789, 130] on form "**********" at bounding box center [1042, 126] width 889 height 54
click at [1251, 140] on div at bounding box center [1025, 146] width 856 height 13
click at [1252, 124] on p "**********" at bounding box center [1042, 125] width 889 height 10
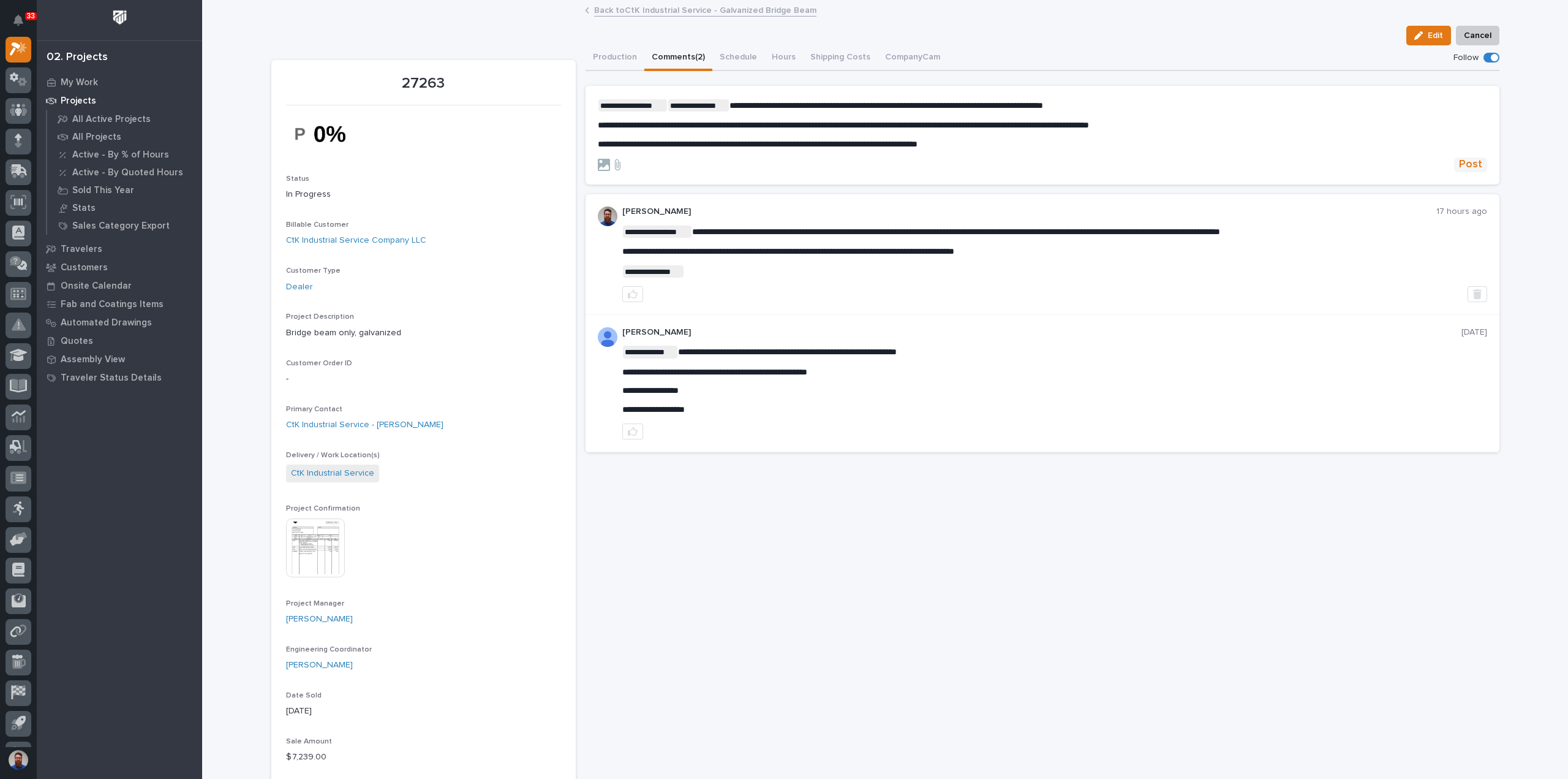
click at [1470, 163] on span "Post" at bounding box center [1470, 164] width 23 height 14
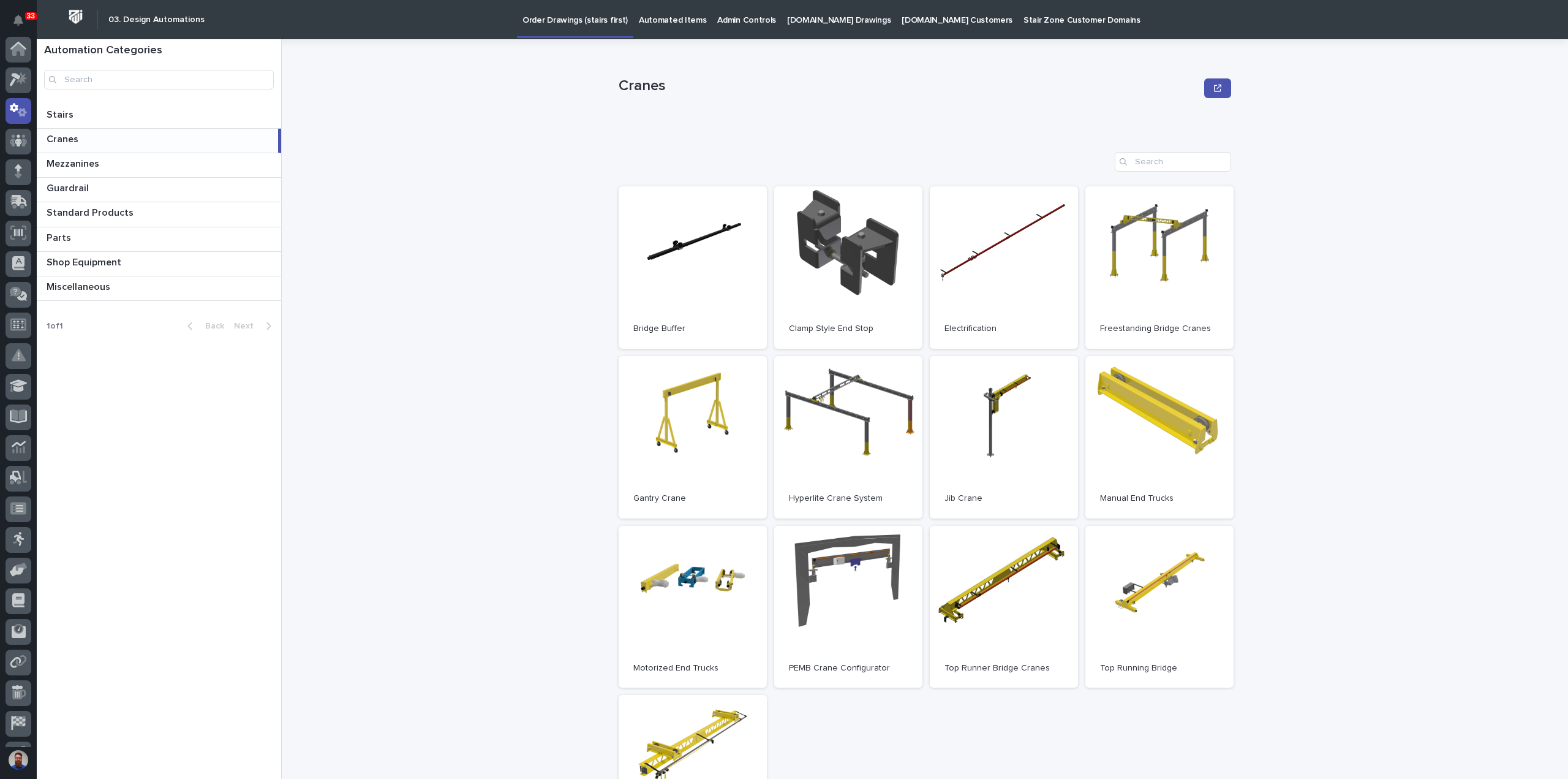
scroll to position [61, 0]
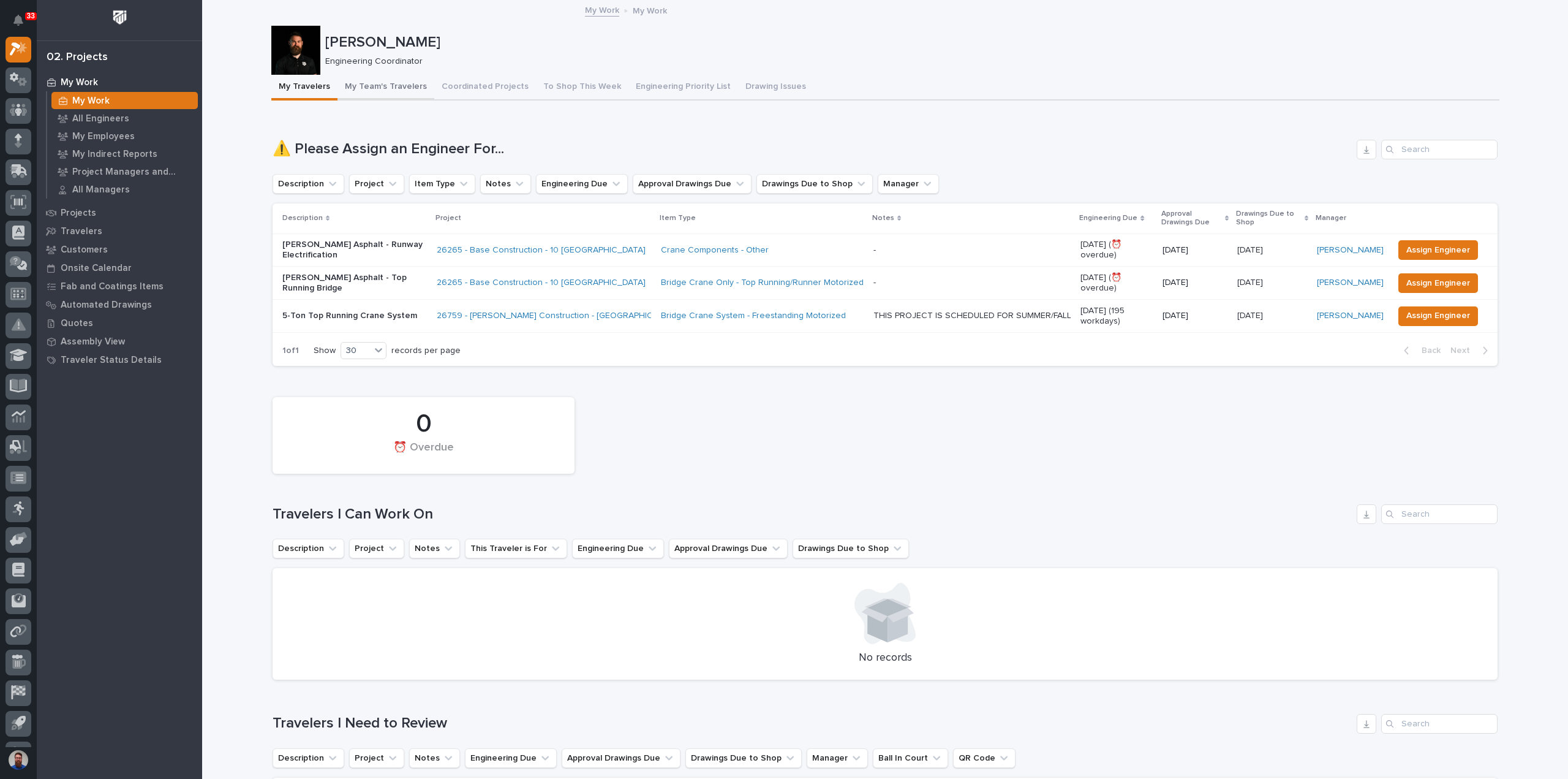
click at [368, 90] on button "My Team's Travelers" at bounding box center [386, 88] width 97 height 26
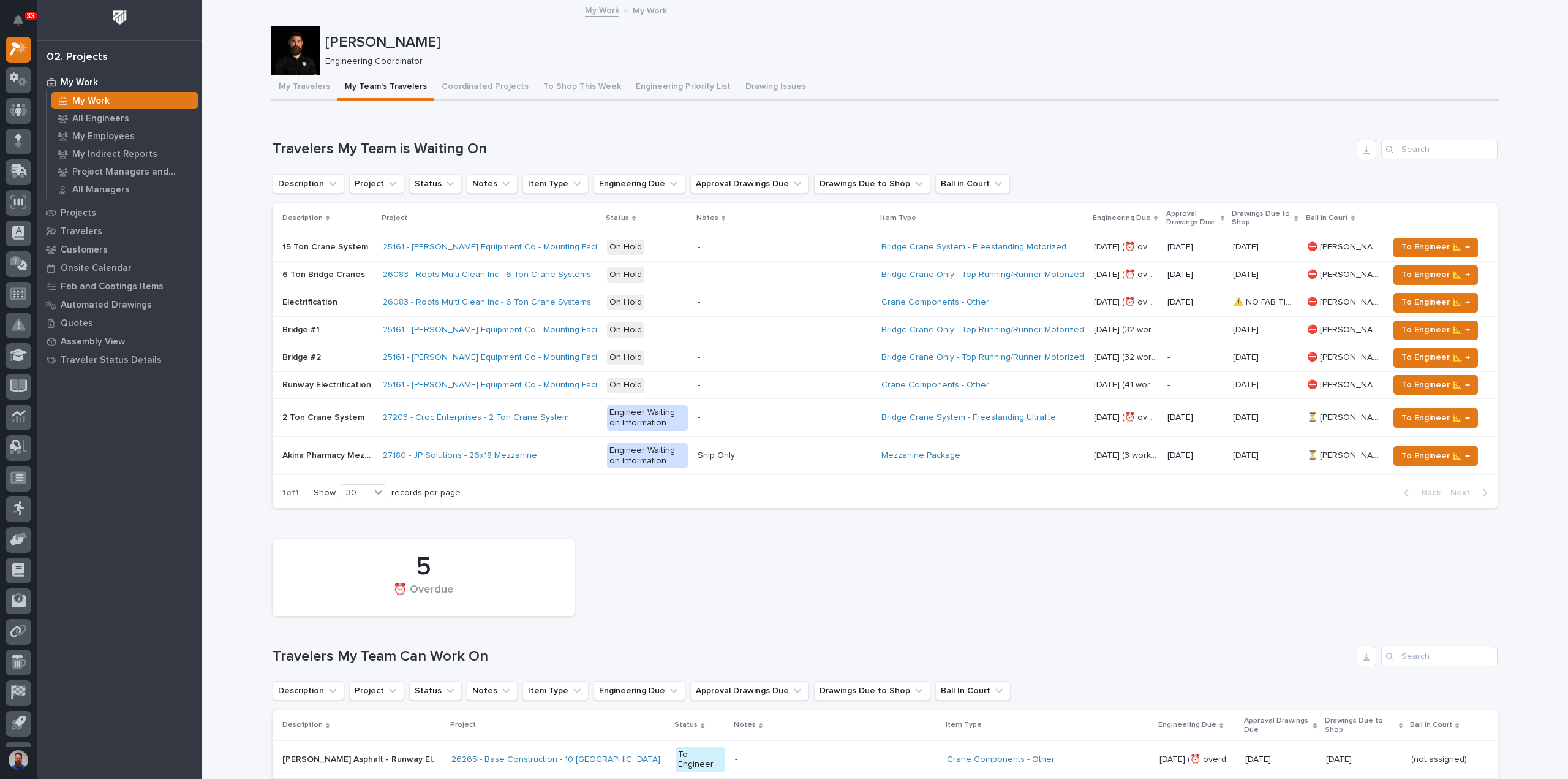
click at [574, 460] on div "27180 - JP Solutions - 26x18 Mezzanine" at bounding box center [489, 455] width 214 height 20
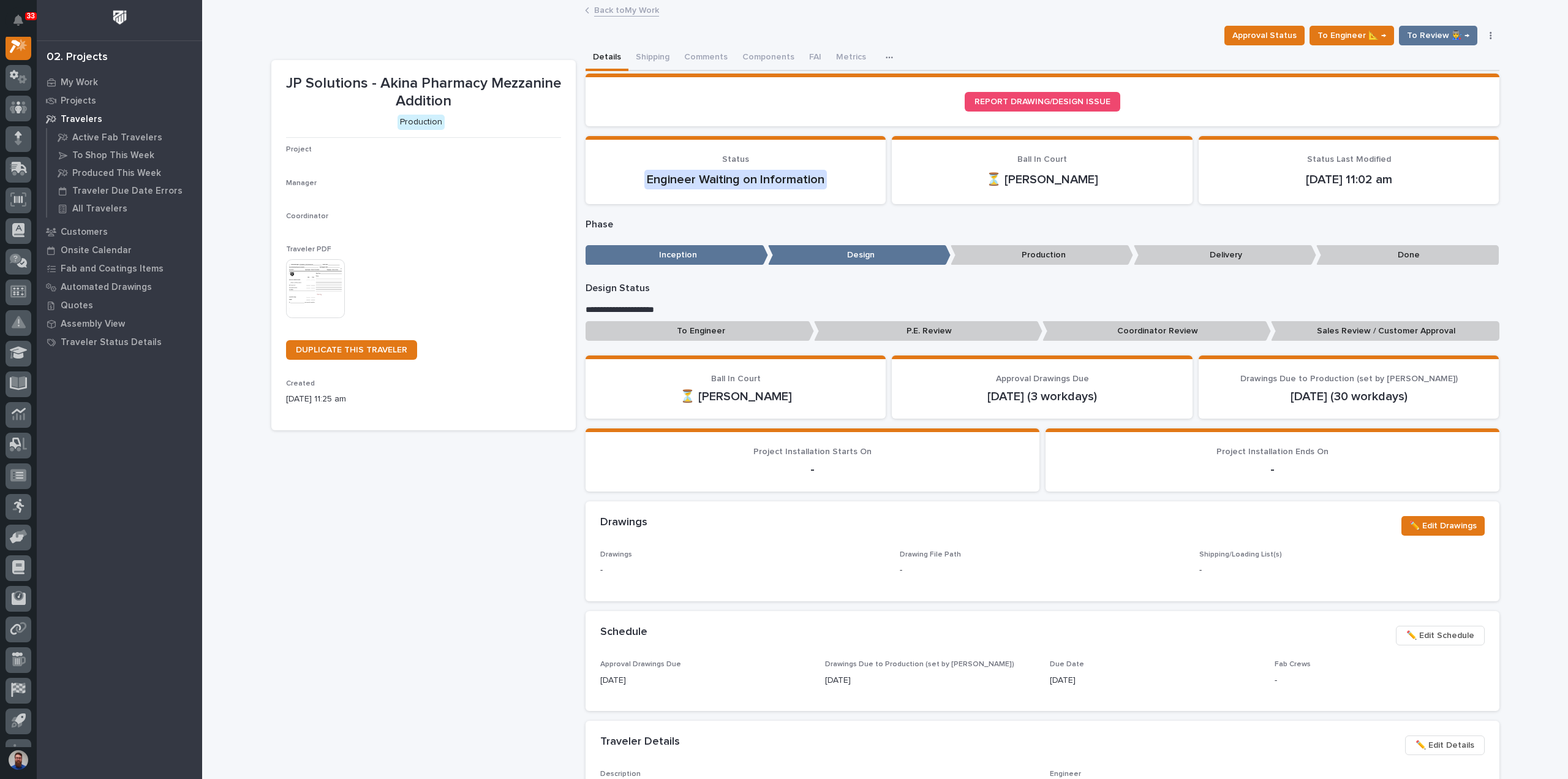
scroll to position [31, 0]
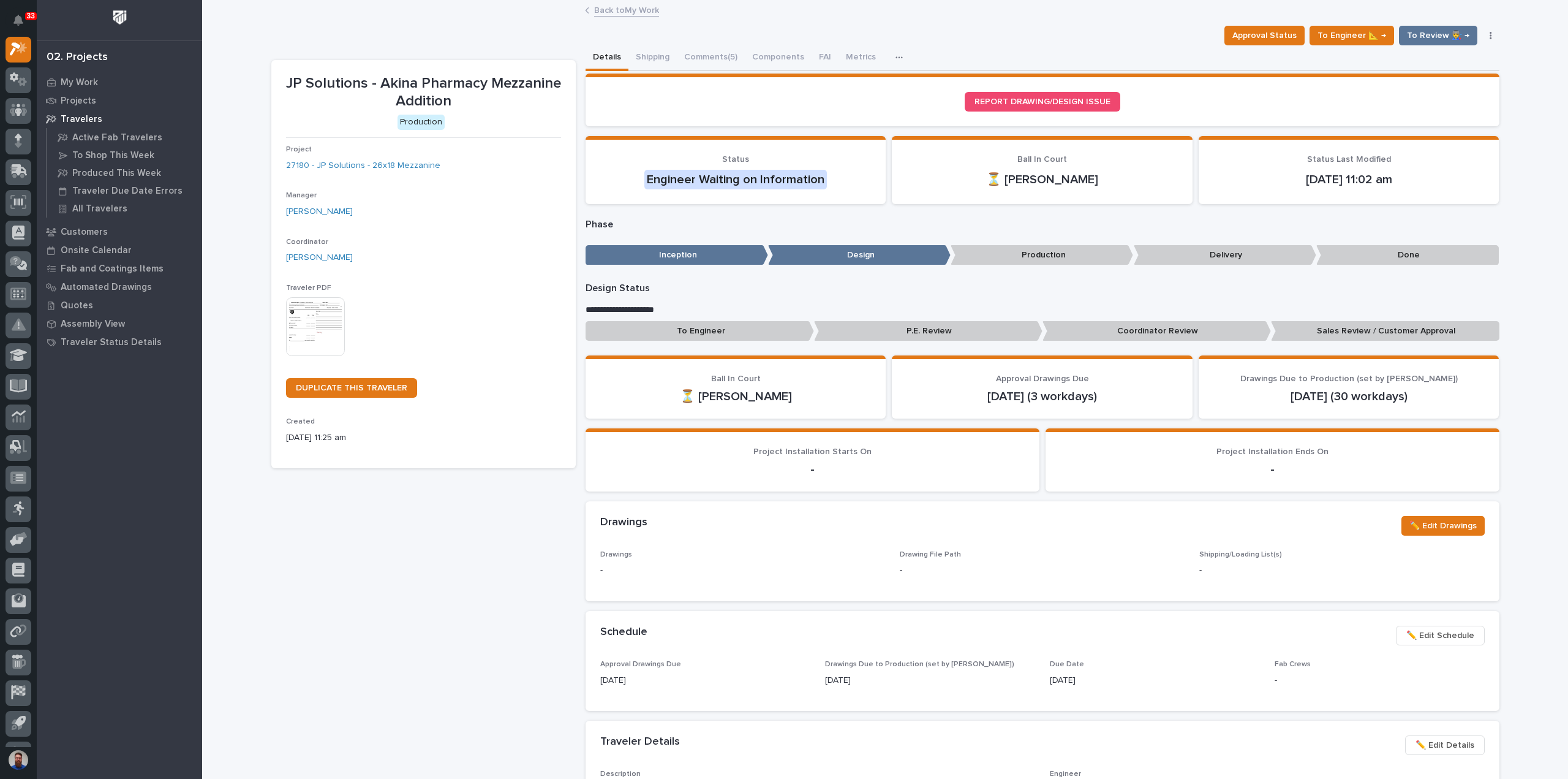
click at [689, 335] on p "To Engineer" at bounding box center [699, 331] width 228 height 20
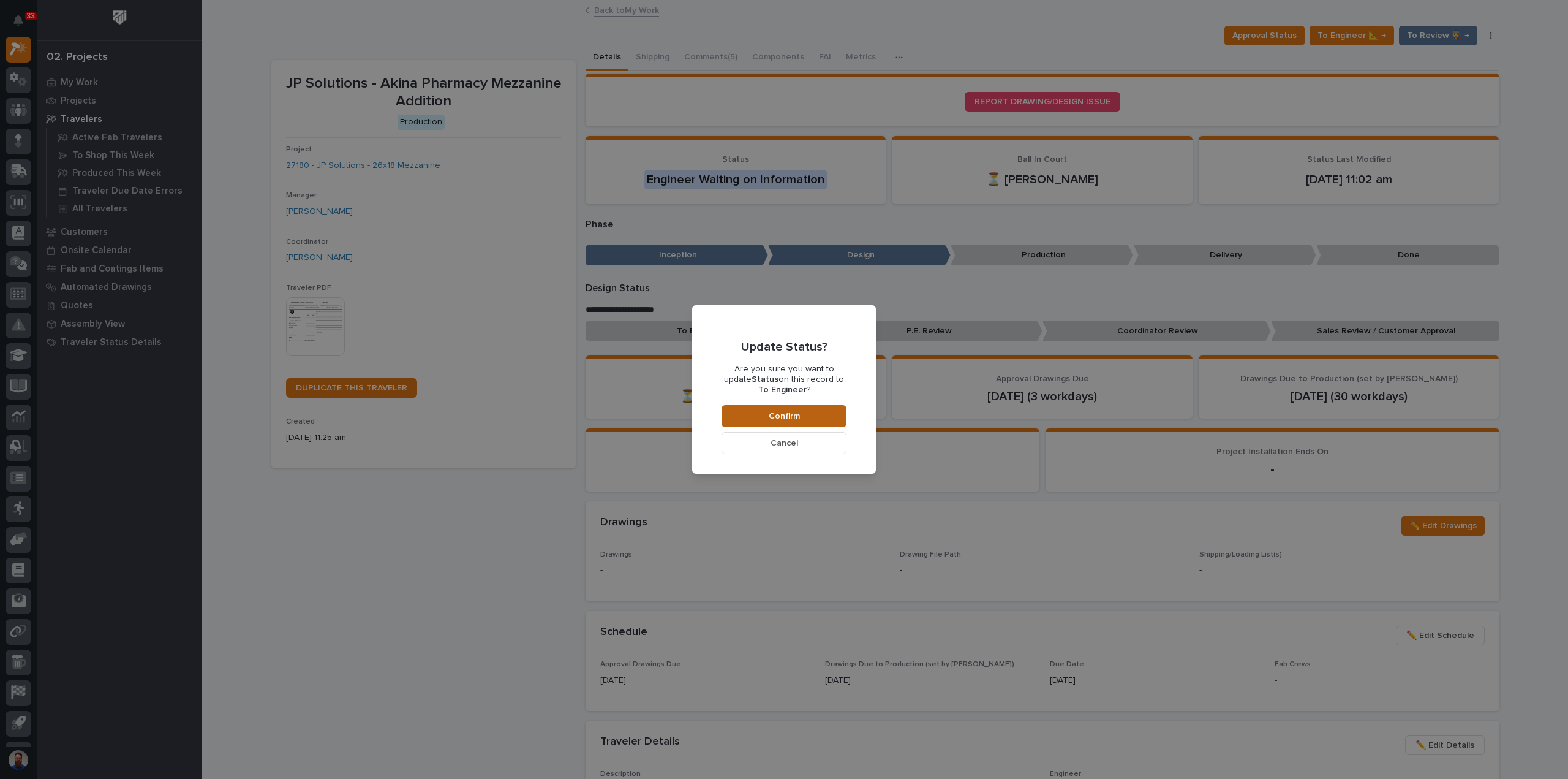
click at [744, 421] on button "Confirm" at bounding box center [784, 416] width 125 height 22
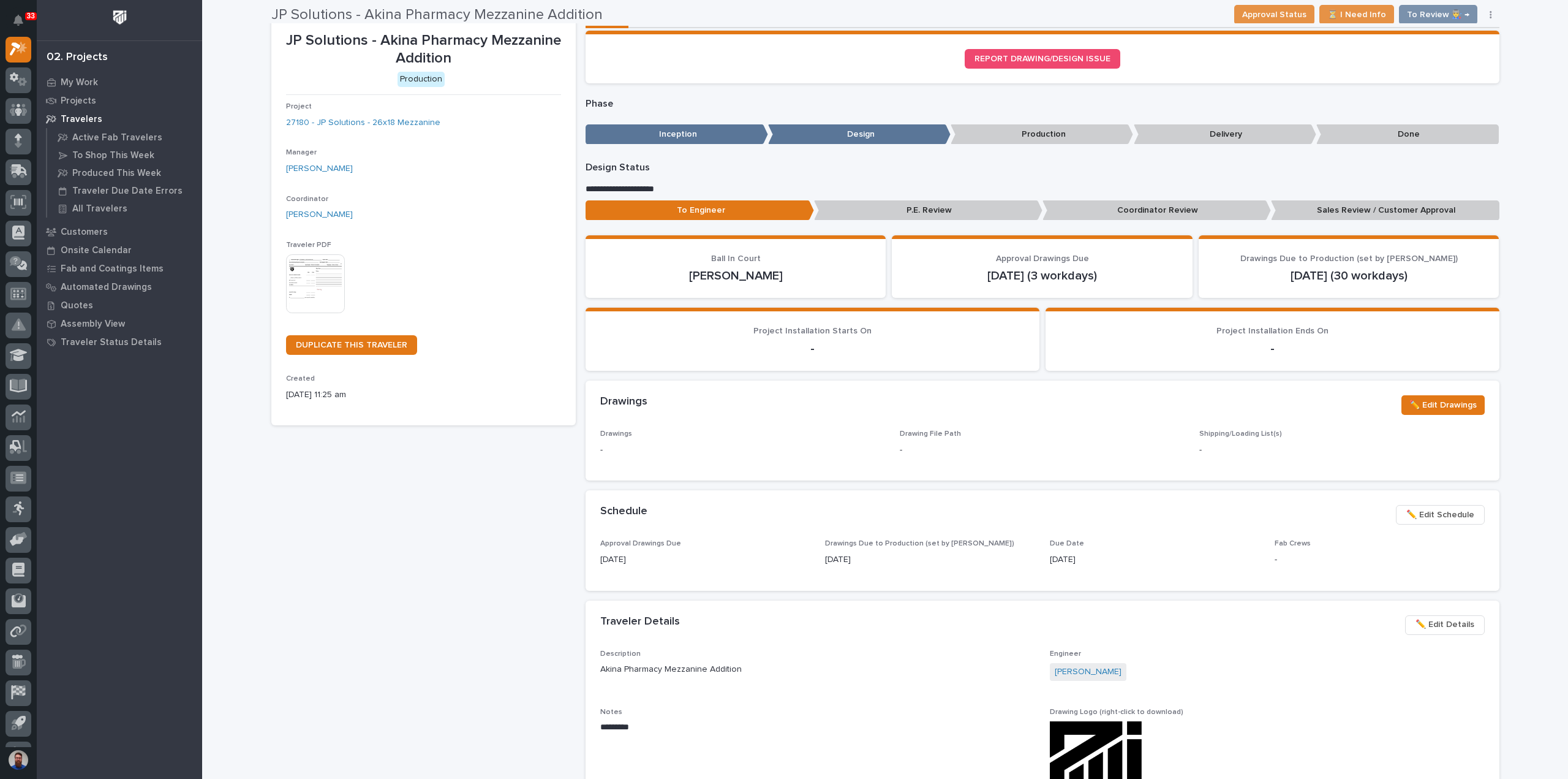
scroll to position [43, 0]
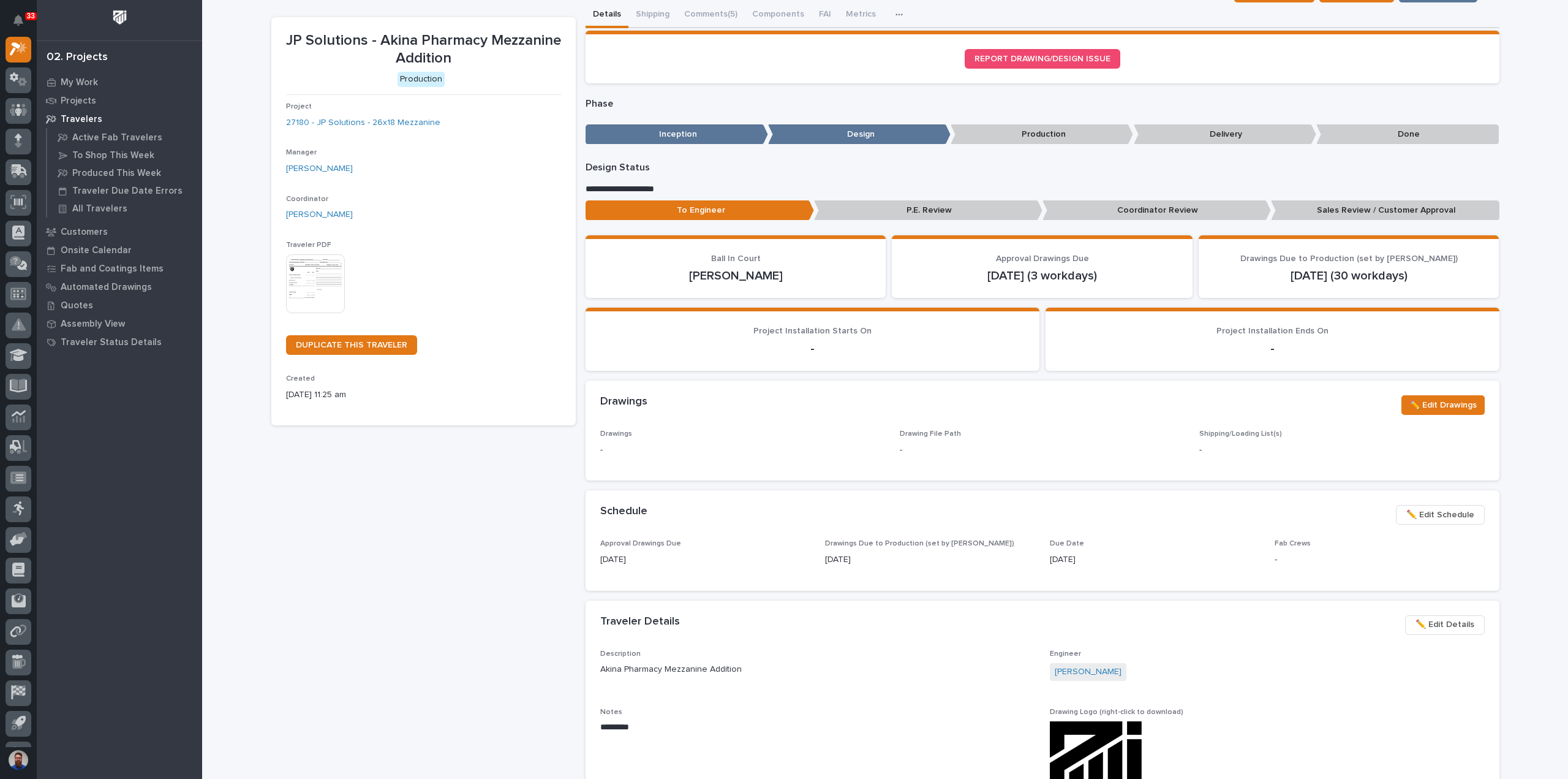
drag, startPoint x: 1153, startPoint y: 541, endPoint x: 906, endPoint y: 550, distance: 247.2
click at [906, 550] on div "Approval Drawings Due 10/01/2025 Drawings Due to Production (set by Adam) 11/07…" at bounding box center [1042, 557] width 884 height 36
click at [906, 550] on div "[DATE]" at bounding box center [930, 558] width 210 height 15
drag, startPoint x: 1130, startPoint y: 560, endPoint x: 609, endPoint y: 537, distance: 521.5
click at [609, 537] on section "Schedule ••• ✏️ Edit Schedule Approval Drawings Due 10/01/2025 Drawings Due to …" at bounding box center [1042, 540] width 914 height 100
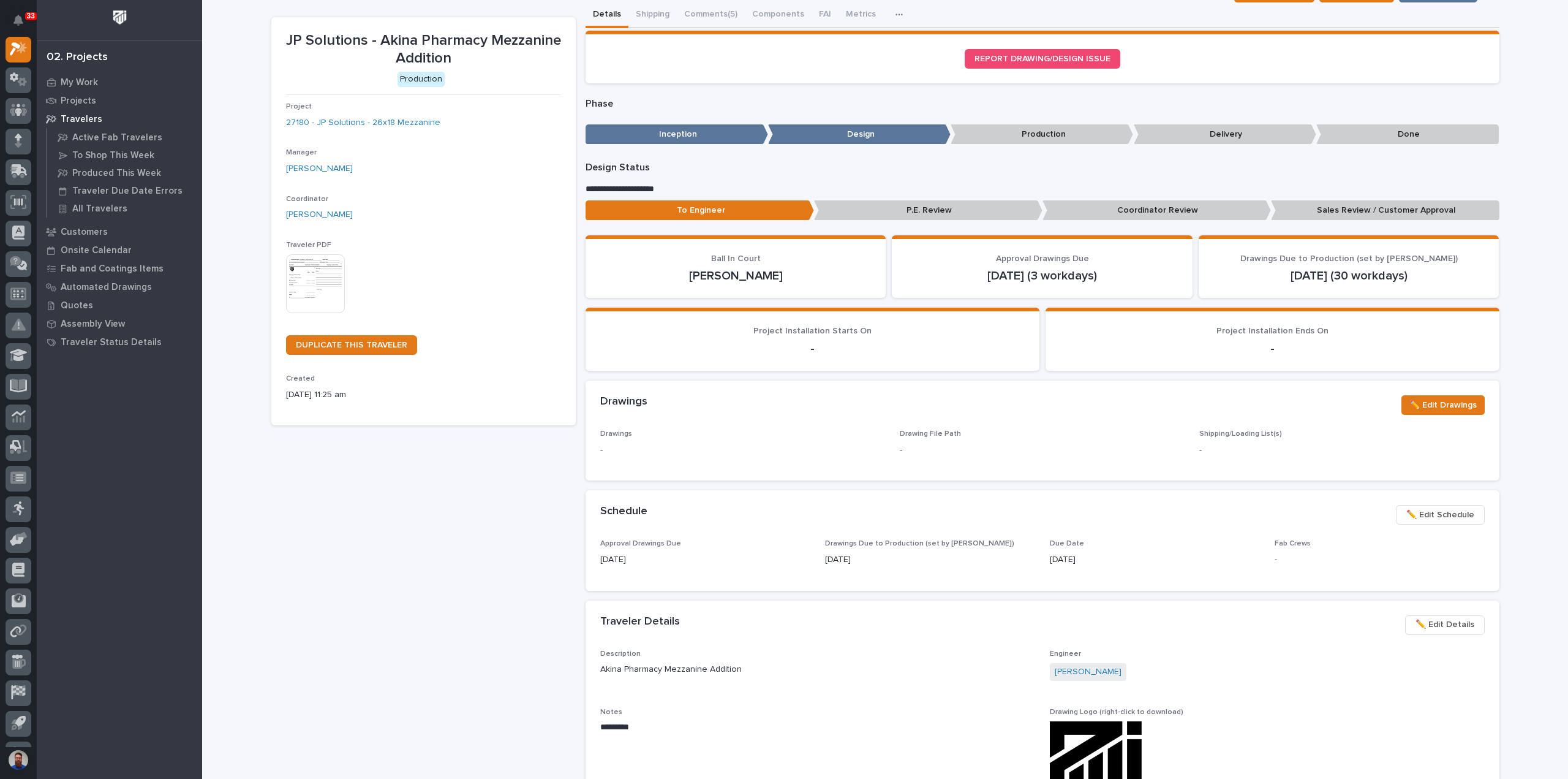
click at [609, 537] on div "Schedule ••• ✏️ Edit Schedule" at bounding box center [1042, 515] width 914 height 49
drag, startPoint x: 666, startPoint y: 560, endPoint x: 591, endPoint y: 506, distance: 92.4
click at [591, 506] on section "Schedule ••• ✏️ Edit Schedule Approval Drawings Due 10/01/2025 Drawings Due to …" at bounding box center [1042, 540] width 914 height 100
click at [597, 503] on div "Schedule ••• ✏️ Edit Schedule" at bounding box center [1042, 515] width 914 height 49
drag, startPoint x: 593, startPoint y: 505, endPoint x: 1130, endPoint y: 568, distance: 540.7
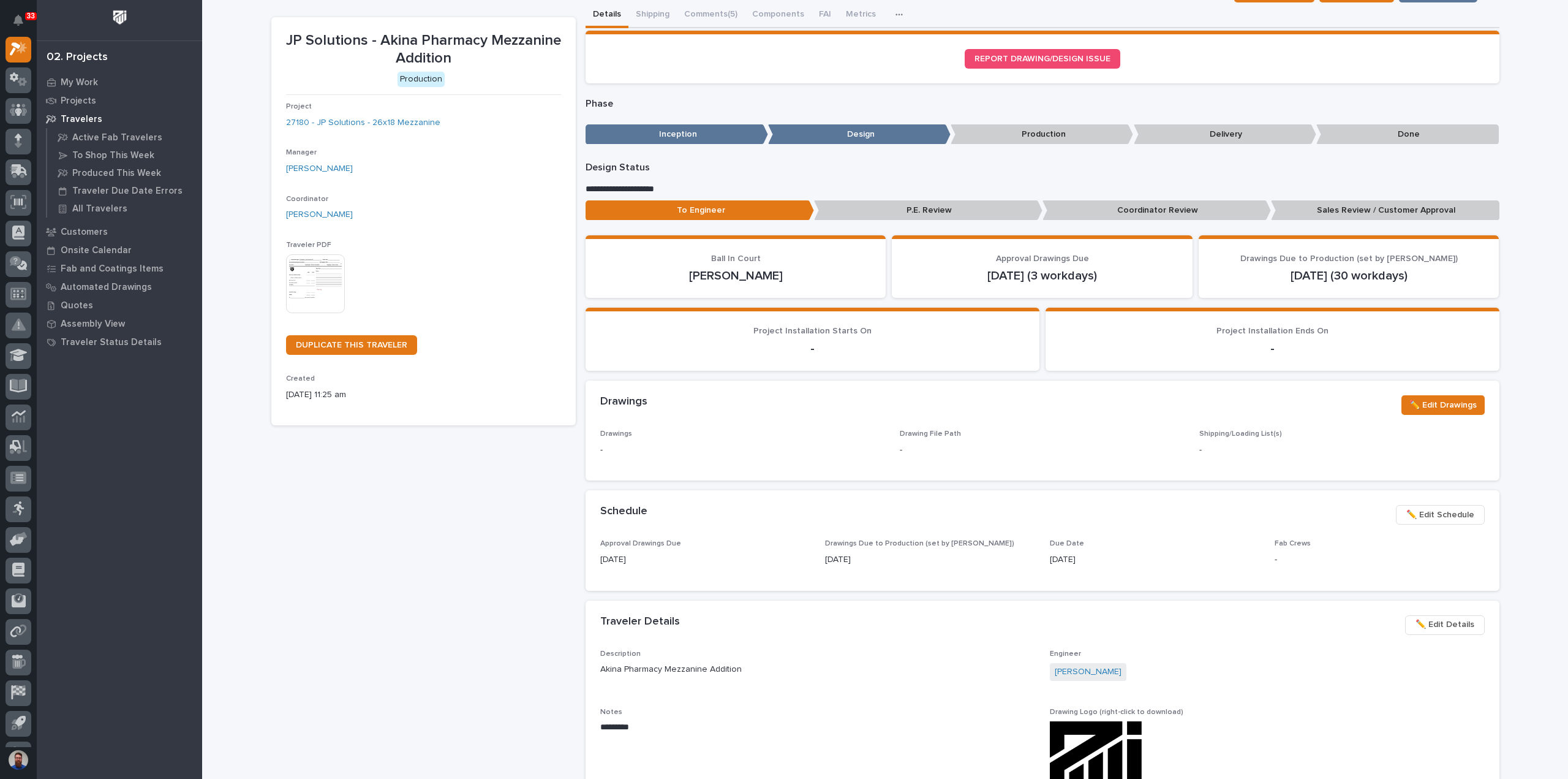
click at [1130, 568] on section "Schedule ••• ✏️ Edit Schedule Approval Drawings Due 10/01/2025 Drawings Due to …" at bounding box center [1042, 540] width 914 height 100
click at [1130, 568] on div "Due Date 11/26/2025" at bounding box center [1155, 557] width 210 height 36
click at [1140, 558] on p "11/26/2025" at bounding box center [1155, 559] width 210 height 13
drag, startPoint x: 989, startPoint y: 550, endPoint x: 584, endPoint y: 502, distance: 407.8
click at [585, 502] on section "Schedule ••• ✏️ Edit Schedule Approval Drawings Due 10/01/2025 Drawings Due to …" at bounding box center [1042, 540] width 914 height 100
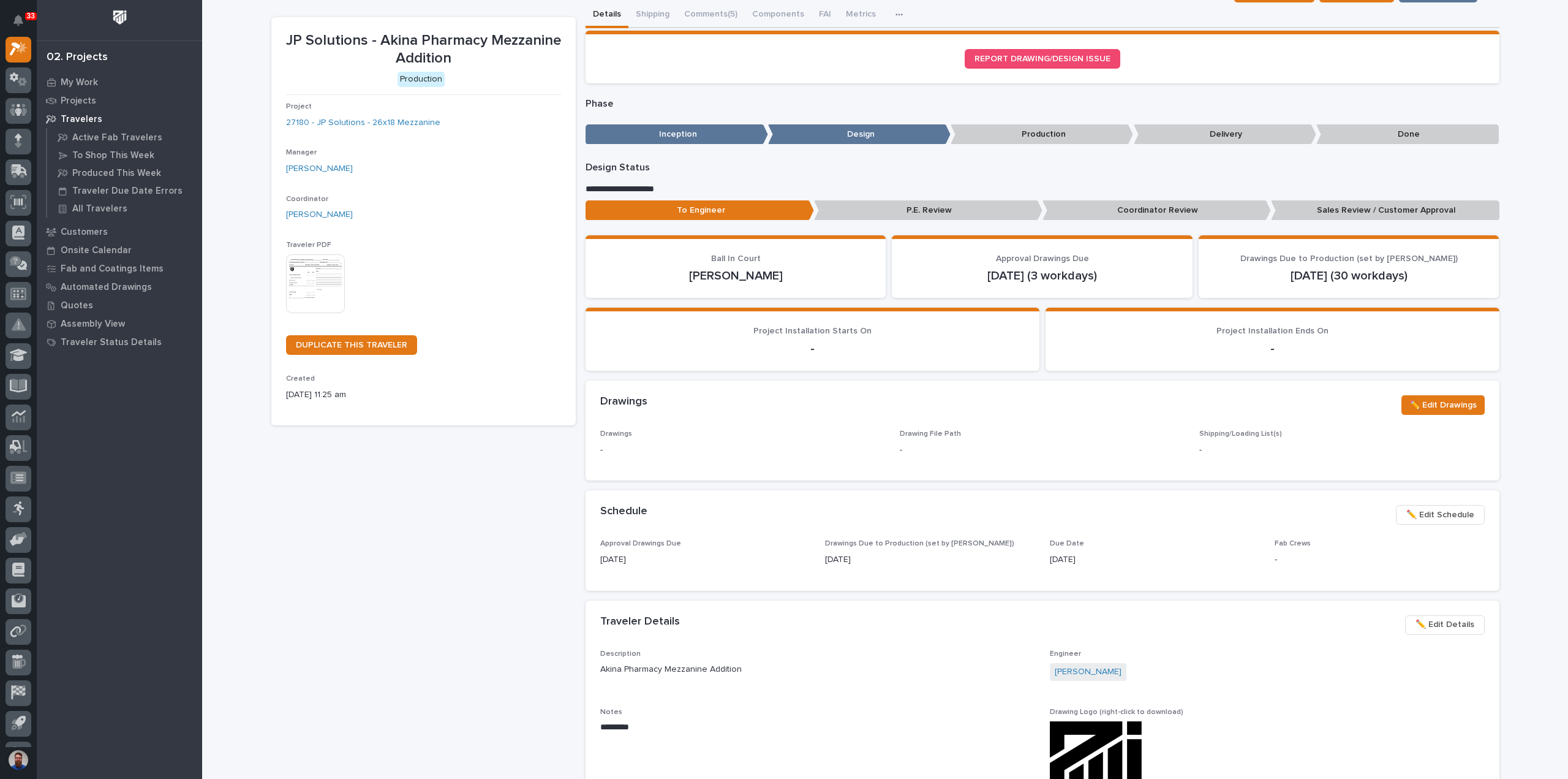
click at [619, 514] on h2 "Schedule" at bounding box center [624, 511] width 48 height 13
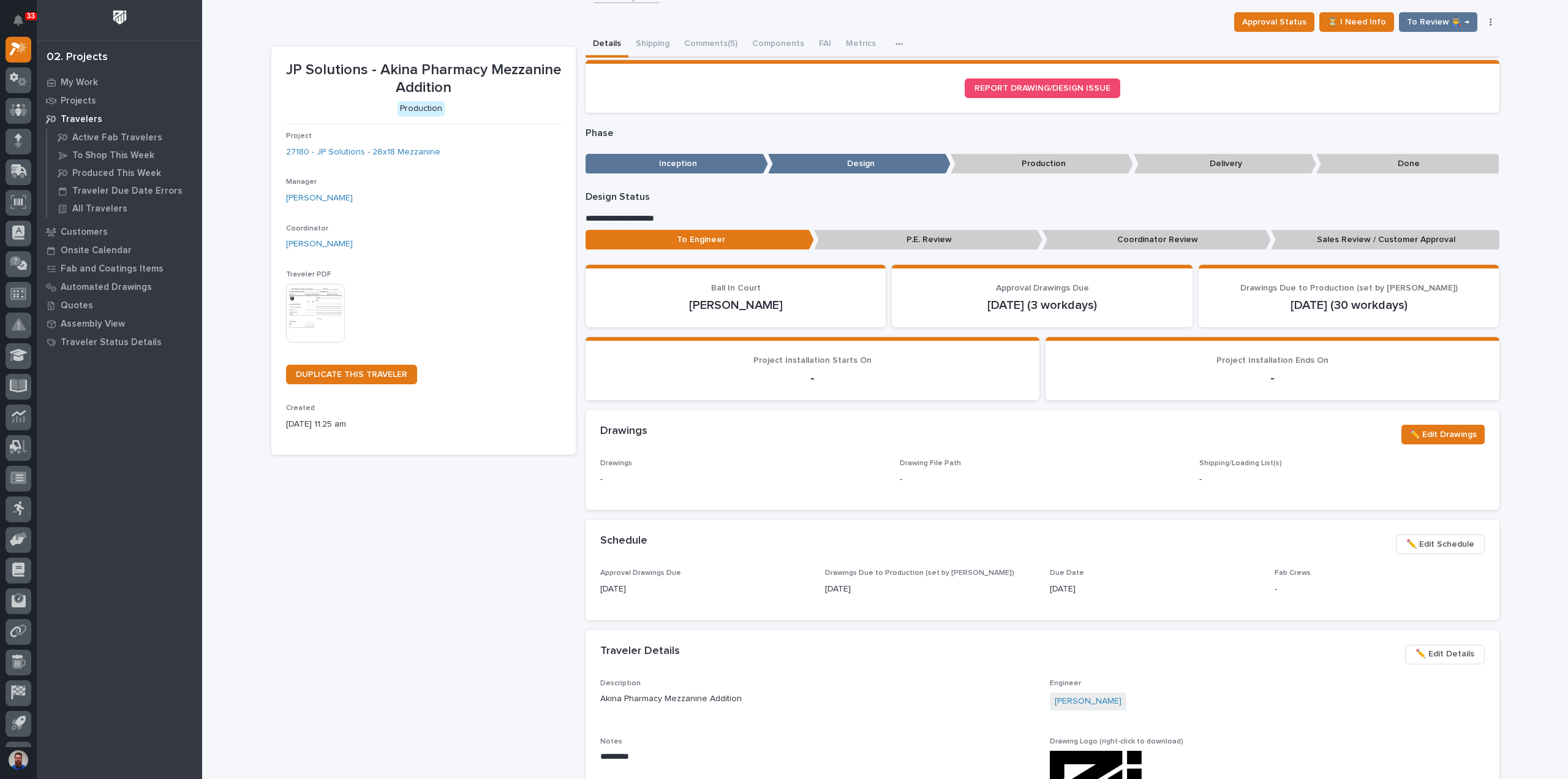
scroll to position [0, 0]
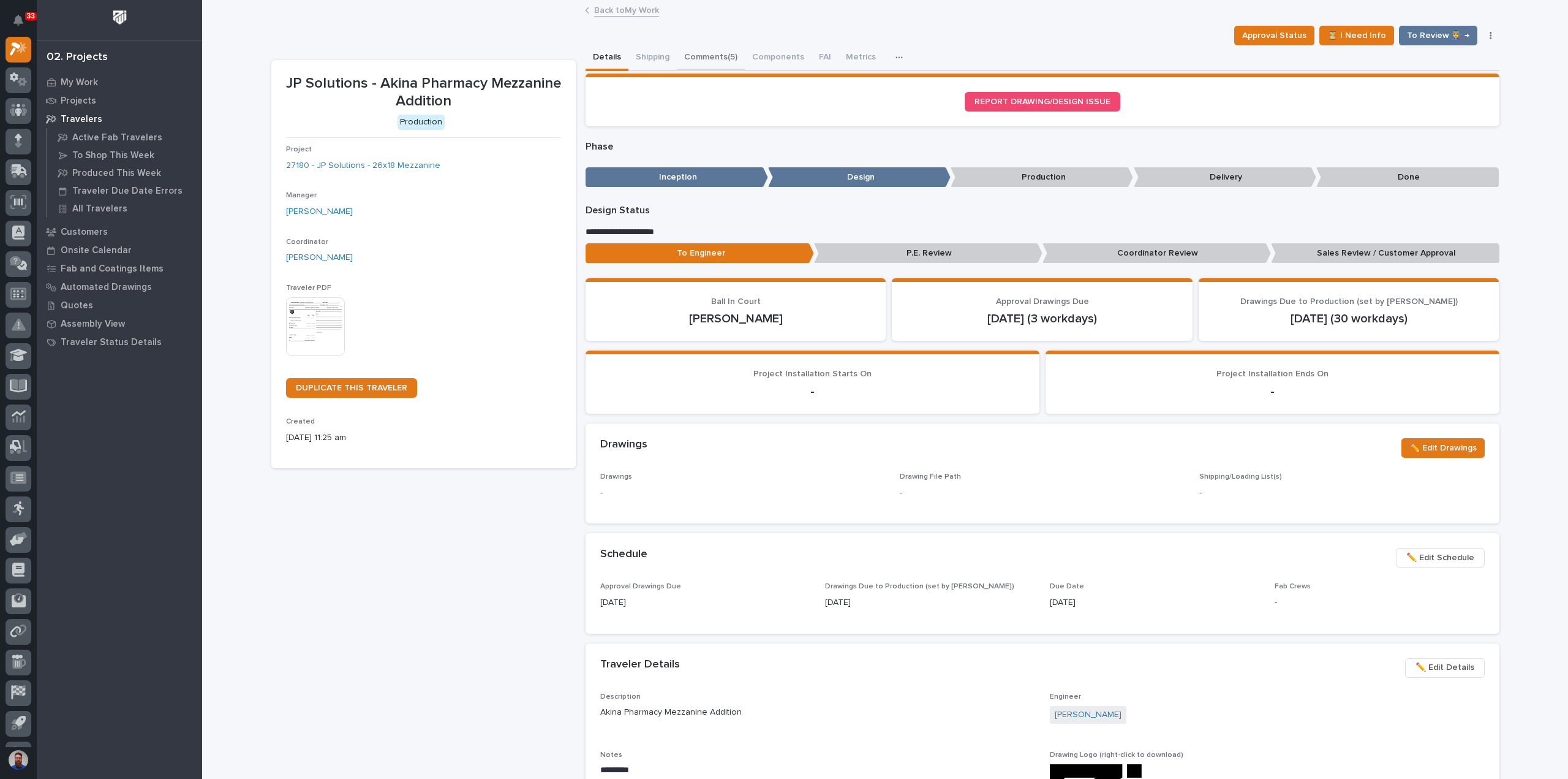
click at [703, 50] on button "Comments (5)" at bounding box center [711, 58] width 68 height 26
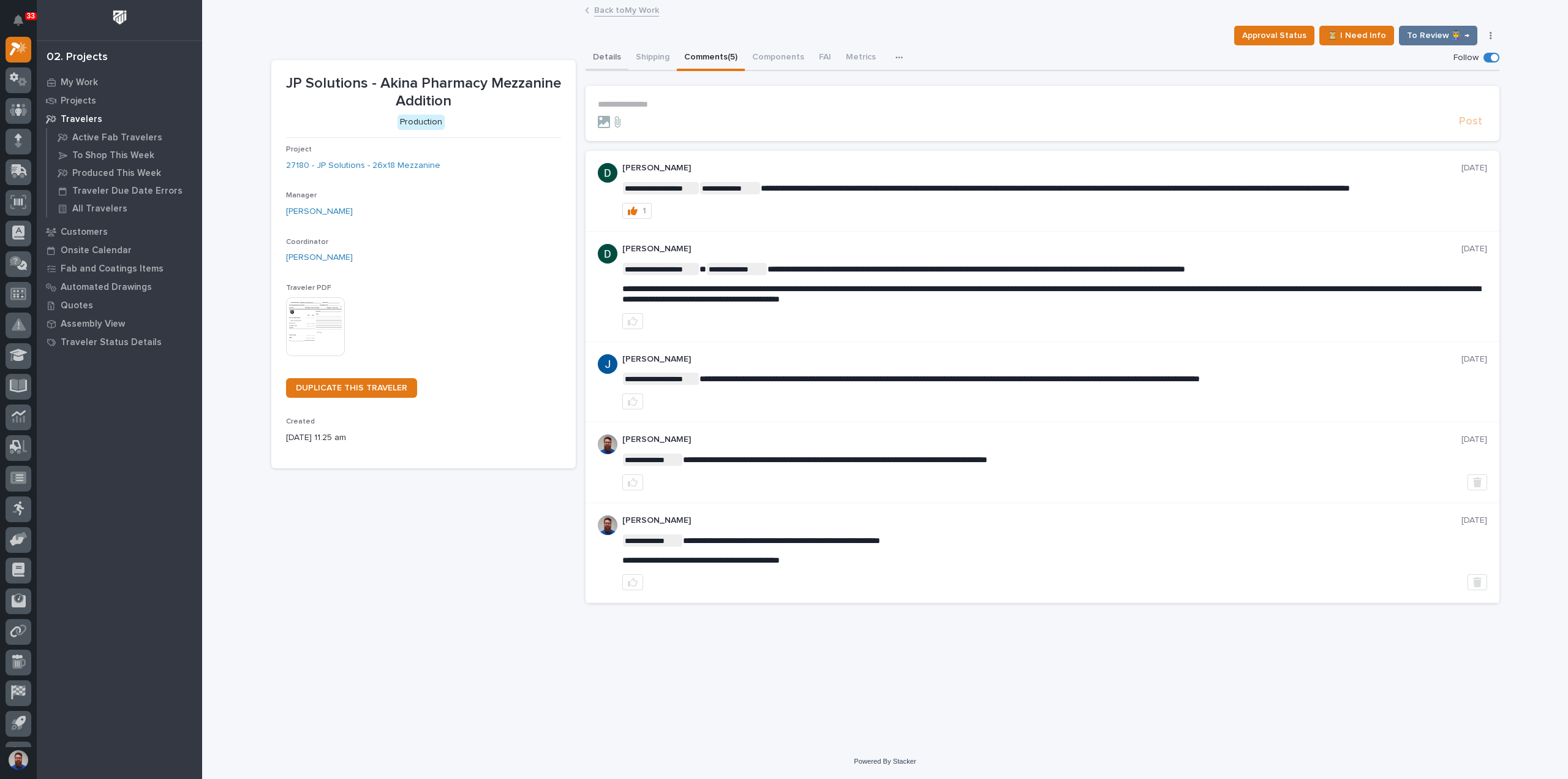
click at [611, 56] on button "Details" at bounding box center [606, 58] width 43 height 26
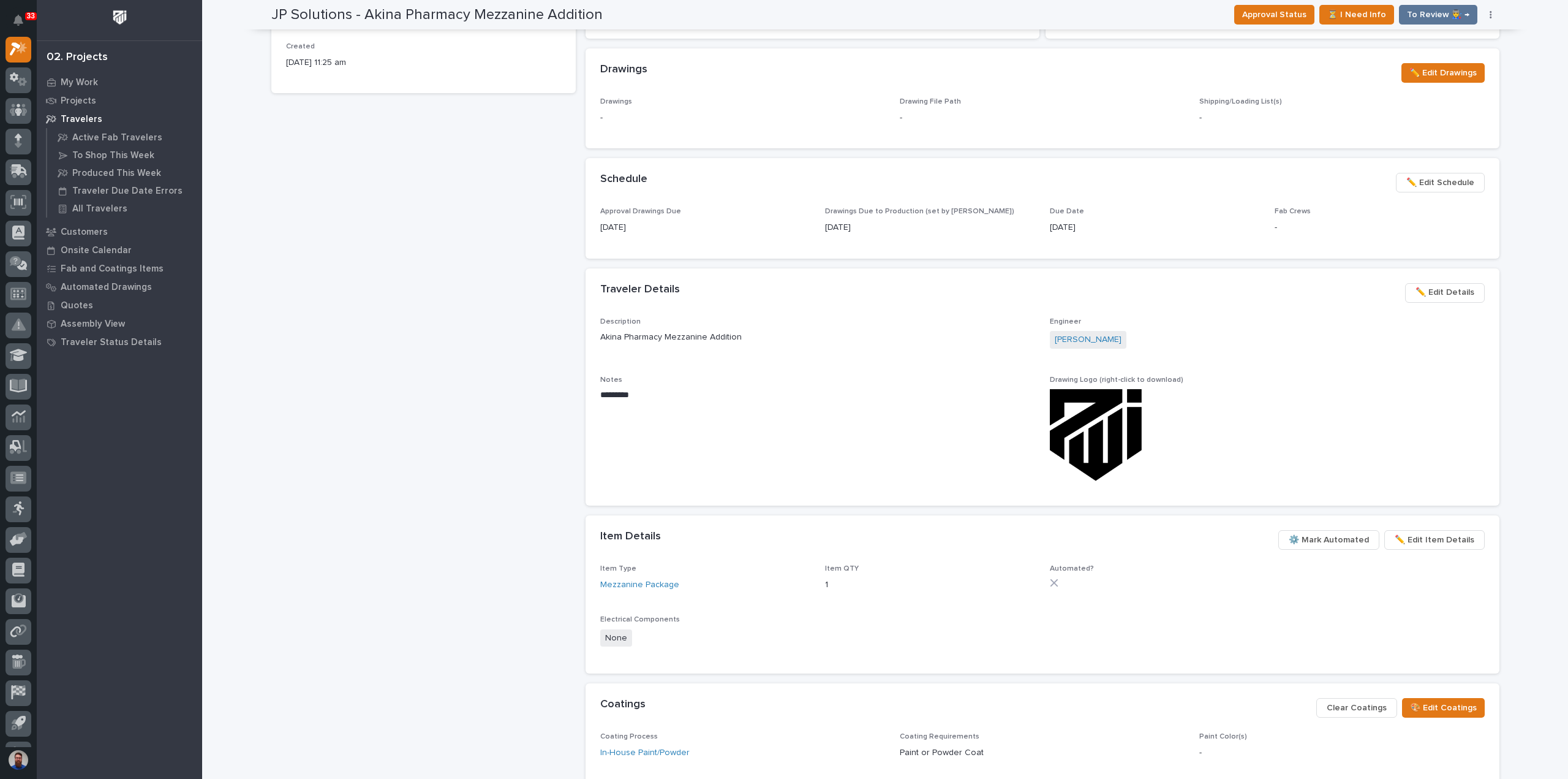
scroll to position [566, 0]
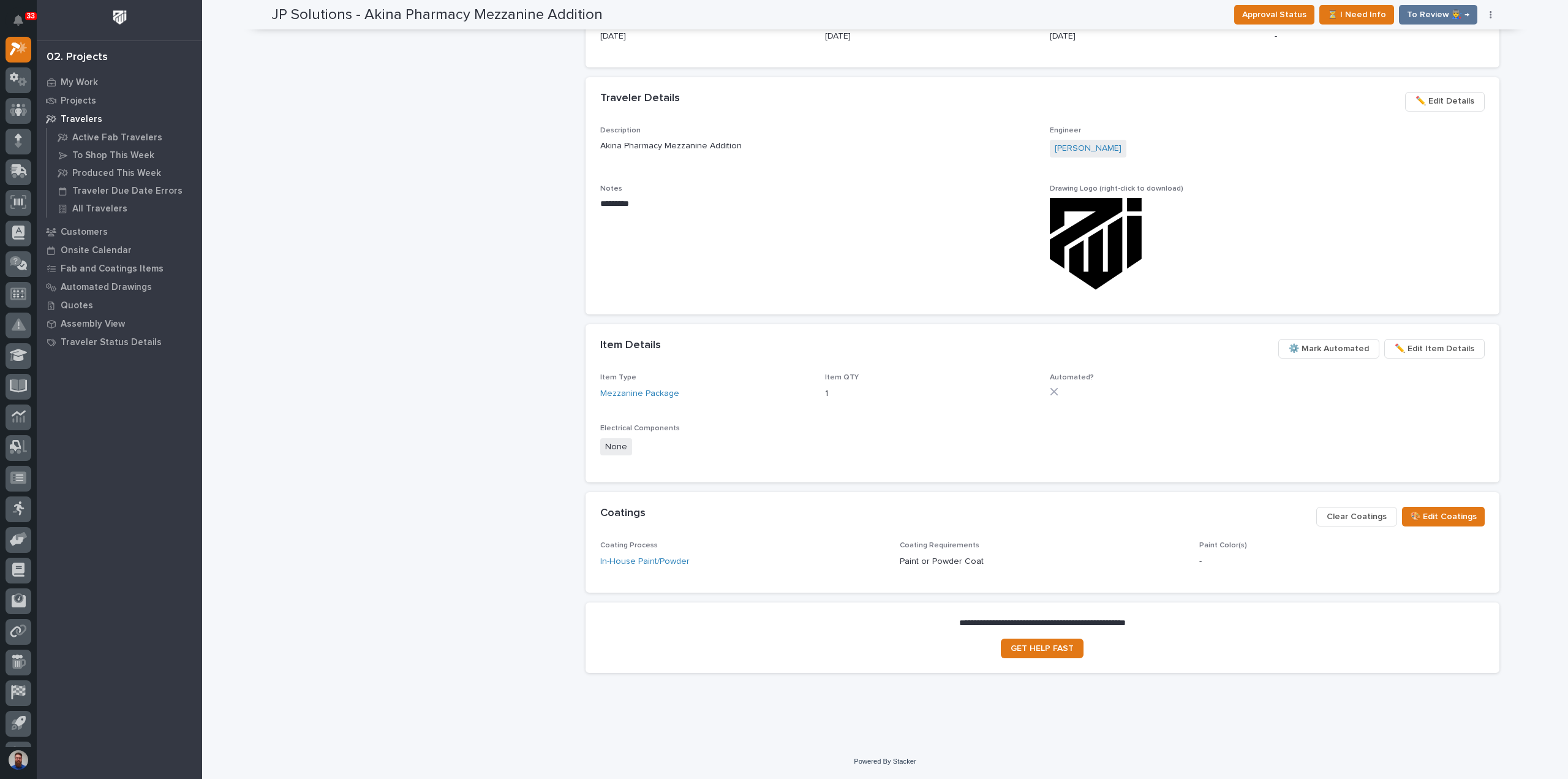
click at [370, 508] on div "JP Solutions - Akina Pharmacy Mezzanine Addition Production Project 27180 - JP …" at bounding box center [423, 88] width 304 height 1189
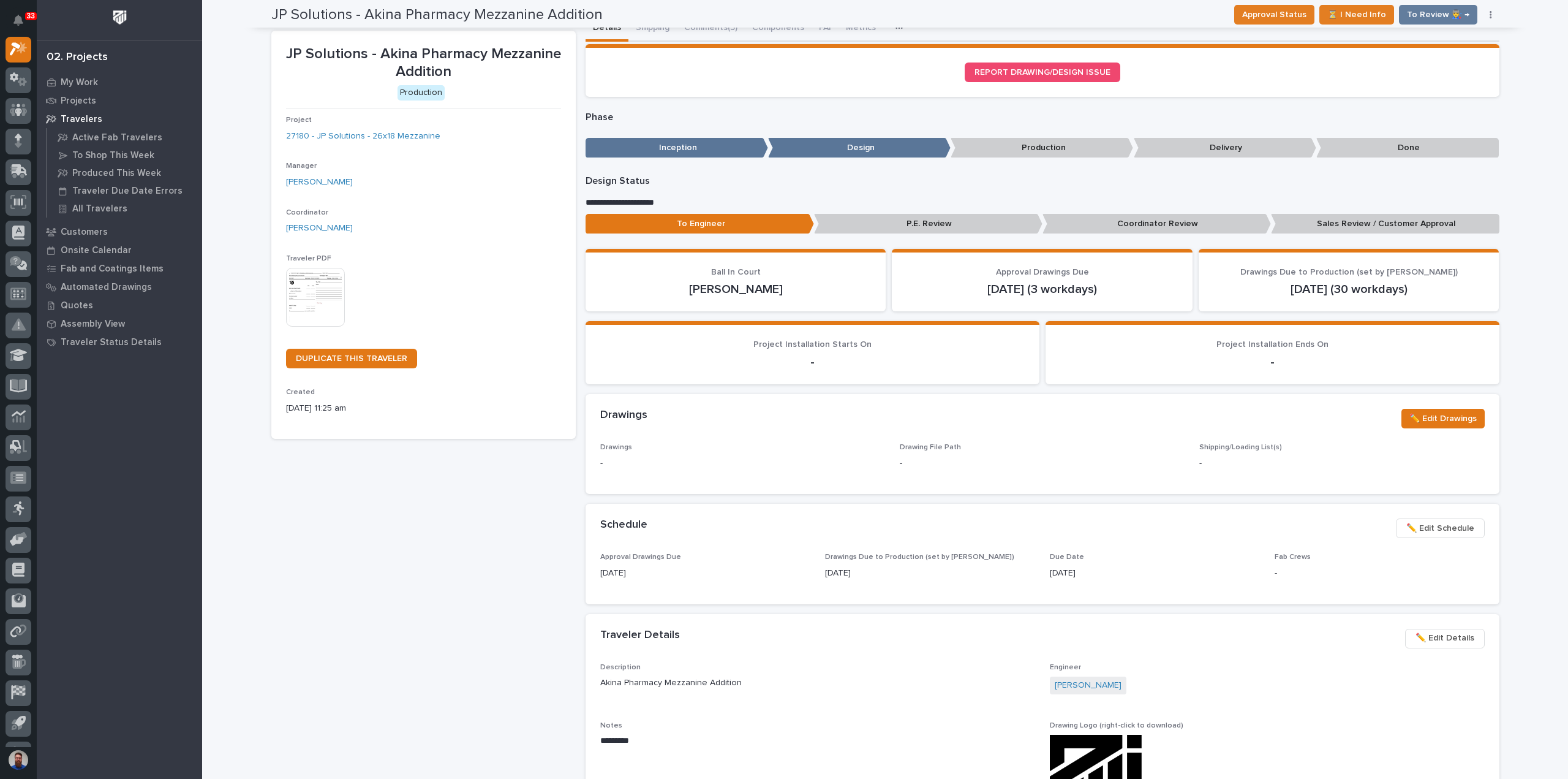
scroll to position [0, 0]
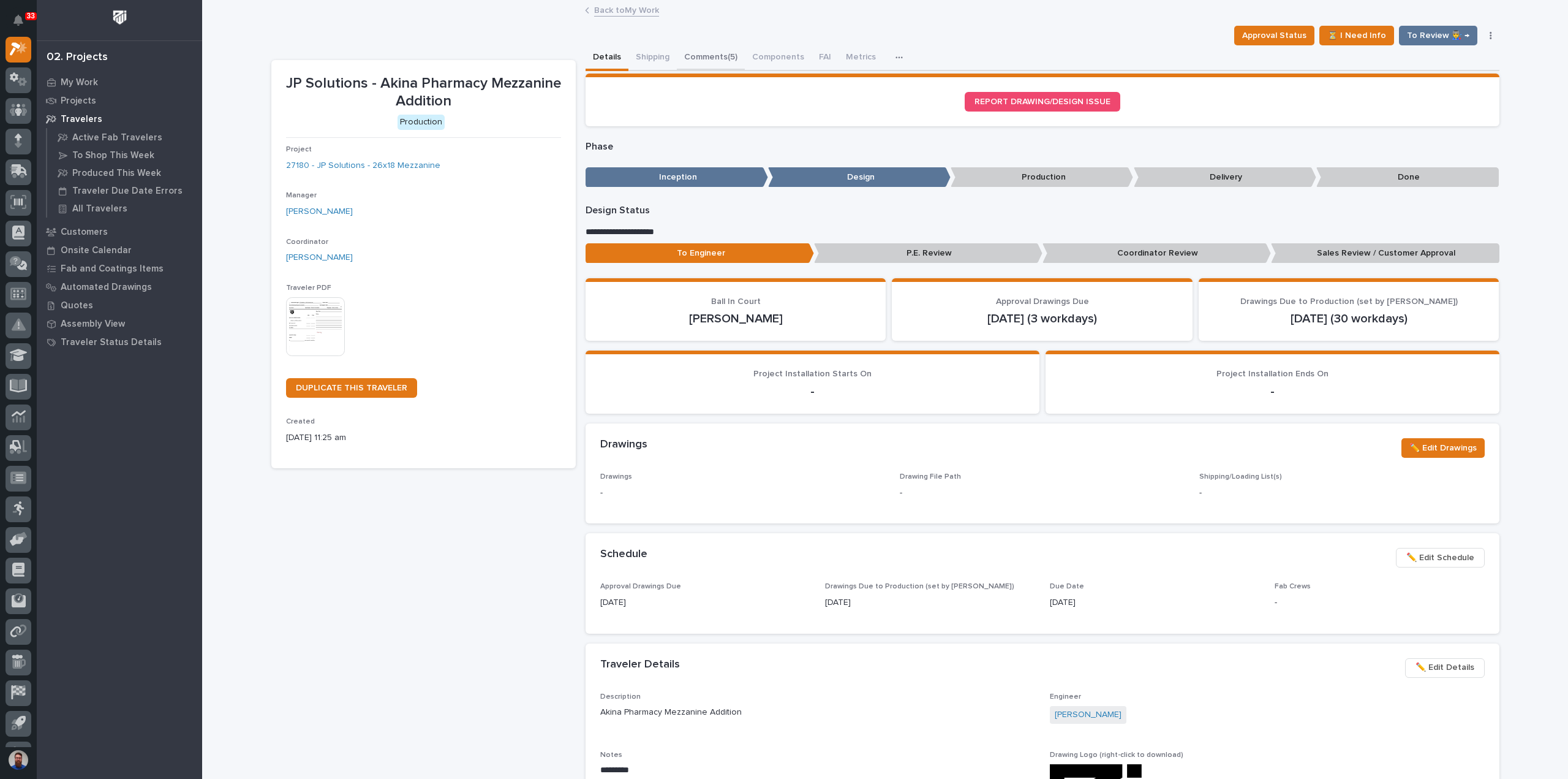
click at [708, 53] on button "Comments (5)" at bounding box center [711, 58] width 68 height 26
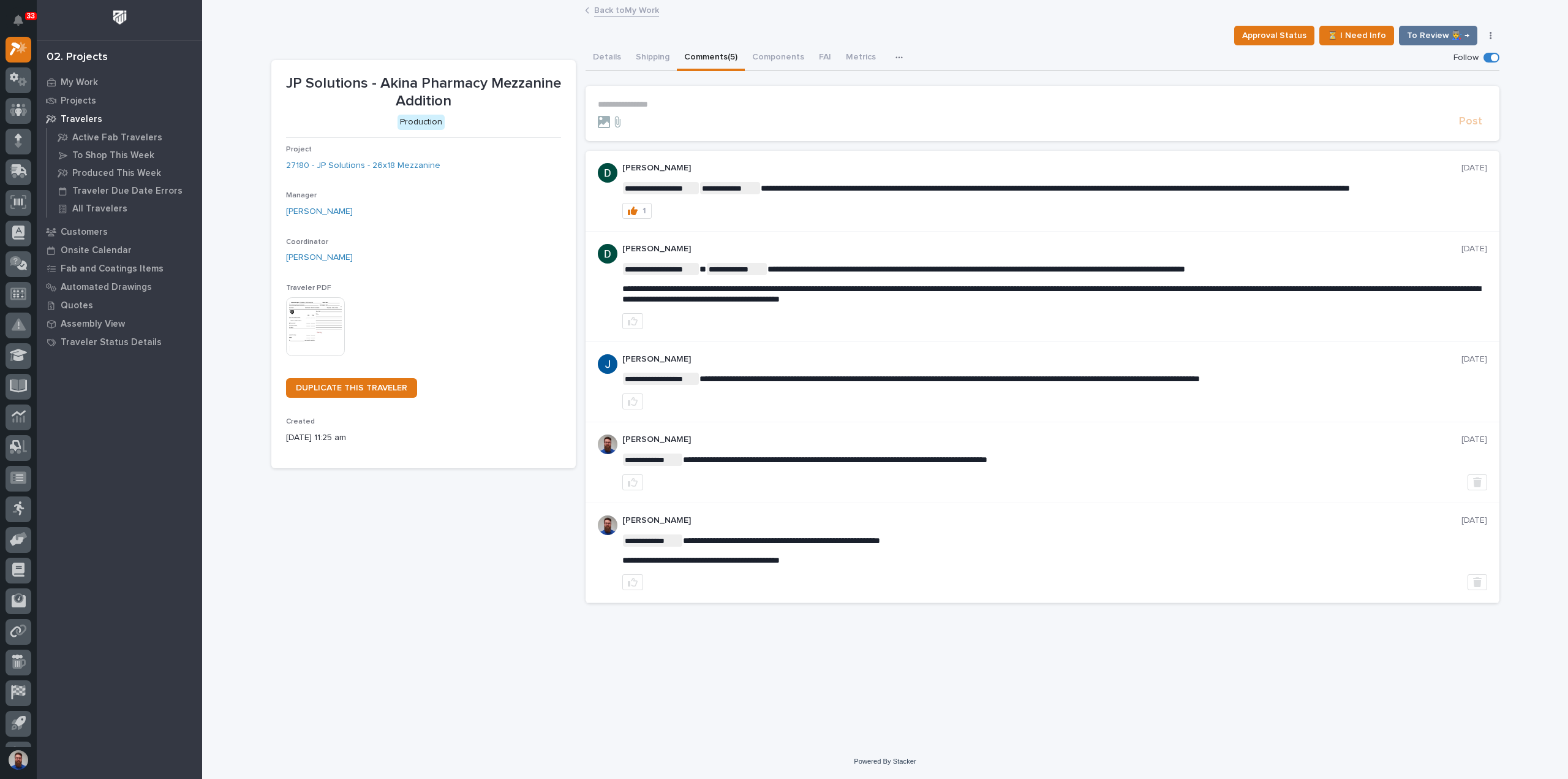
click at [657, 101] on p "**********" at bounding box center [1042, 104] width 889 height 10
click at [659, 104] on p "**********" at bounding box center [1042, 104] width 889 height 10
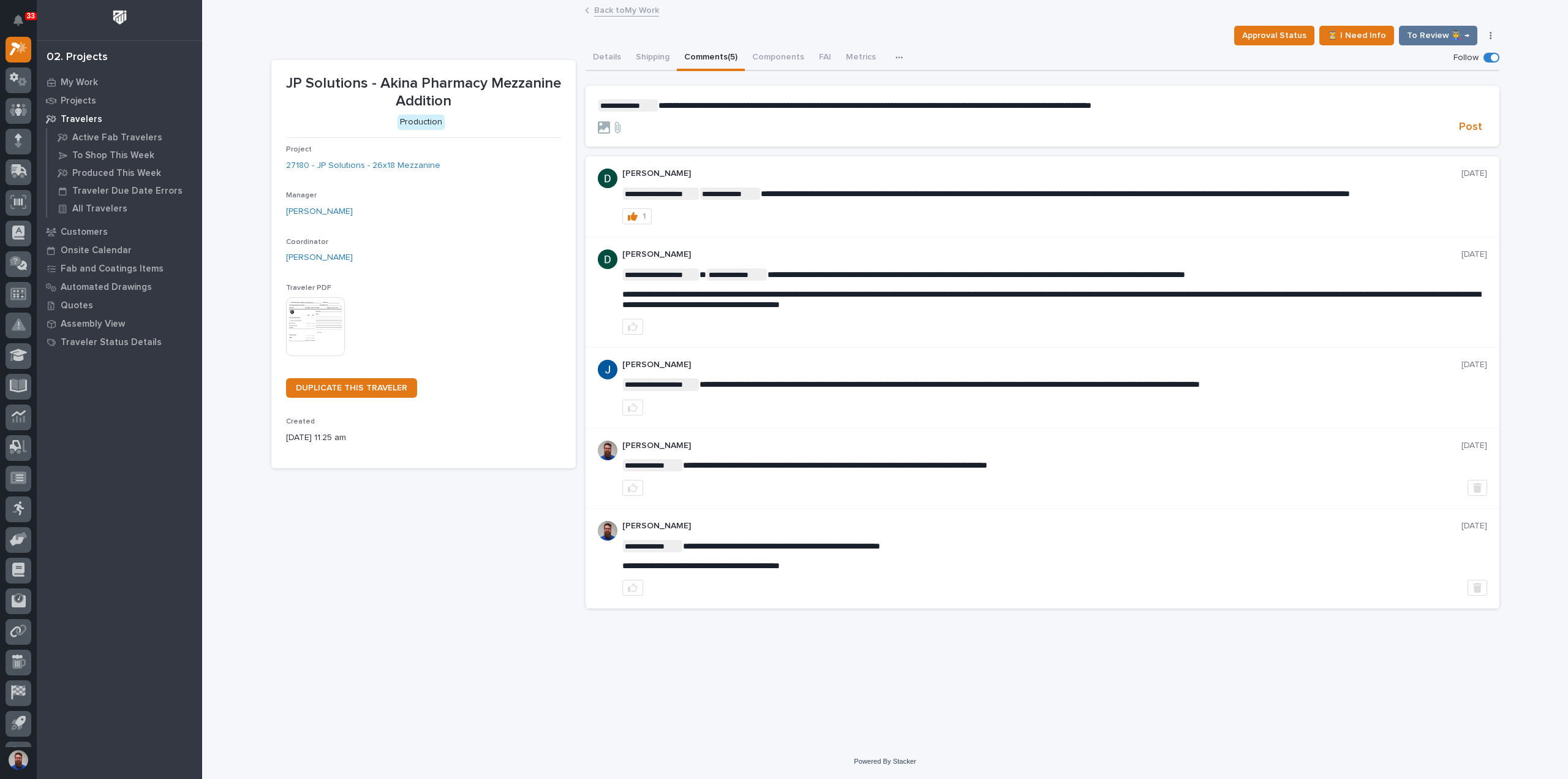
click at [1258, 108] on p "**********" at bounding box center [1042, 105] width 889 height 13
click at [768, 107] on span "**********" at bounding box center [874, 105] width 433 height 8
click at [1326, 98] on section "**********" at bounding box center [1042, 116] width 914 height 61
click at [1325, 106] on p "**********" at bounding box center [1042, 105] width 889 height 13
click at [1307, 108] on p "**********" at bounding box center [1042, 105] width 889 height 13
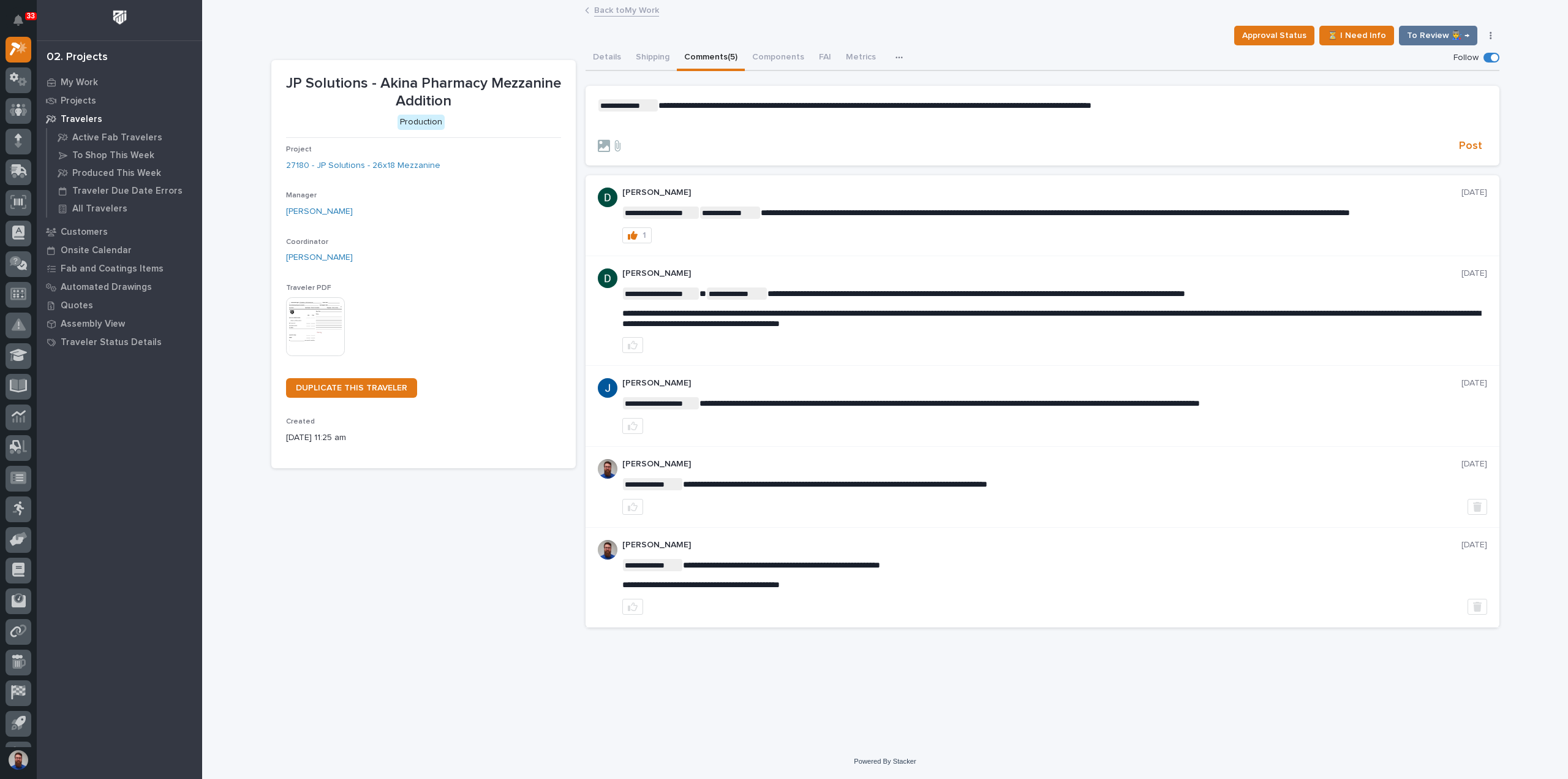
click at [712, 133] on form "**********" at bounding box center [1042, 126] width 889 height 54
click at [713, 129] on p "﻿" at bounding box center [1042, 125] width 889 height 10
click at [1480, 147] on span "Post" at bounding box center [1470, 146] width 23 height 14
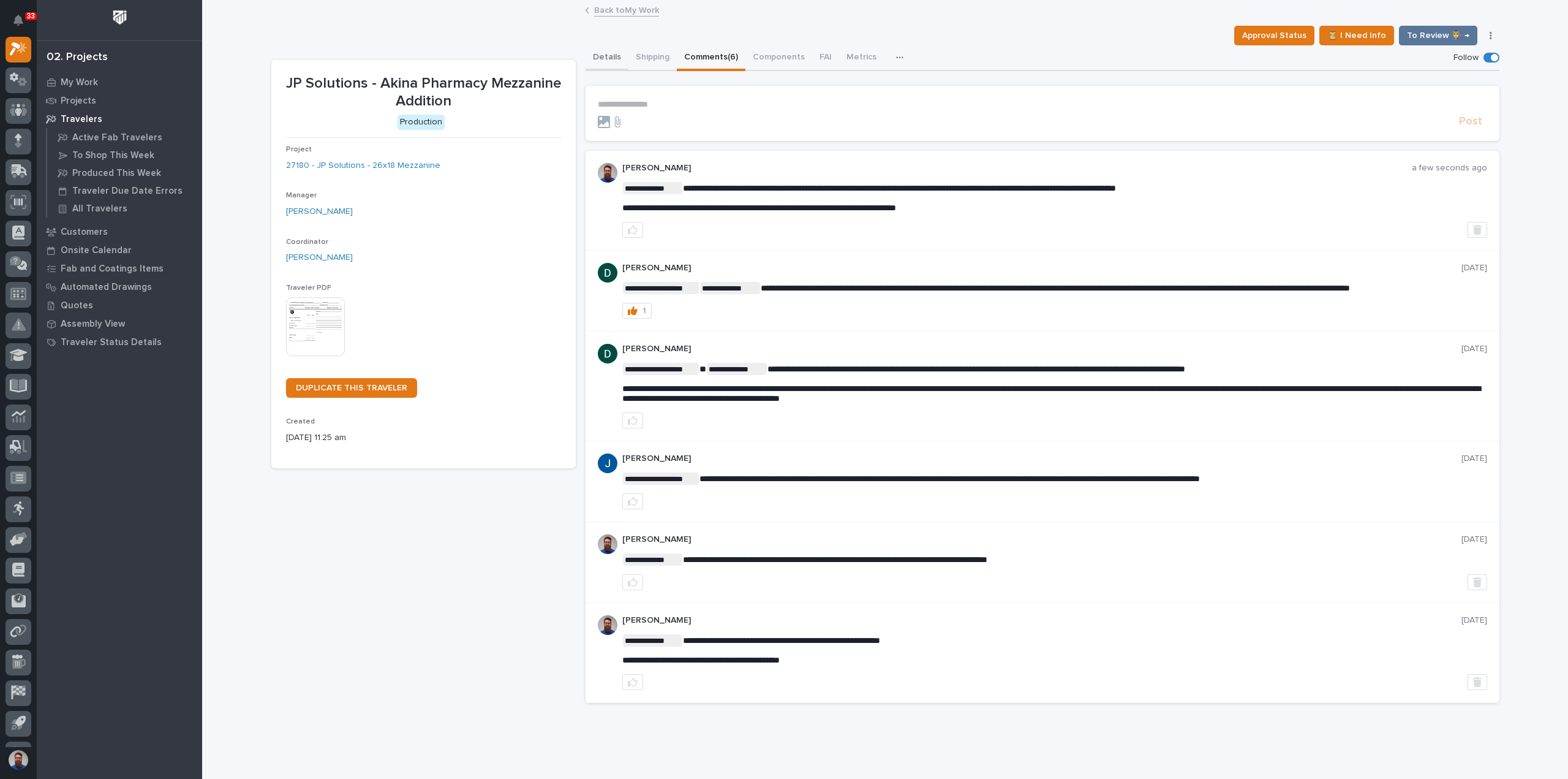
click at [604, 57] on button "Details" at bounding box center [606, 58] width 43 height 26
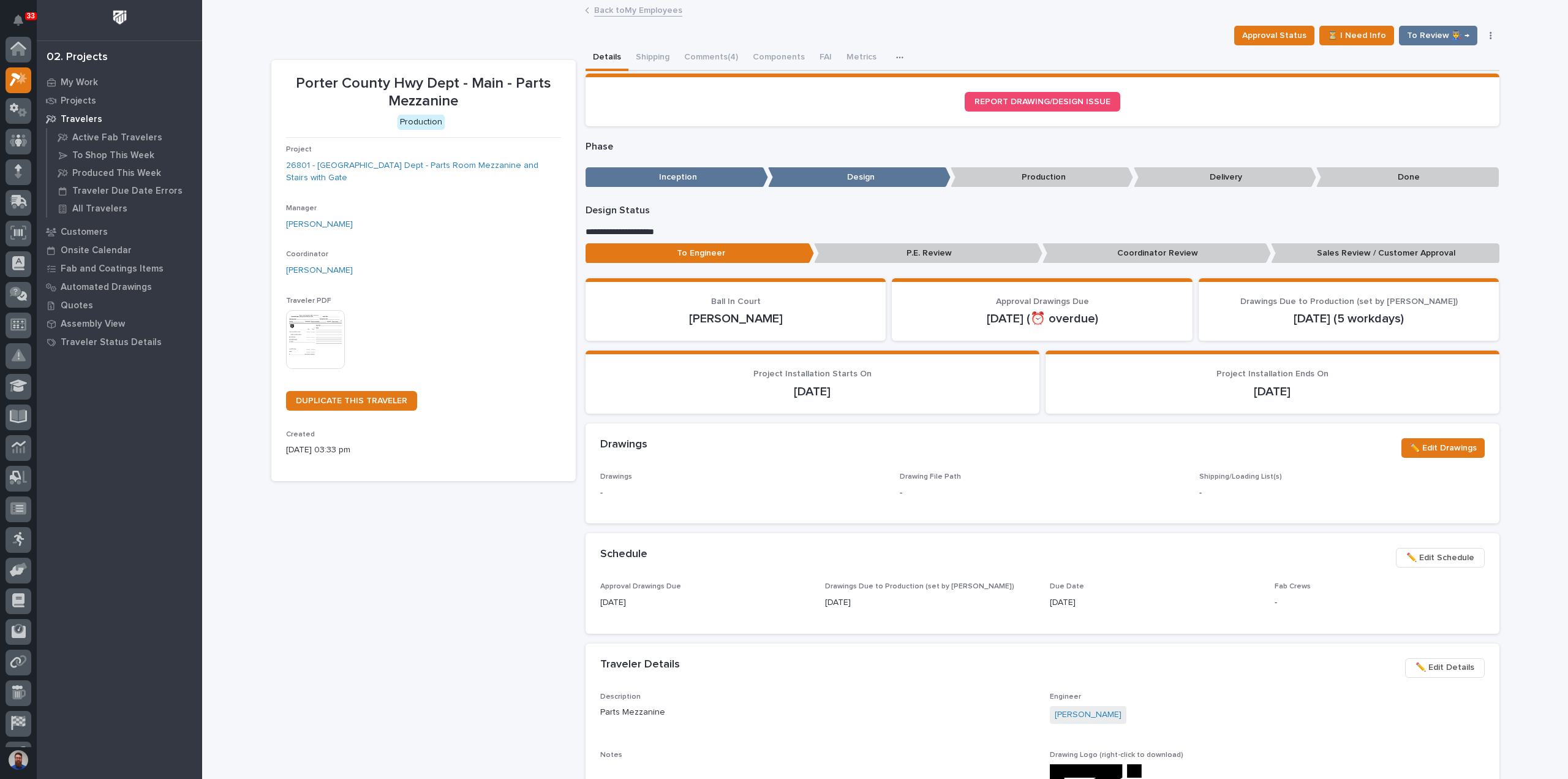
scroll to position [31, 0]
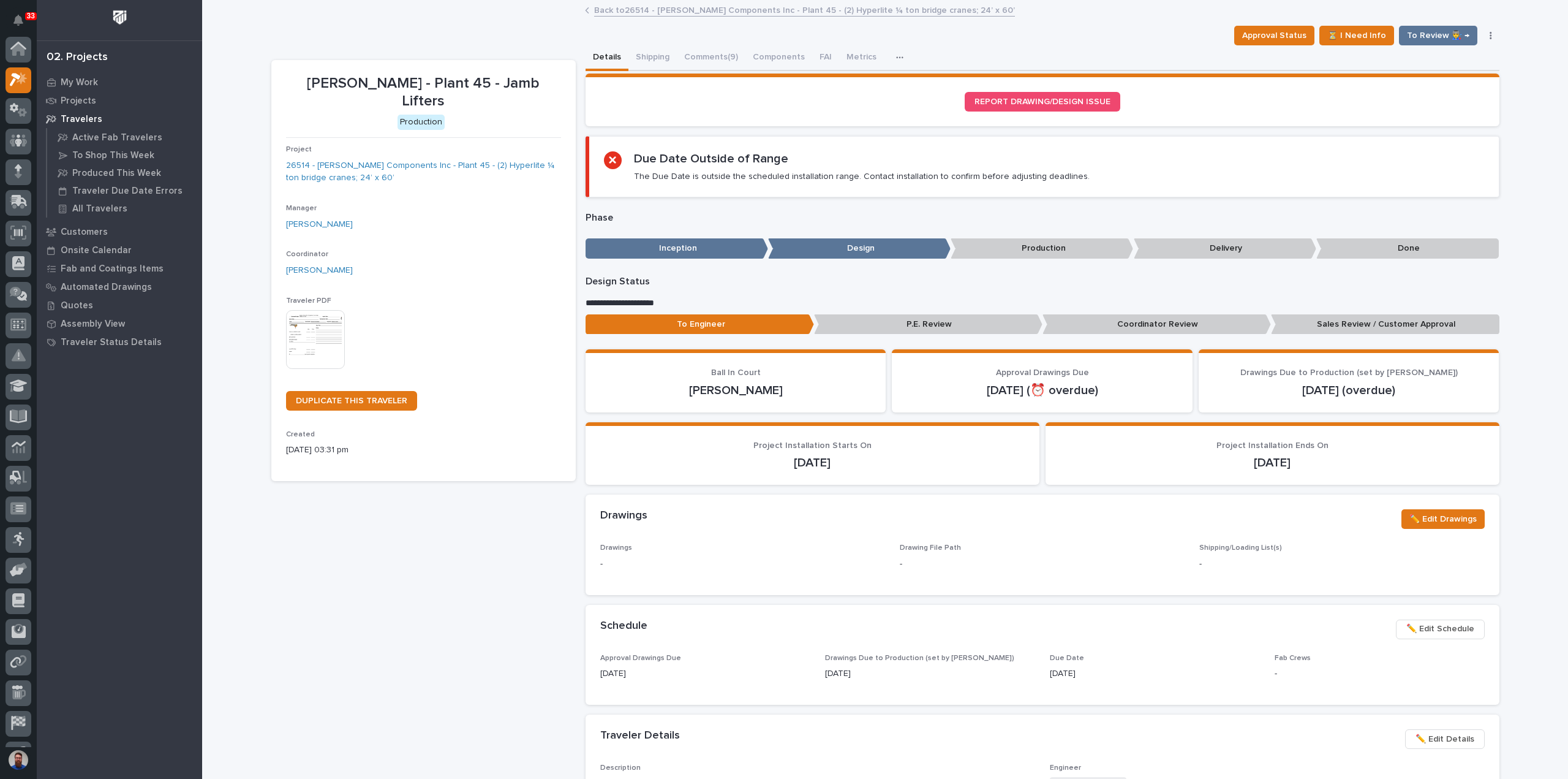
scroll to position [31, 0]
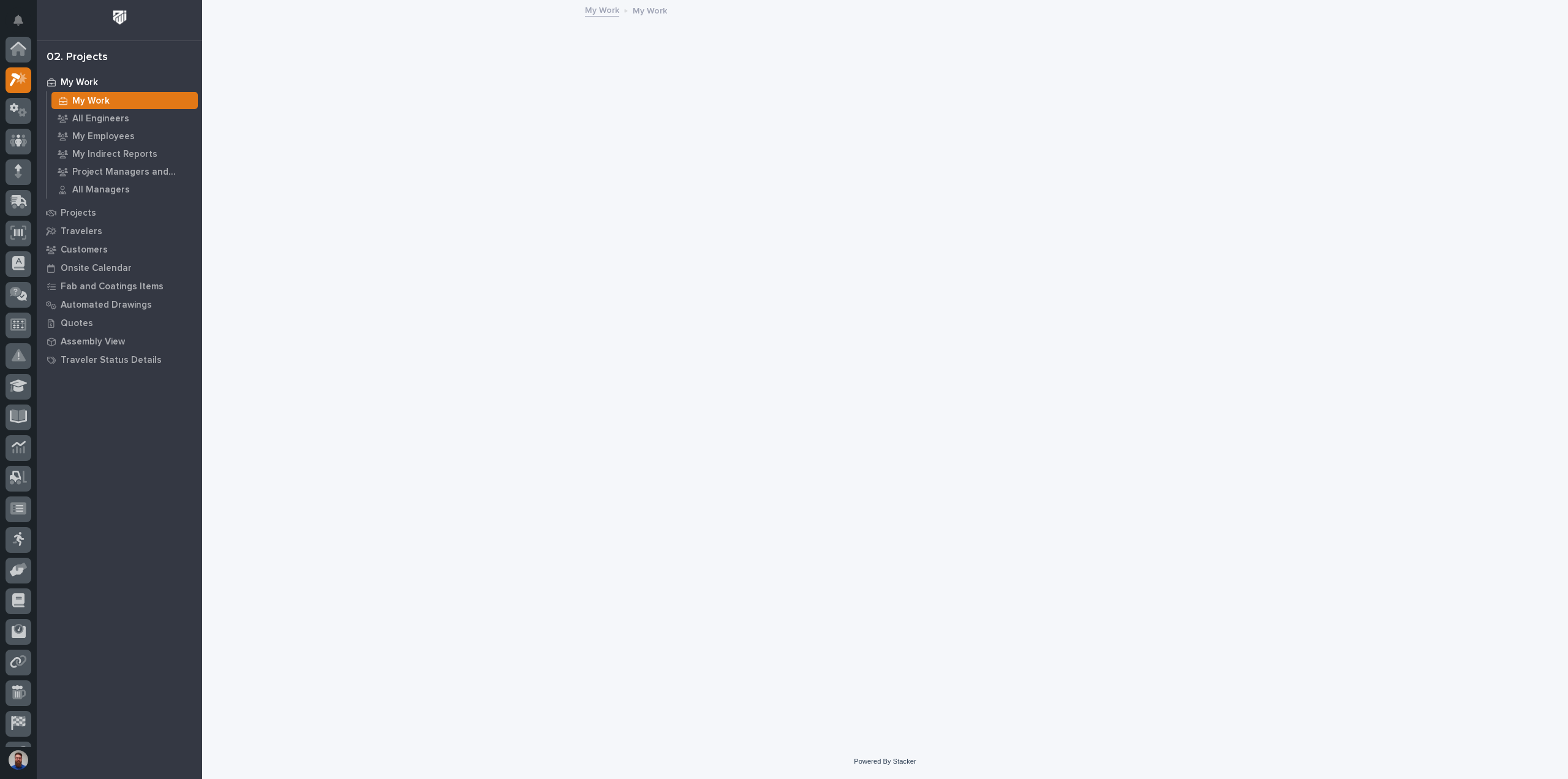
scroll to position [31, 0]
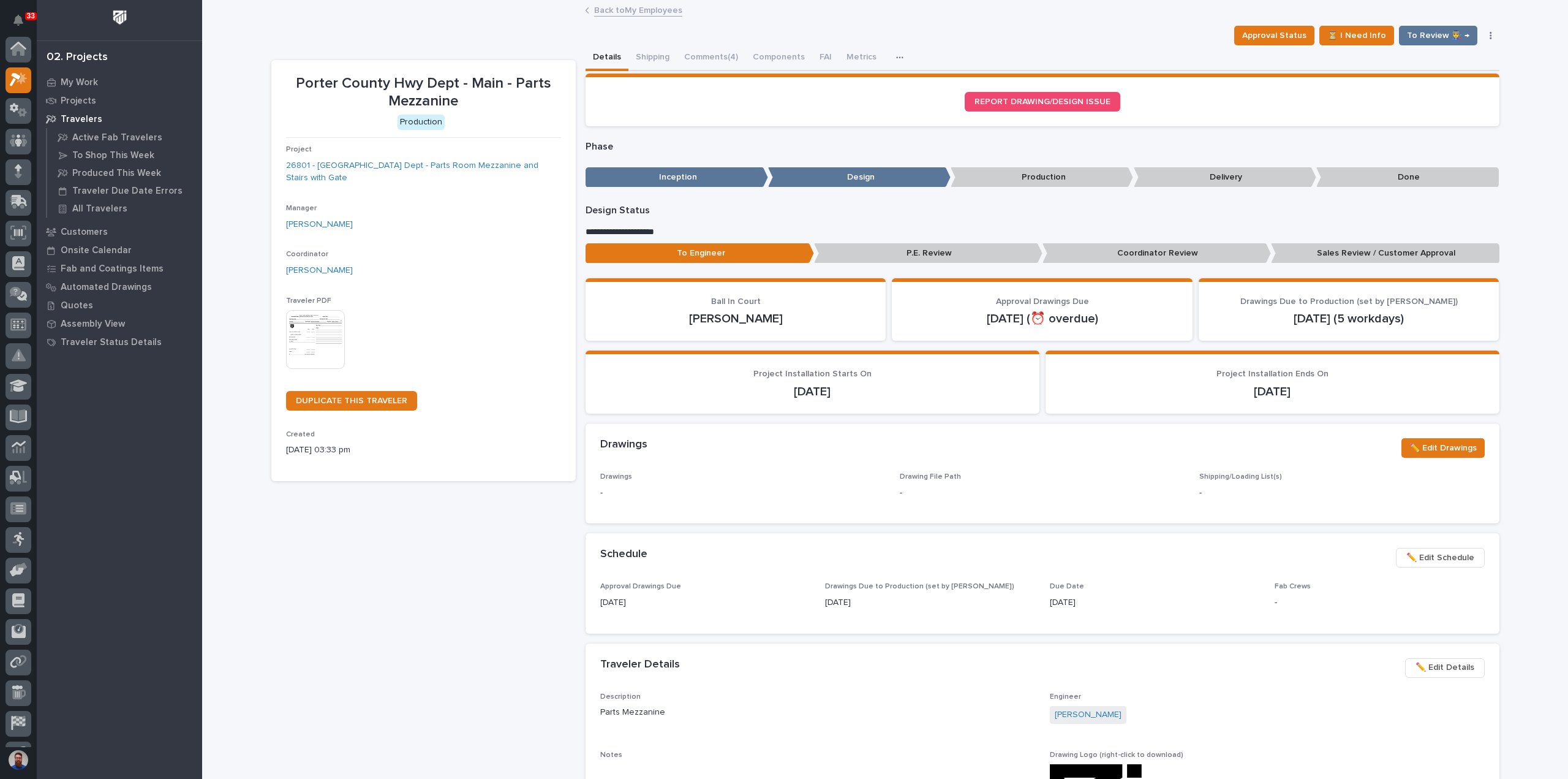
scroll to position [31, 0]
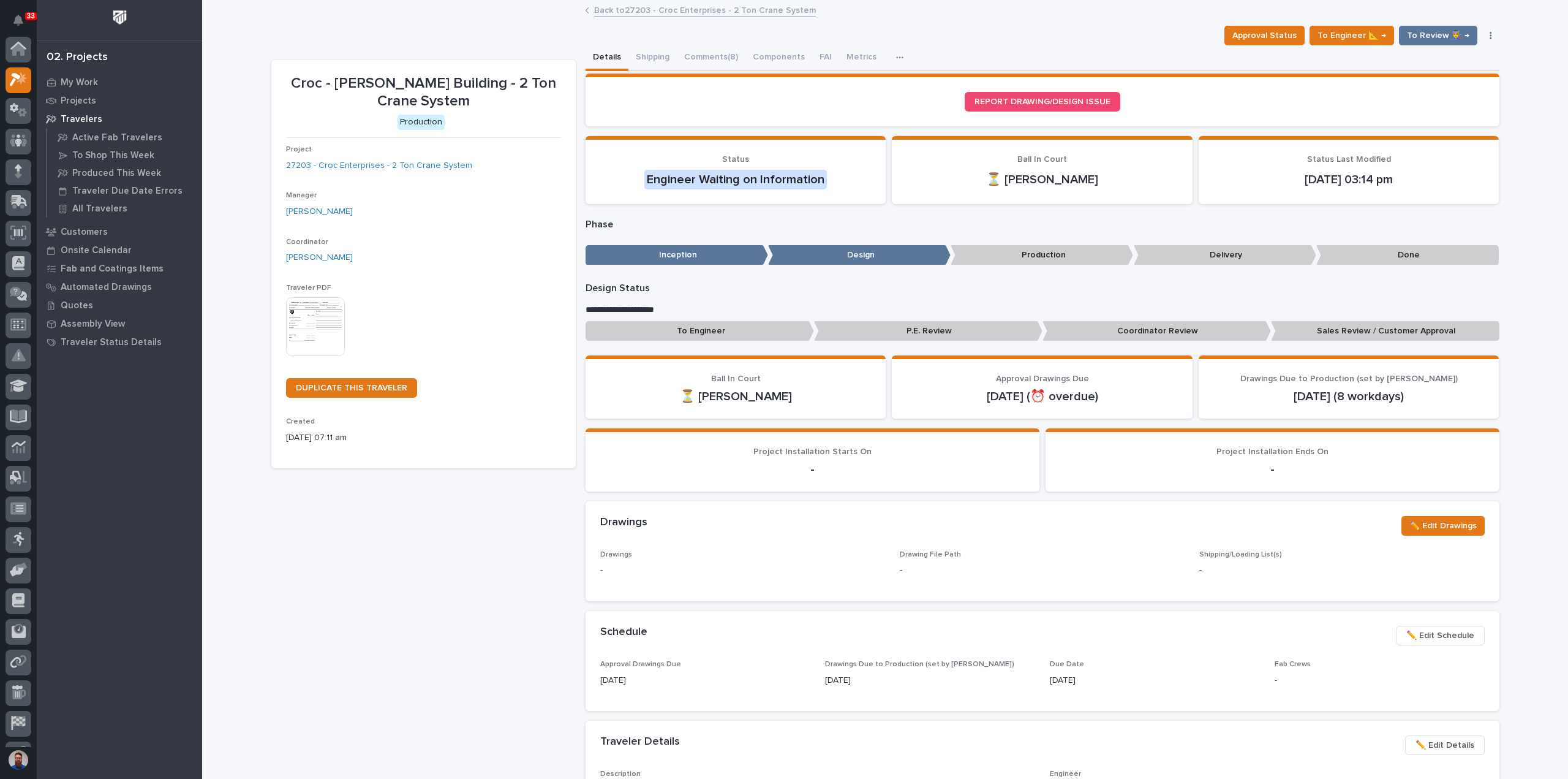
scroll to position [31, 0]
click at [744, 334] on p "To Engineer" at bounding box center [699, 331] width 228 height 20
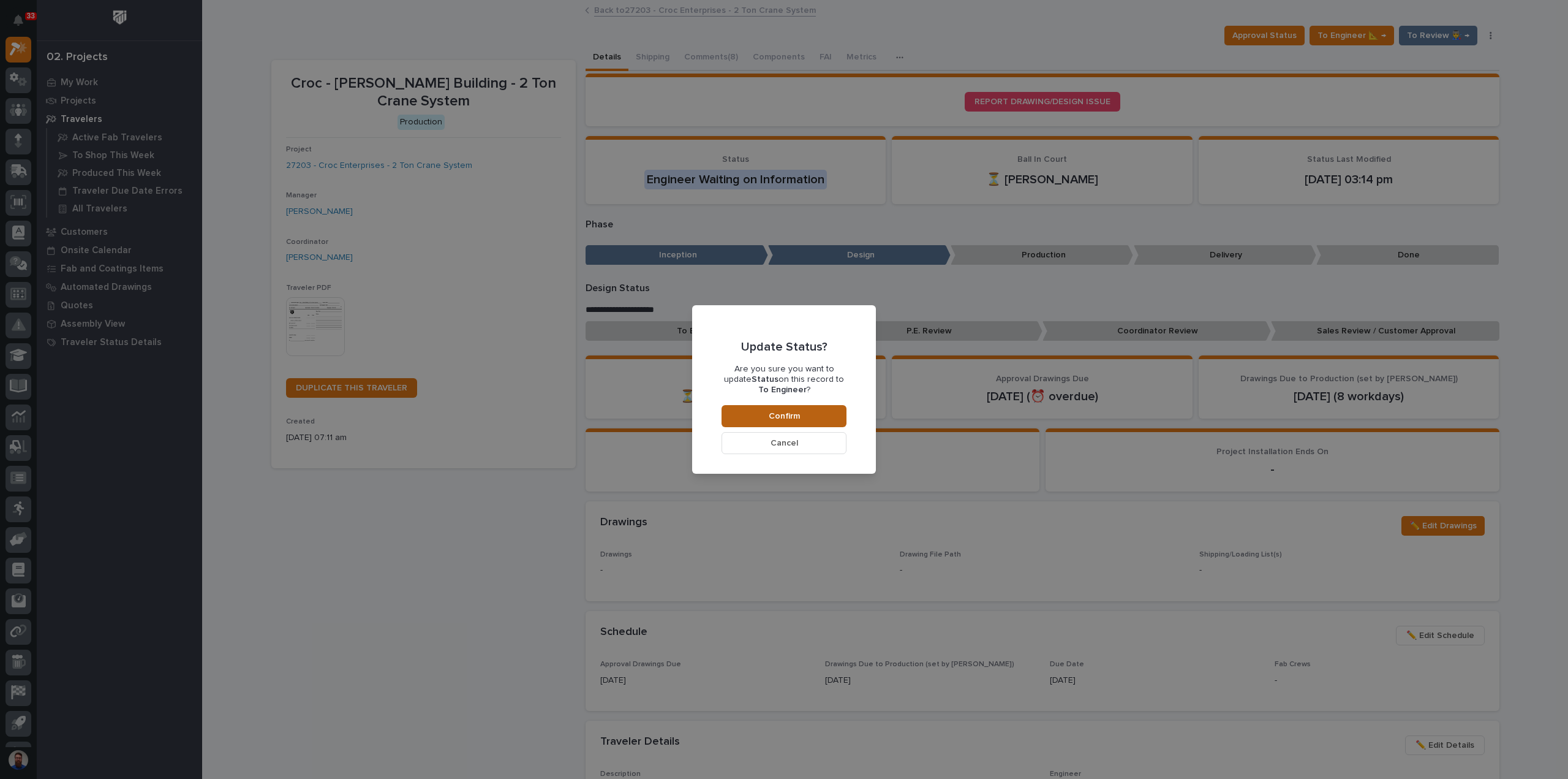
click at [815, 414] on button "Confirm" at bounding box center [784, 416] width 125 height 22
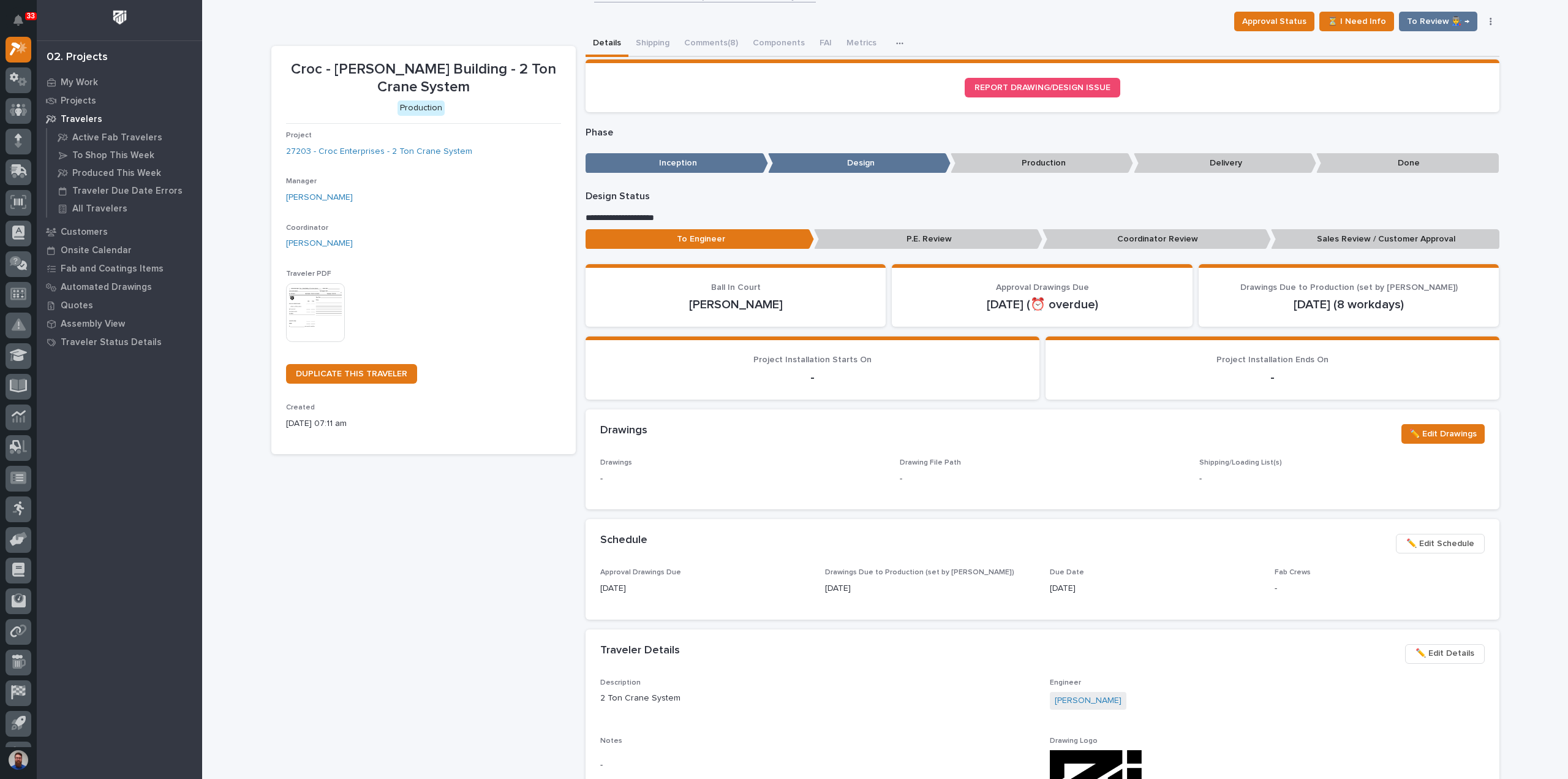
scroll to position [0, 0]
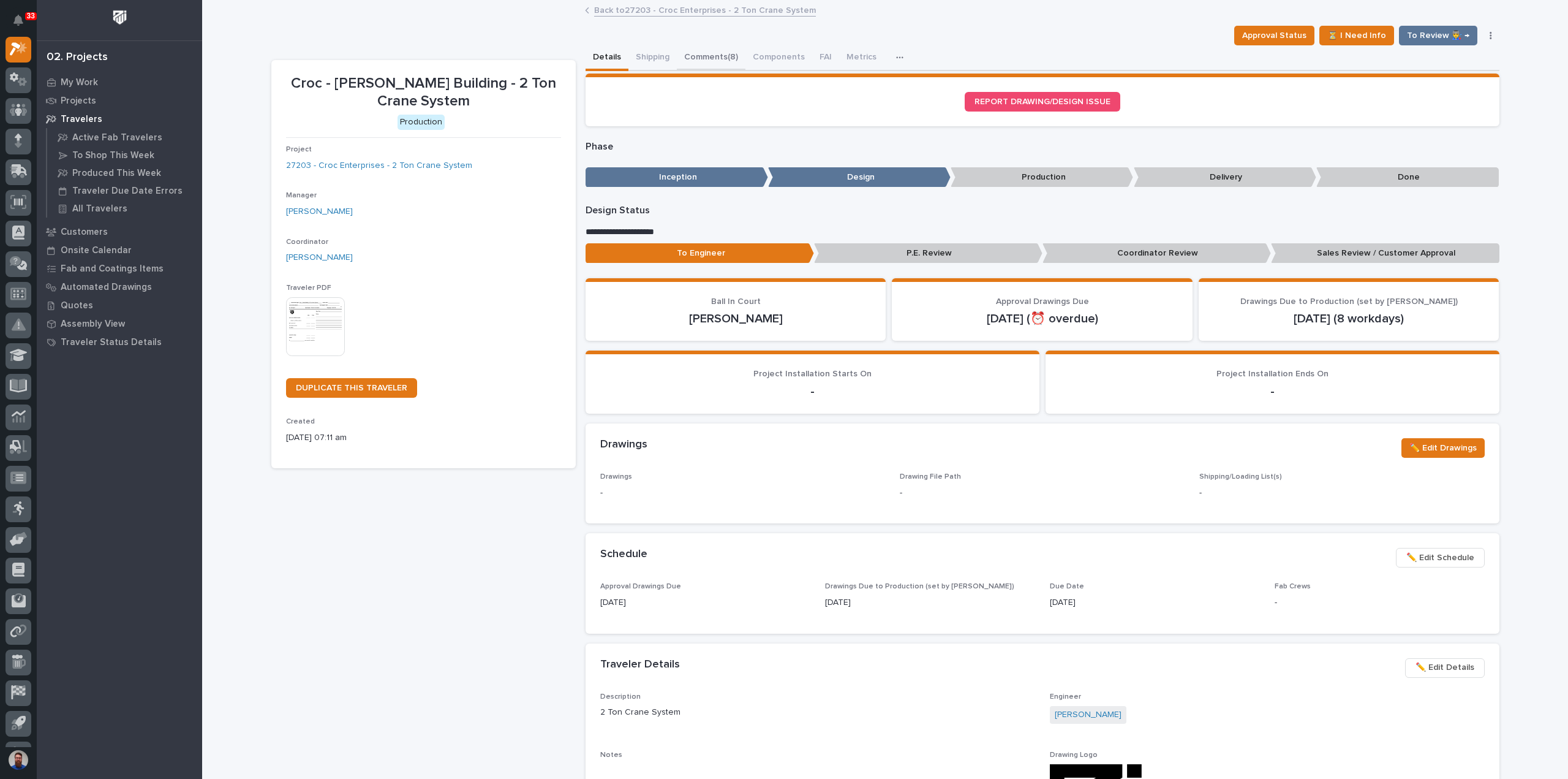
click at [691, 59] on button "Comments (8)" at bounding box center [711, 58] width 68 height 26
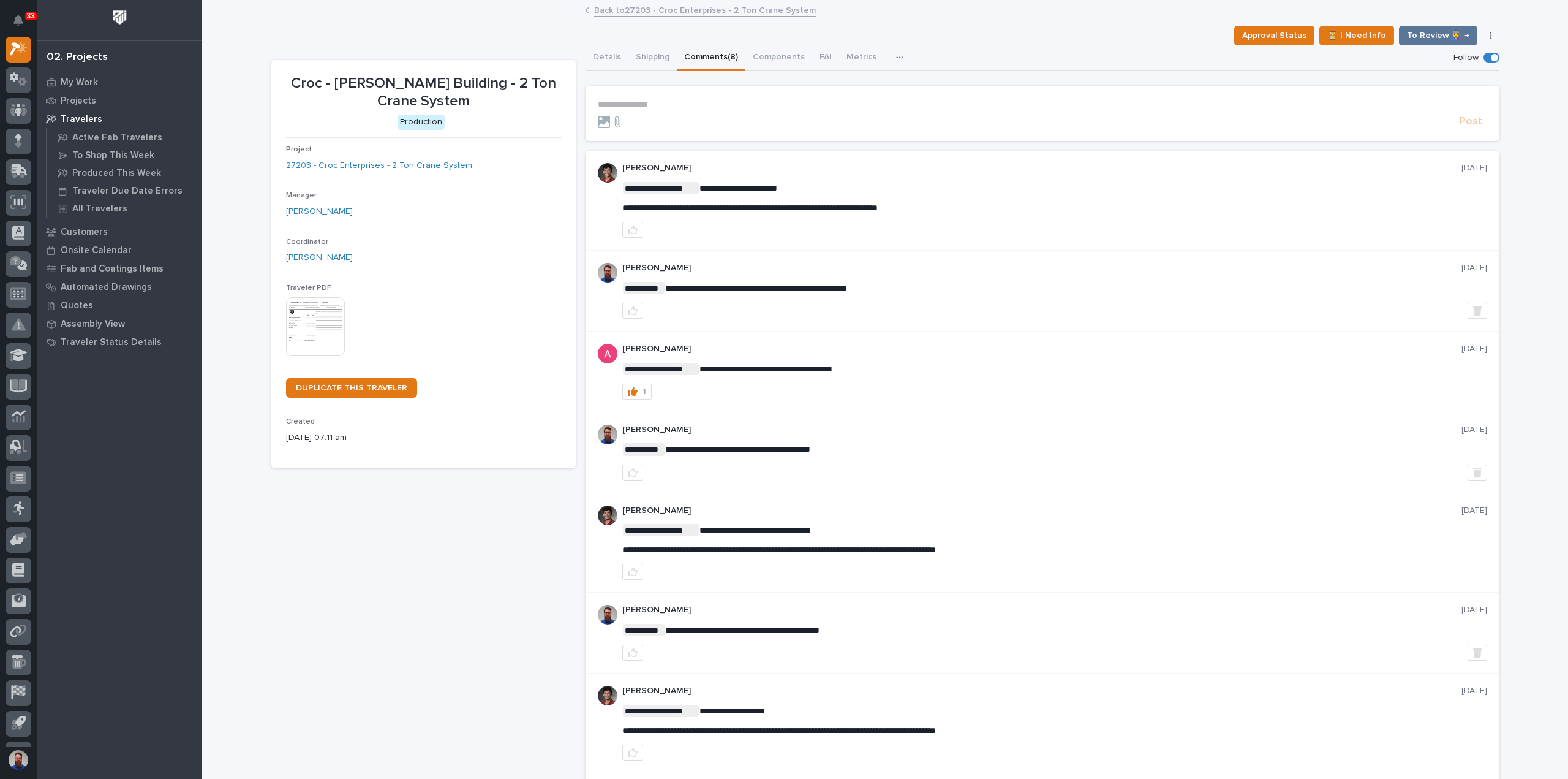
click at [664, 94] on section "**********" at bounding box center [1042, 113] width 914 height 55
click at [663, 101] on p "**********" at bounding box center [1042, 104] width 889 height 10
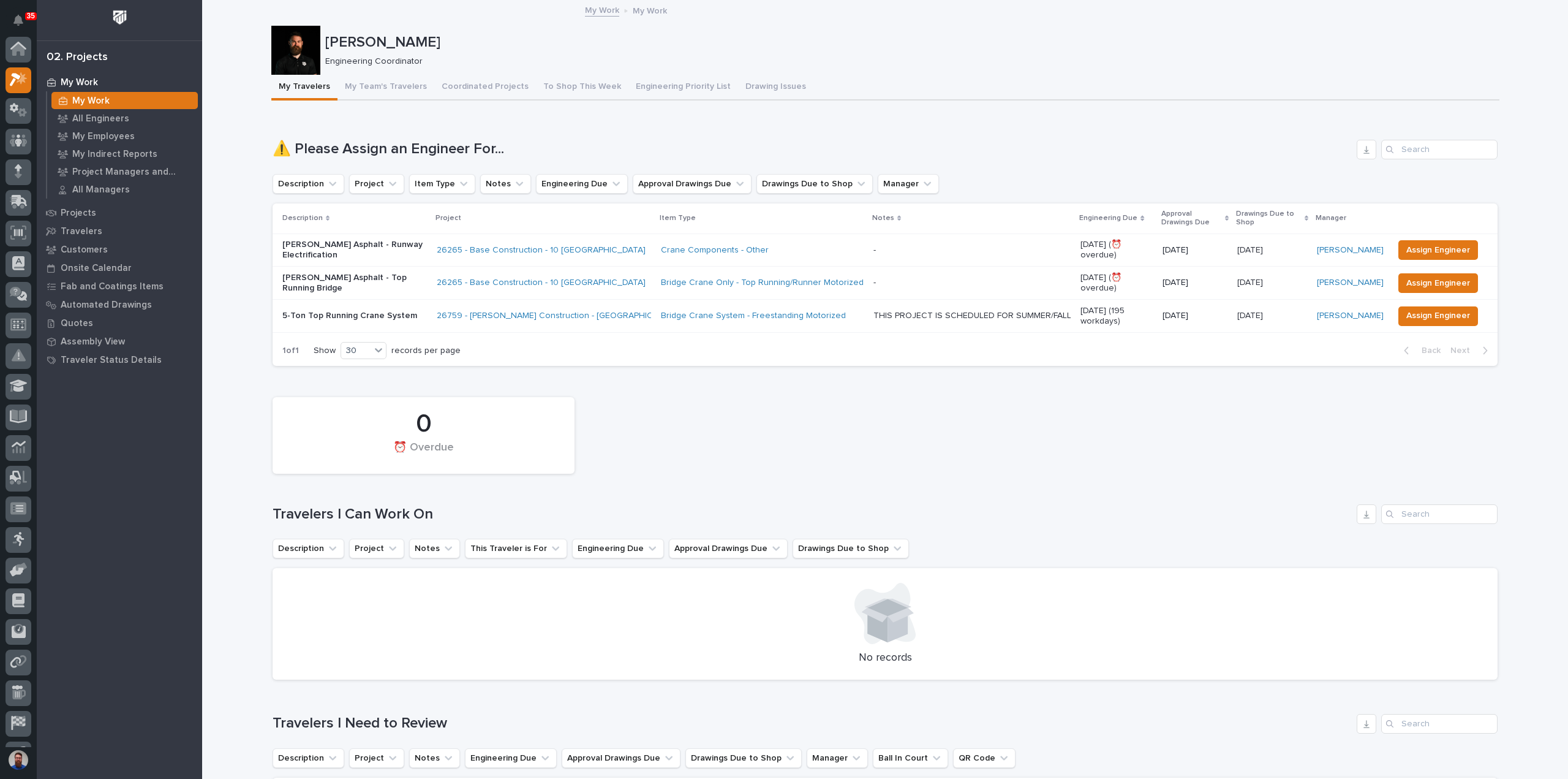
scroll to position [31, 0]
